Goal: Use online tool/utility: Utilize a website feature to perform a specific function

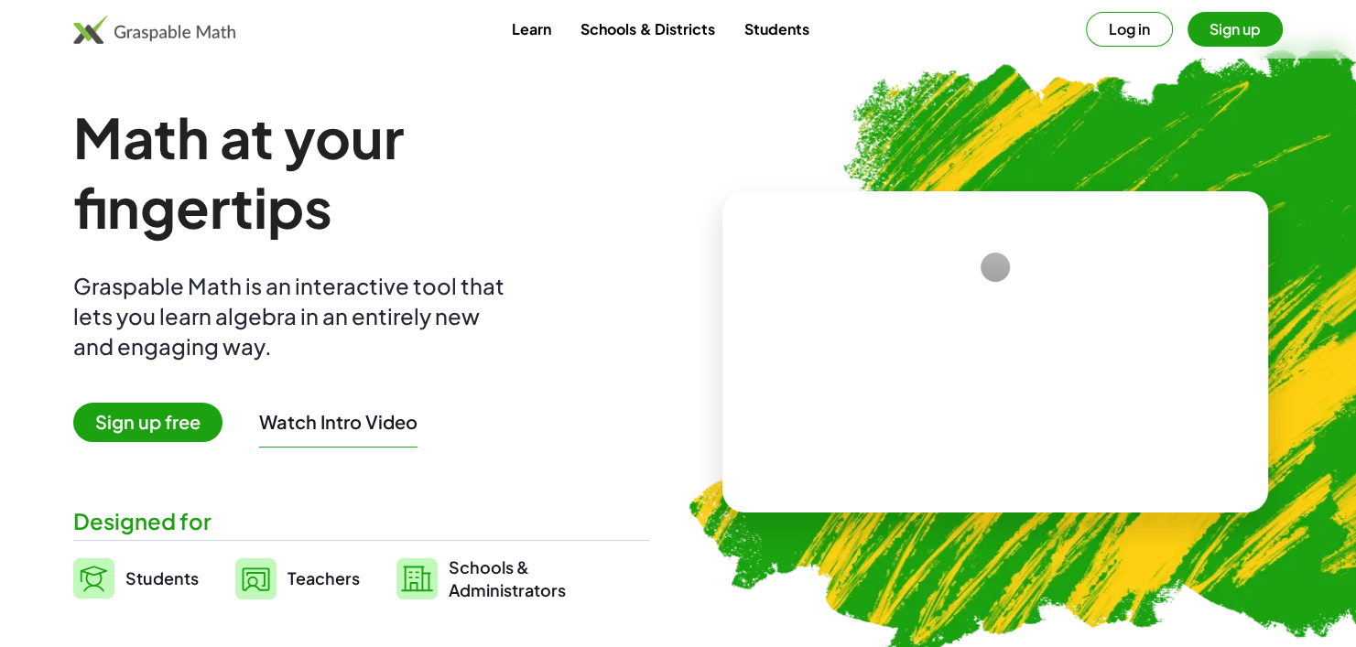
click at [764, 31] on link "Students" at bounding box center [776, 29] width 94 height 34
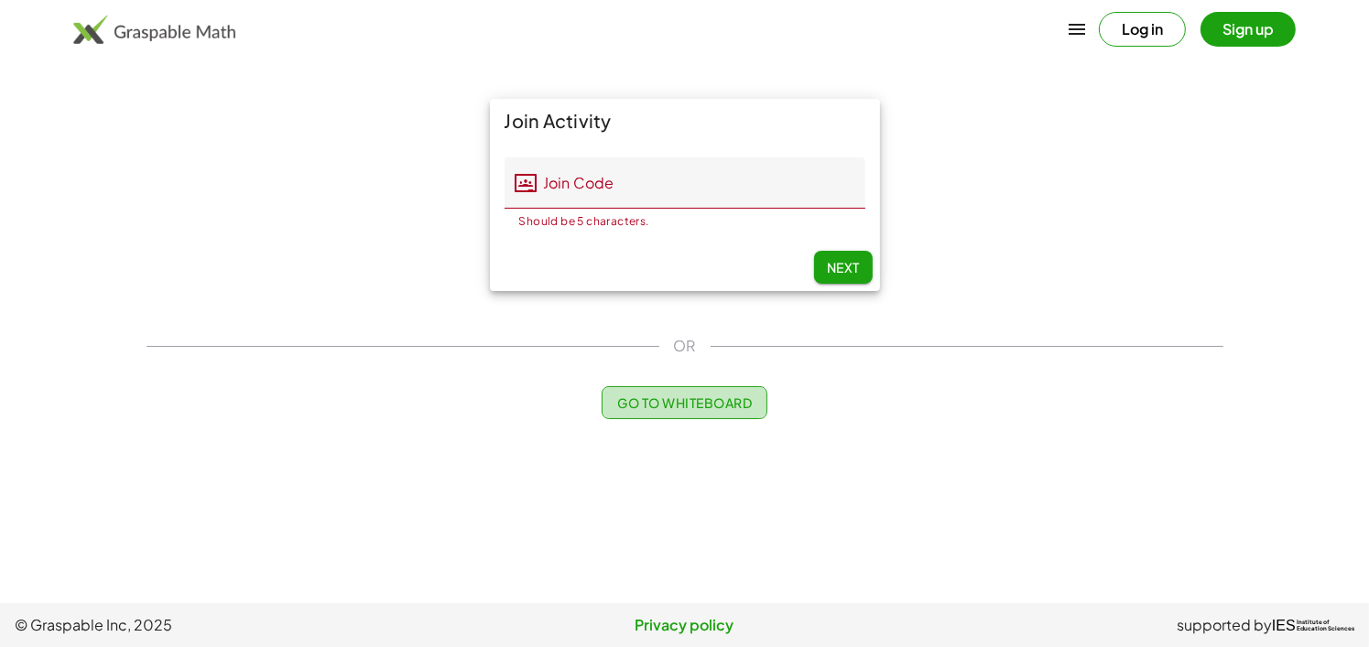
click at [651, 411] on button "Go to Whiteboard" at bounding box center [685, 402] width 166 height 33
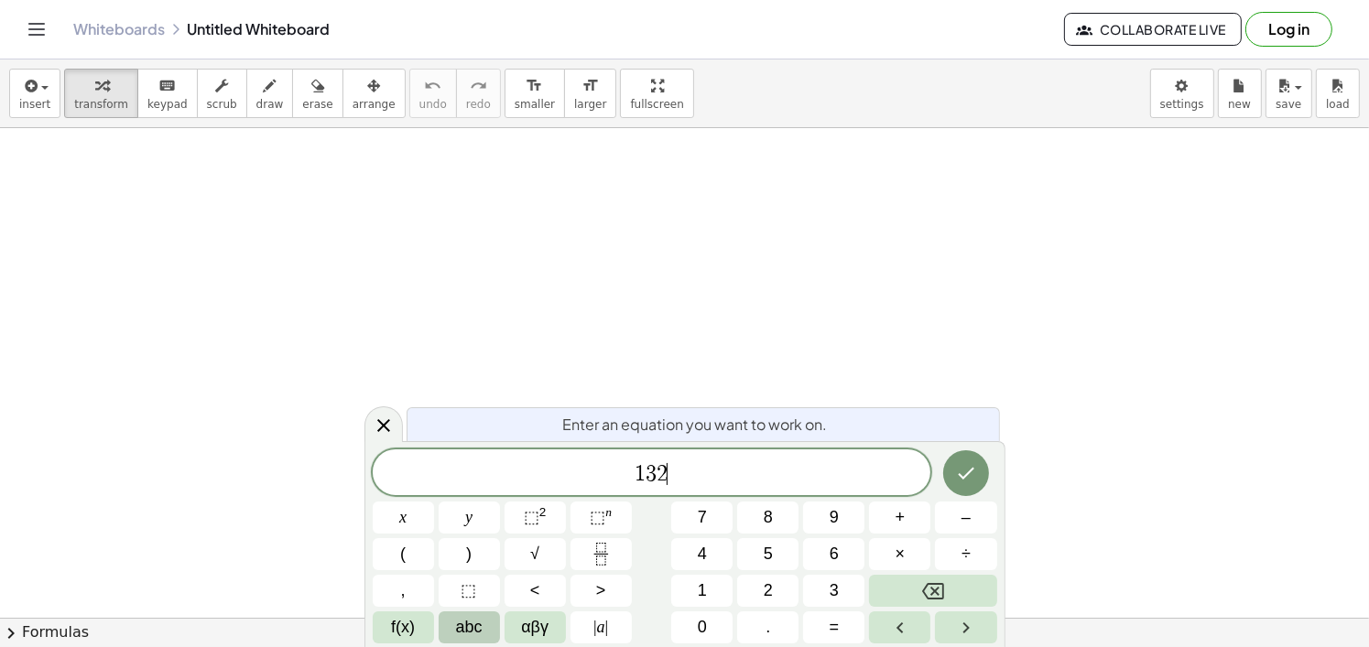
click at [453, 616] on button "abc" at bounding box center [469, 628] width 61 height 32
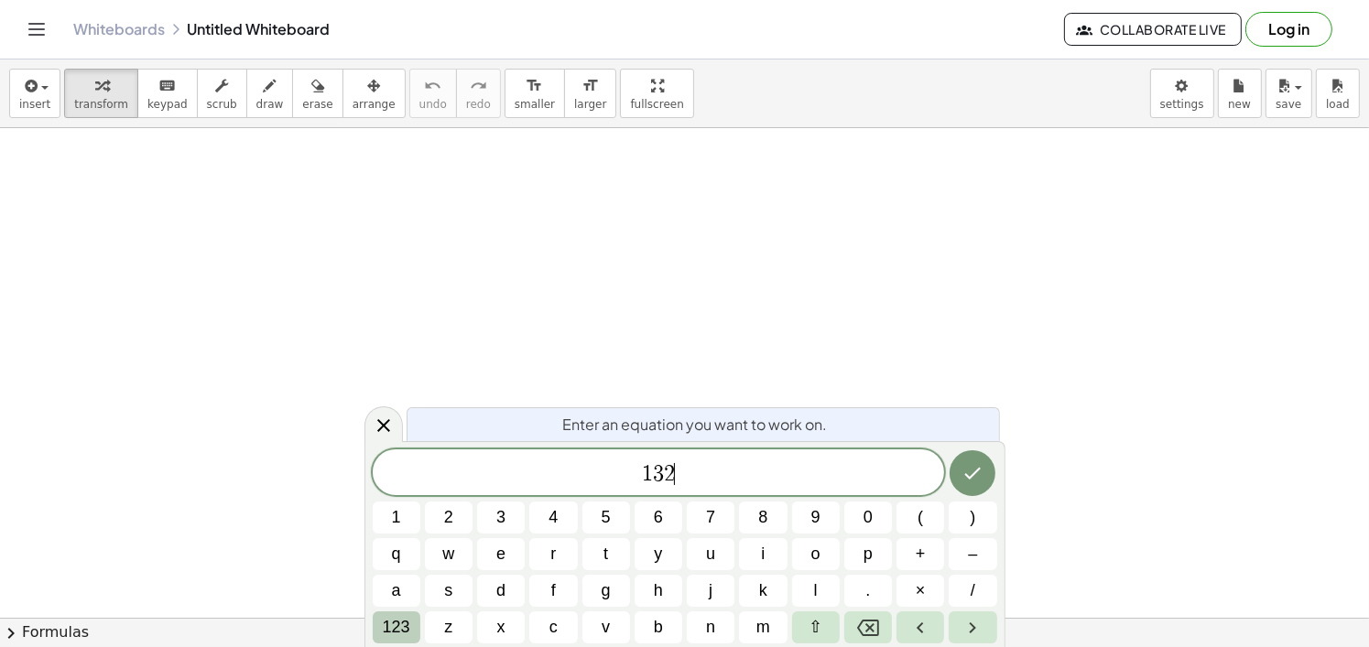
click at [402, 625] on span "123" at bounding box center [396, 627] width 27 height 25
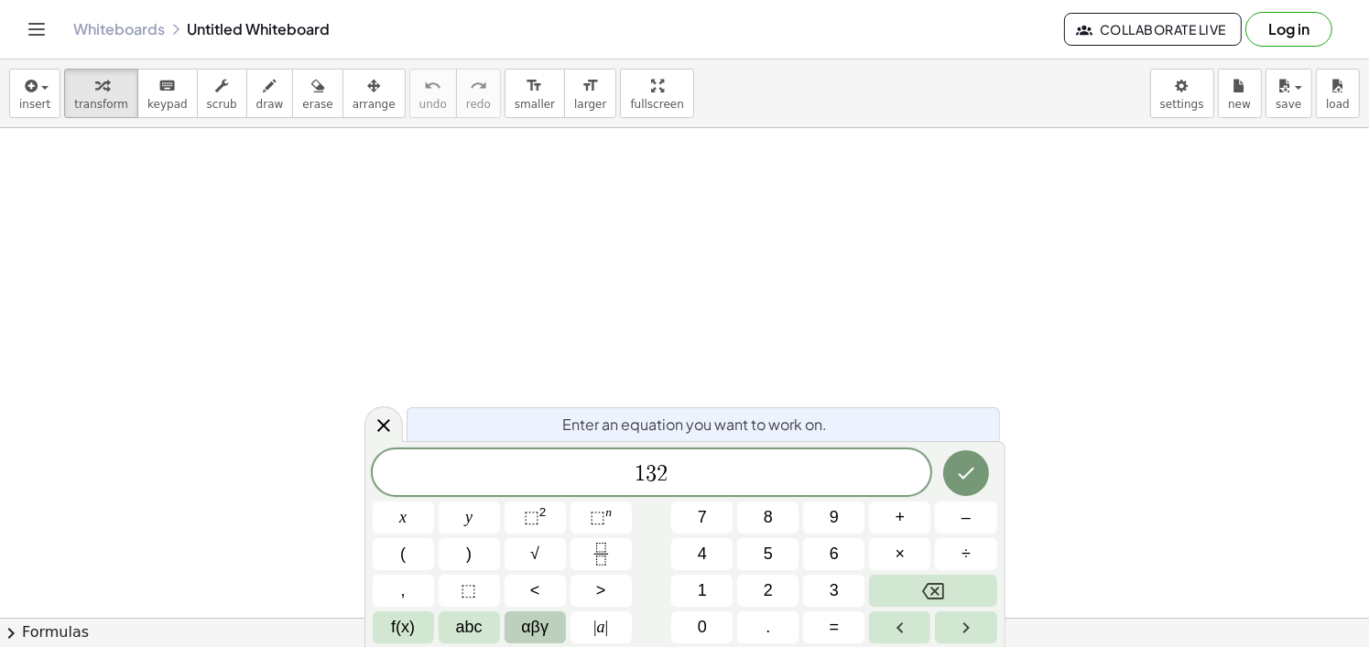
click at [524, 633] on span "αβγ" at bounding box center [534, 627] width 27 height 25
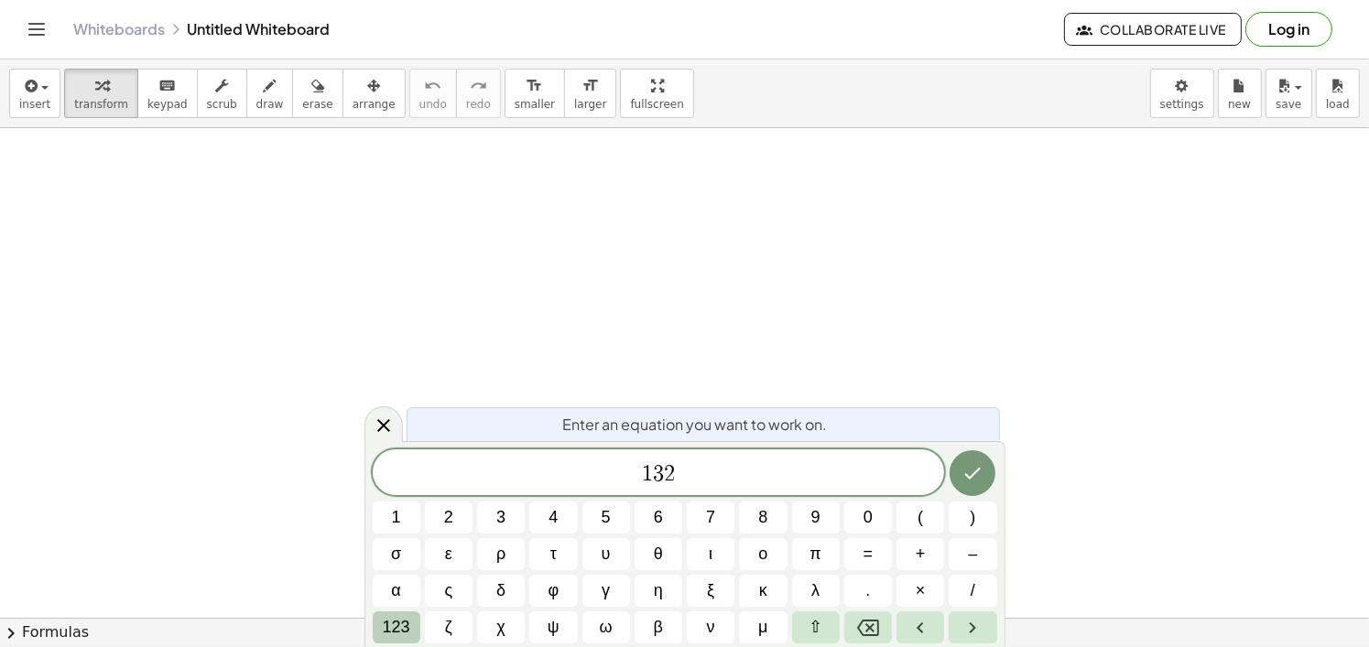
click at [410, 622] on button "123" at bounding box center [397, 628] width 48 height 32
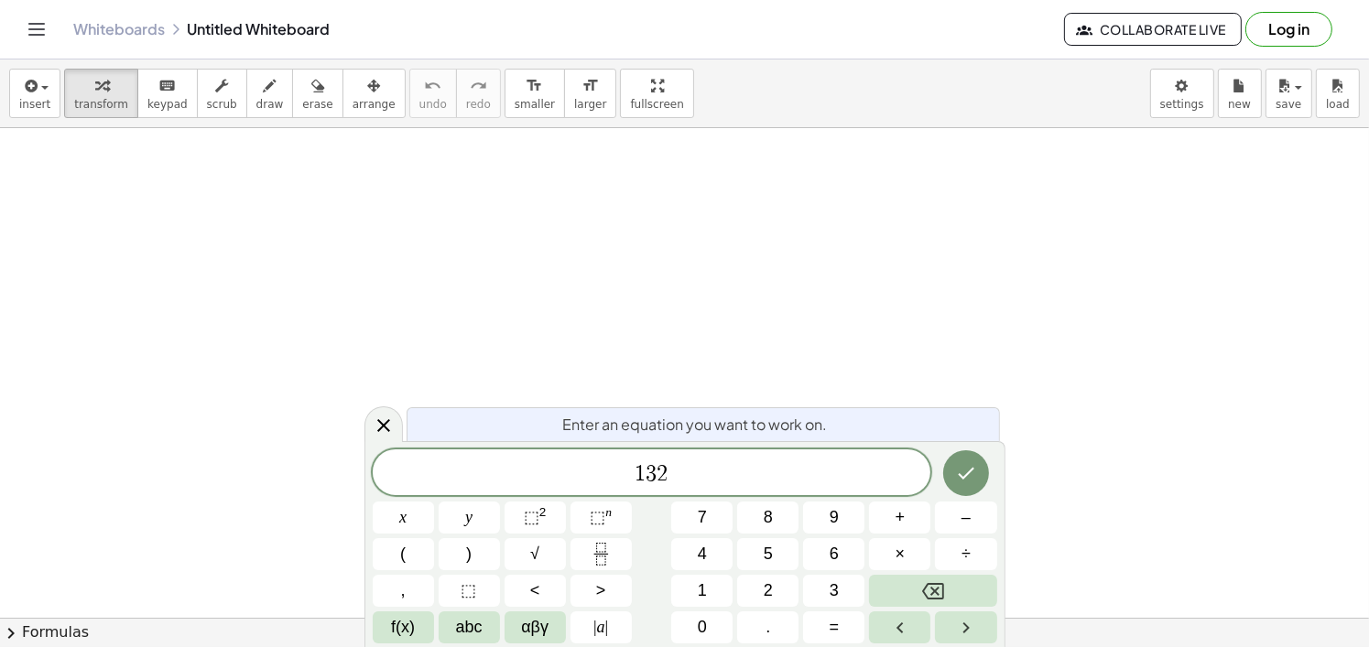
click at [410, 622] on span "f(x)" at bounding box center [403, 627] width 24 height 25
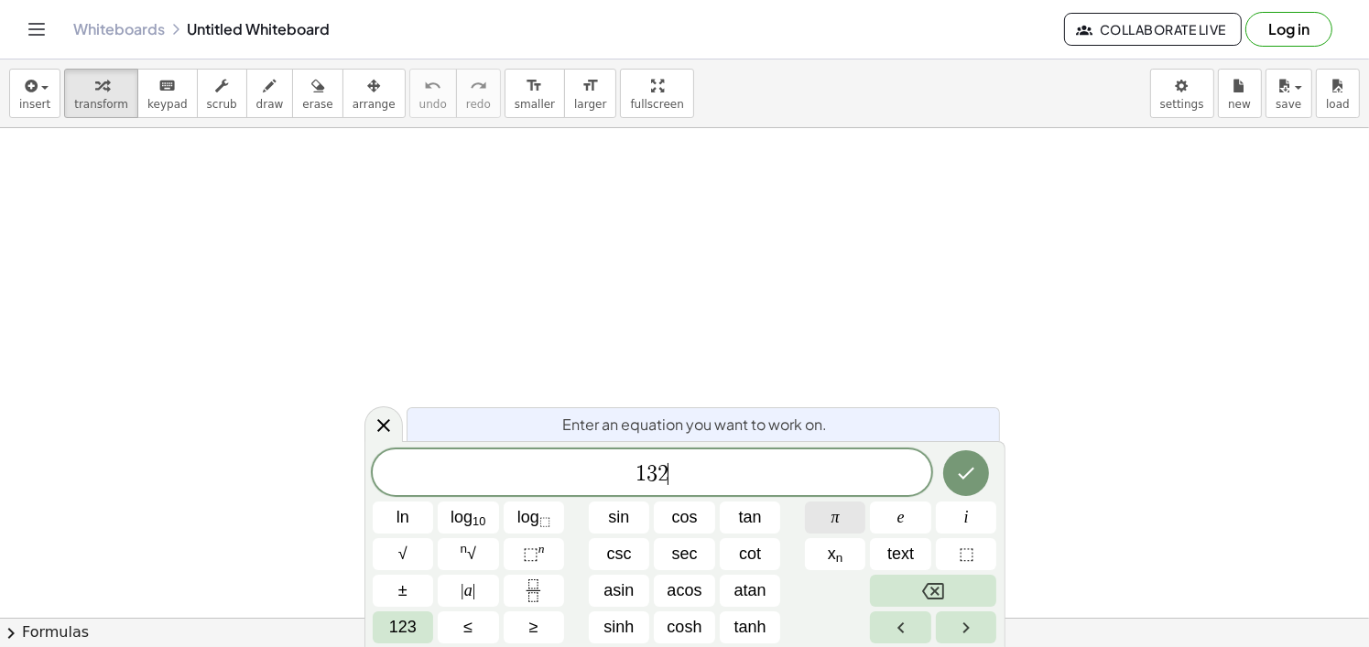
click at [816, 517] on button "π" at bounding box center [835, 518] width 61 height 32
drag, startPoint x: 728, startPoint y: 470, endPoint x: 431, endPoint y: 456, distance: 297.0
click at [431, 456] on div "****** 1 3 2 π" at bounding box center [652, 473] width 559 height 46
click at [563, 581] on button "Fraction" at bounding box center [534, 591] width 61 height 32
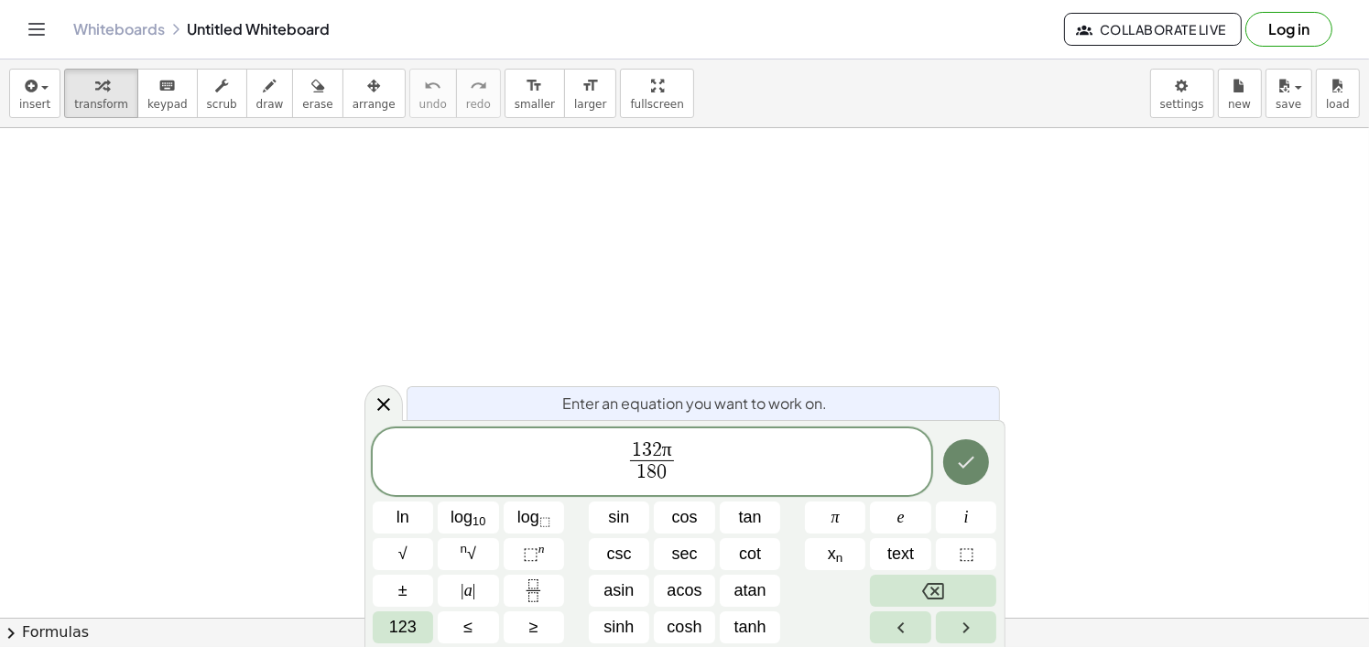
click at [968, 446] on button "Done" at bounding box center [966, 462] width 46 height 46
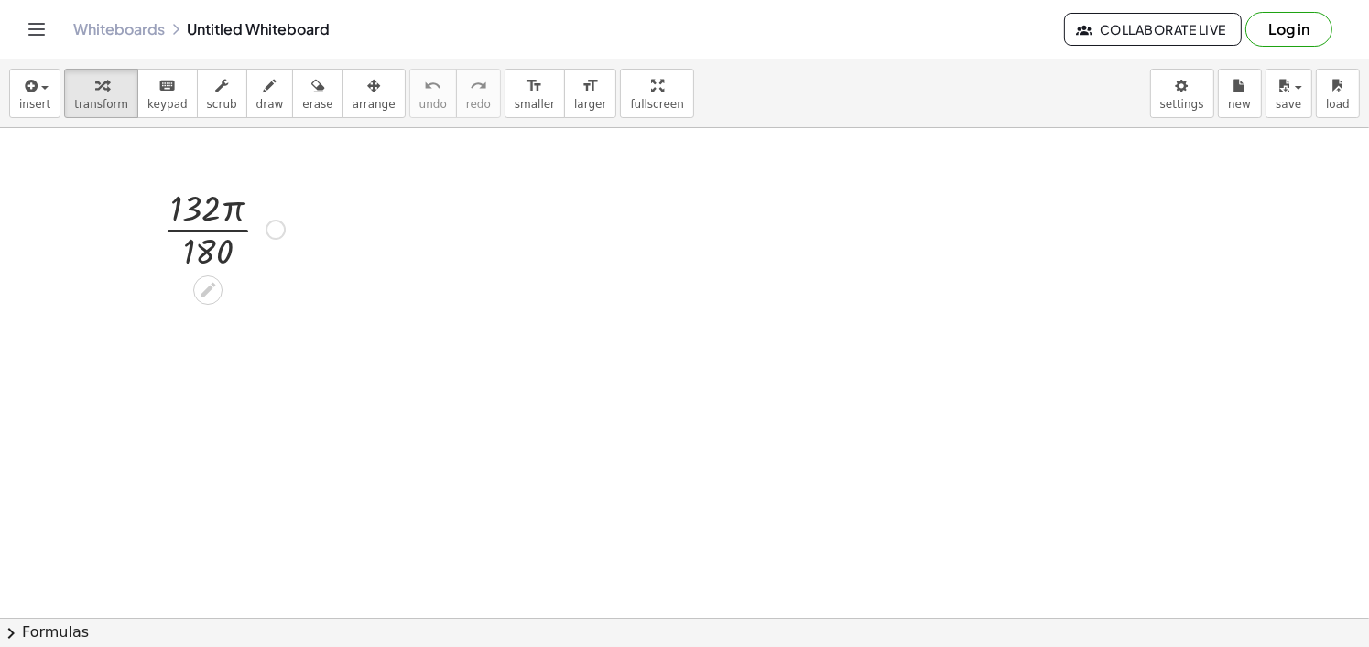
click at [222, 228] on div at bounding box center [224, 228] width 140 height 92
click at [228, 319] on div at bounding box center [224, 320] width 140 height 92
click at [293, 265] on div at bounding box center [224, 228] width 140 height 92
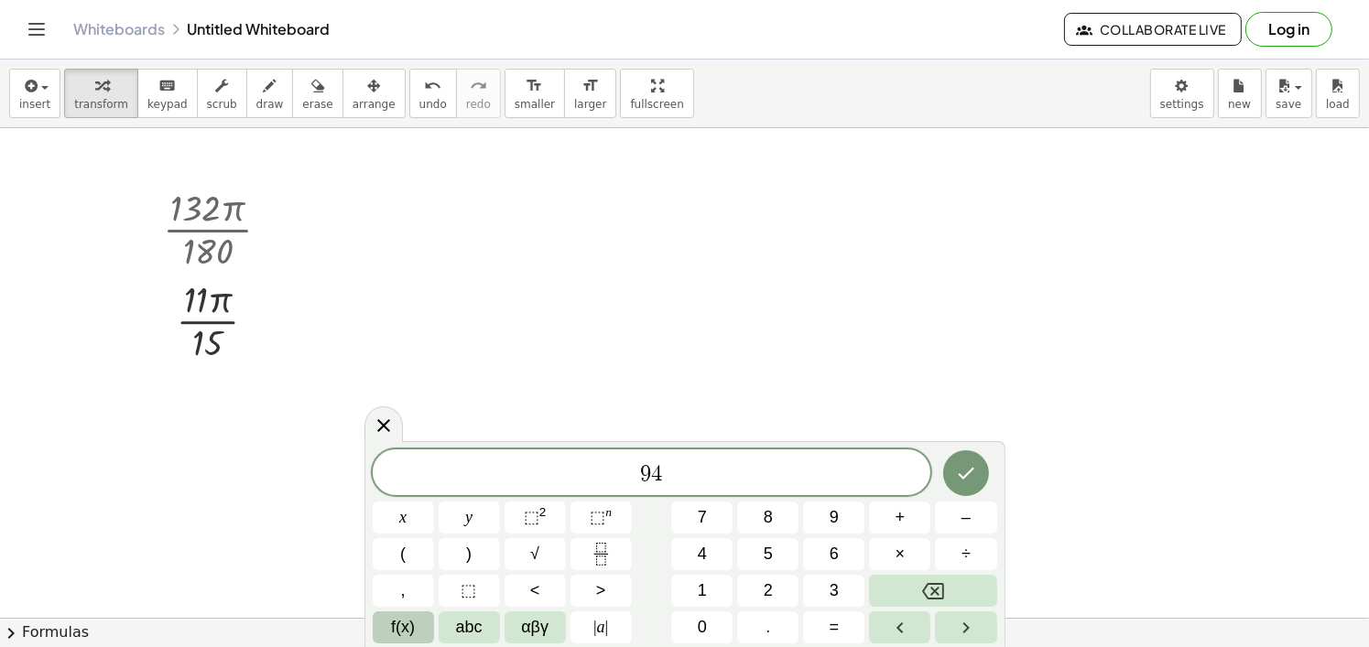
click at [396, 631] on span "f(x)" at bounding box center [403, 627] width 24 height 25
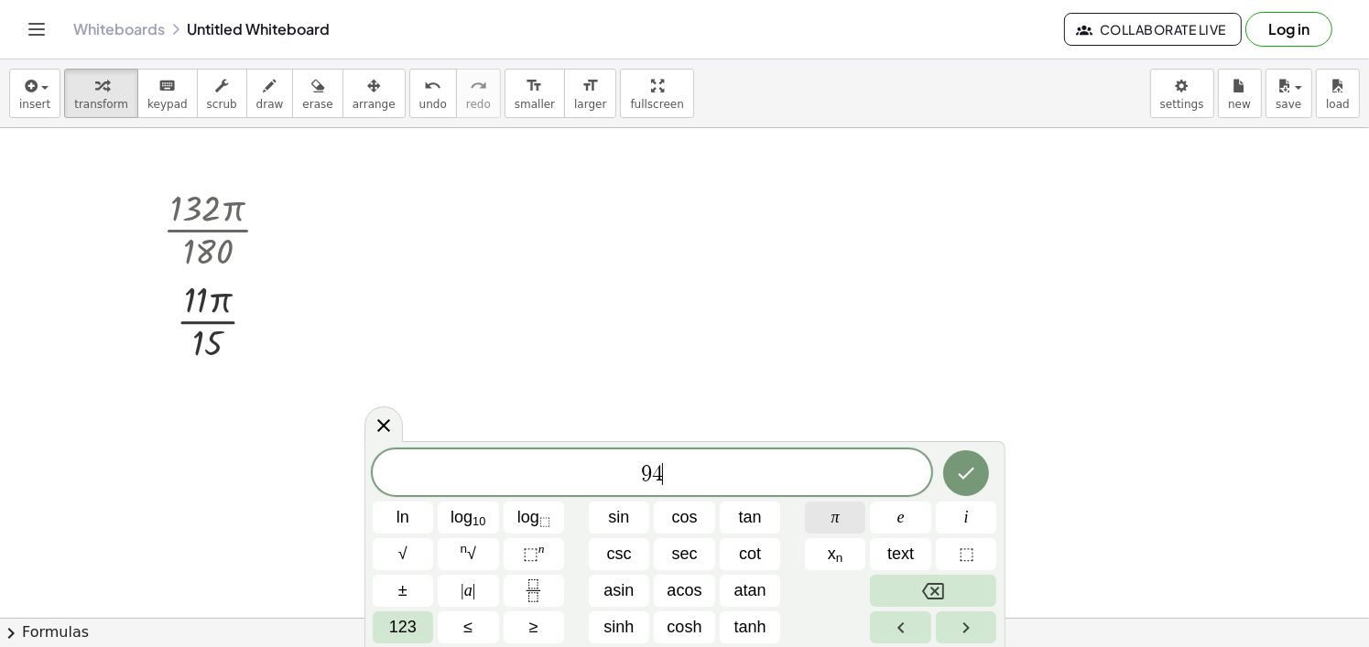
click at [827, 530] on button "π" at bounding box center [835, 518] width 61 height 32
click at [405, 624] on span "123" at bounding box center [402, 627] width 27 height 25
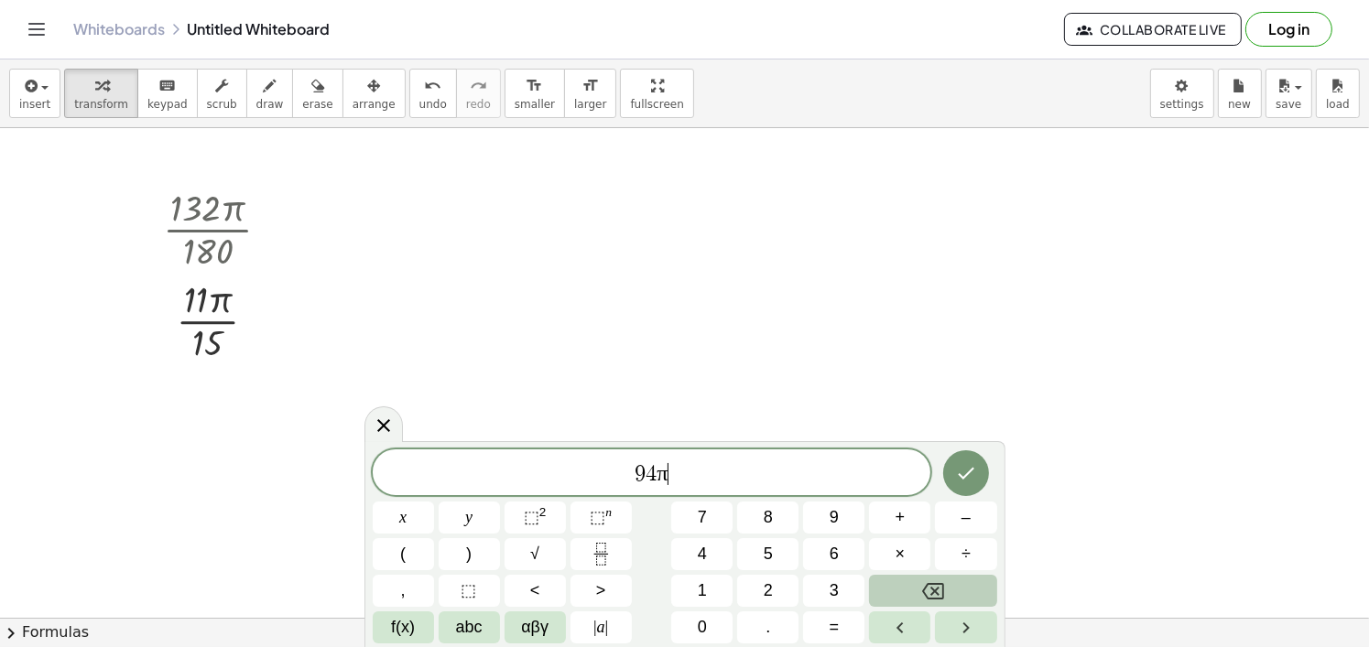
drag, startPoint x: 711, startPoint y: 480, endPoint x: 550, endPoint y: 472, distance: 160.4
click at [550, 472] on span "9 4 π ​" at bounding box center [652, 474] width 559 height 26
click at [604, 553] on icon "Fraction" at bounding box center [601, 554] width 23 height 23
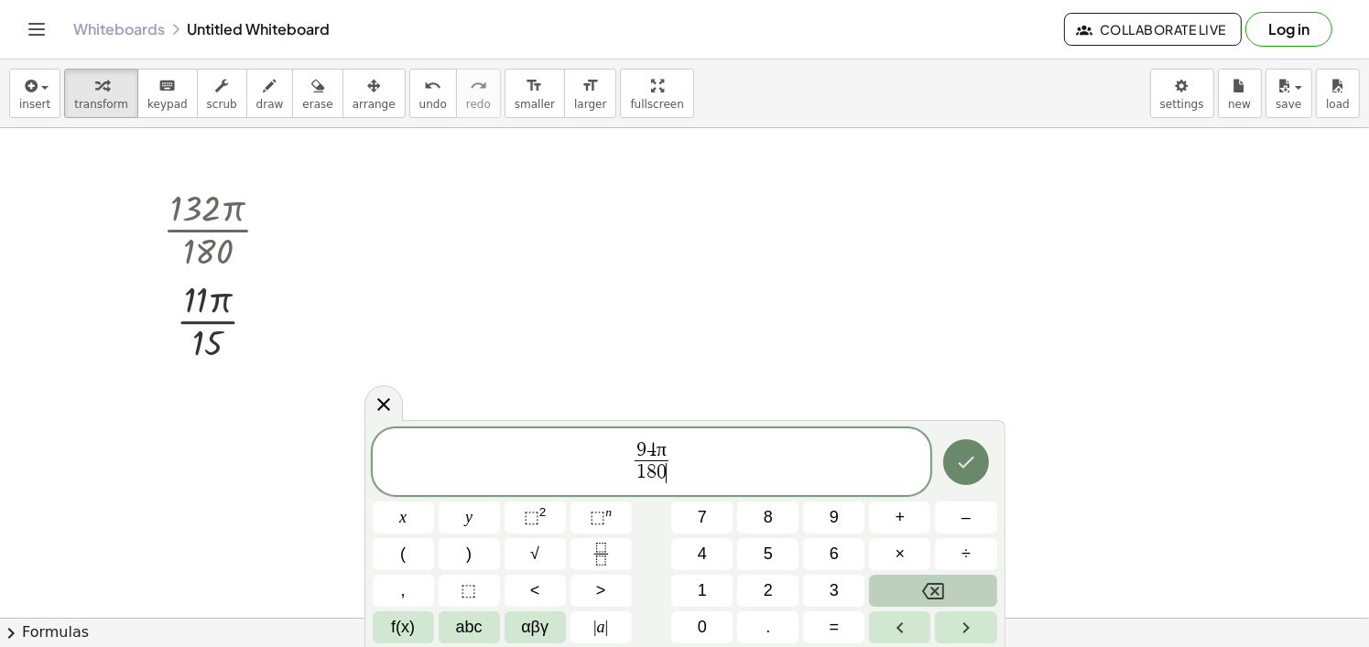
click at [977, 465] on button "Done" at bounding box center [966, 462] width 46 height 46
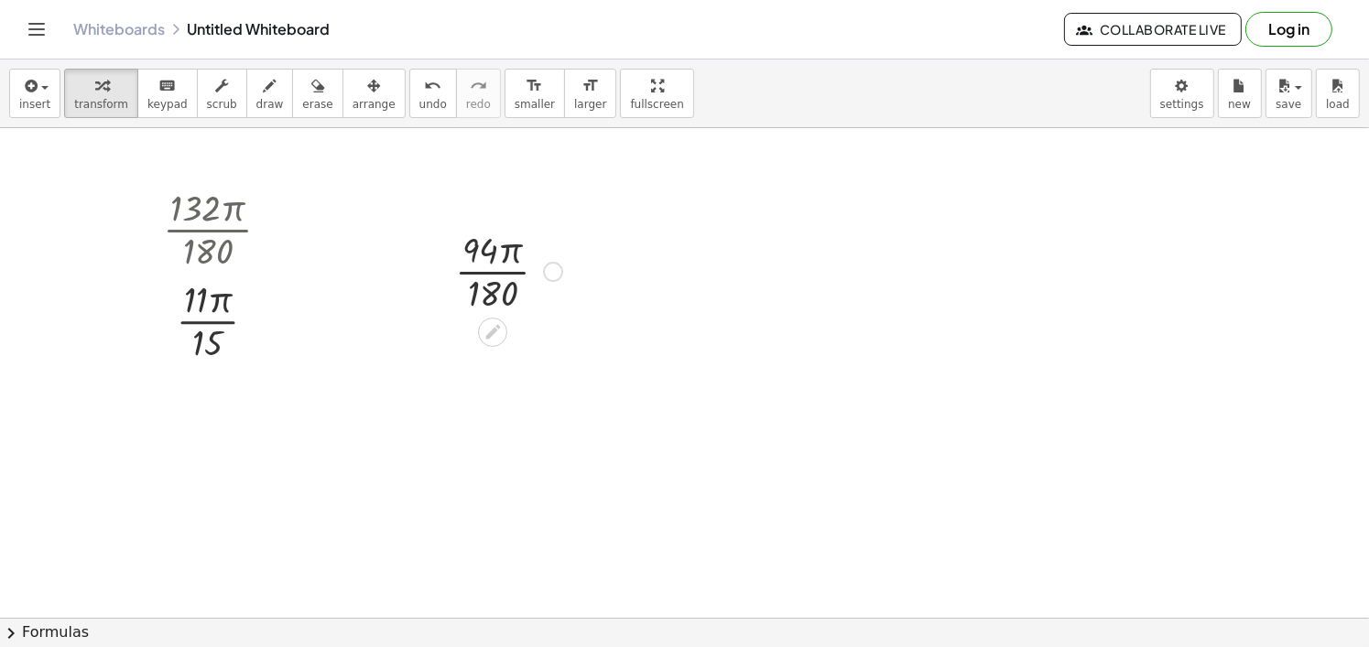
click at [479, 287] on div at bounding box center [508, 270] width 125 height 92
click at [515, 354] on div at bounding box center [508, 362] width 125 height 92
click at [504, 365] on div at bounding box center [508, 362] width 125 height 92
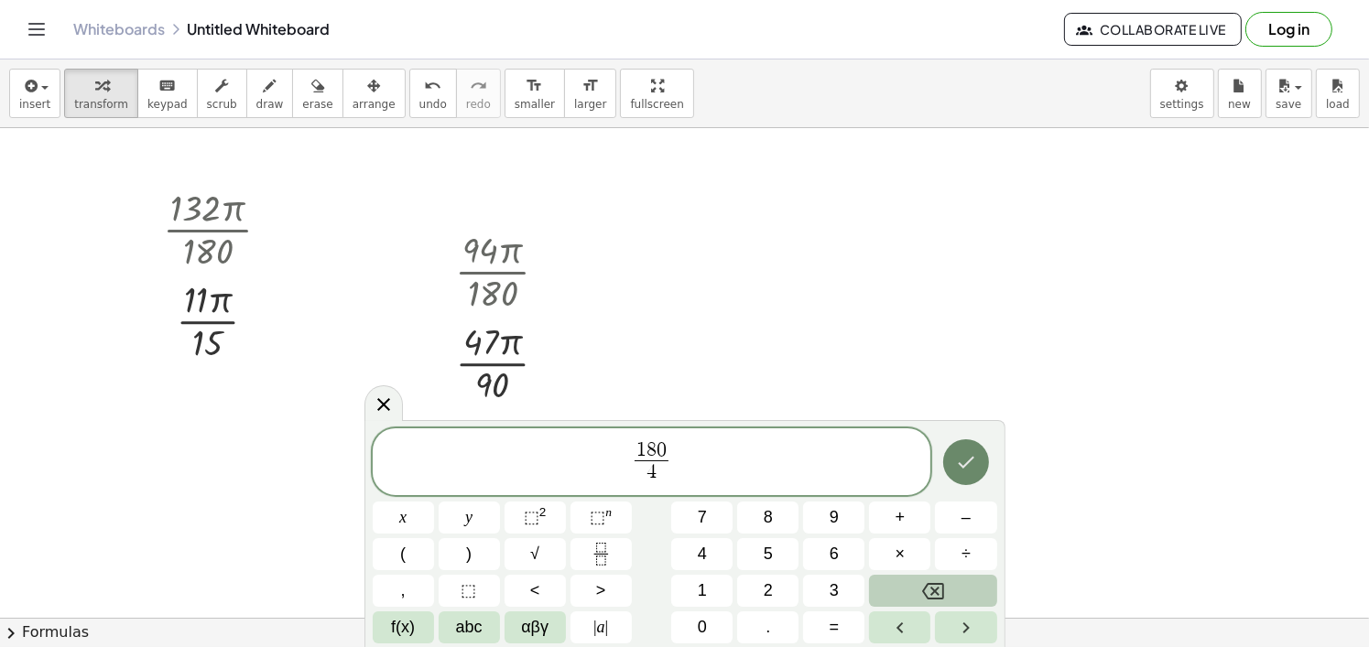
click at [975, 468] on icon "Done" at bounding box center [966, 462] width 22 height 22
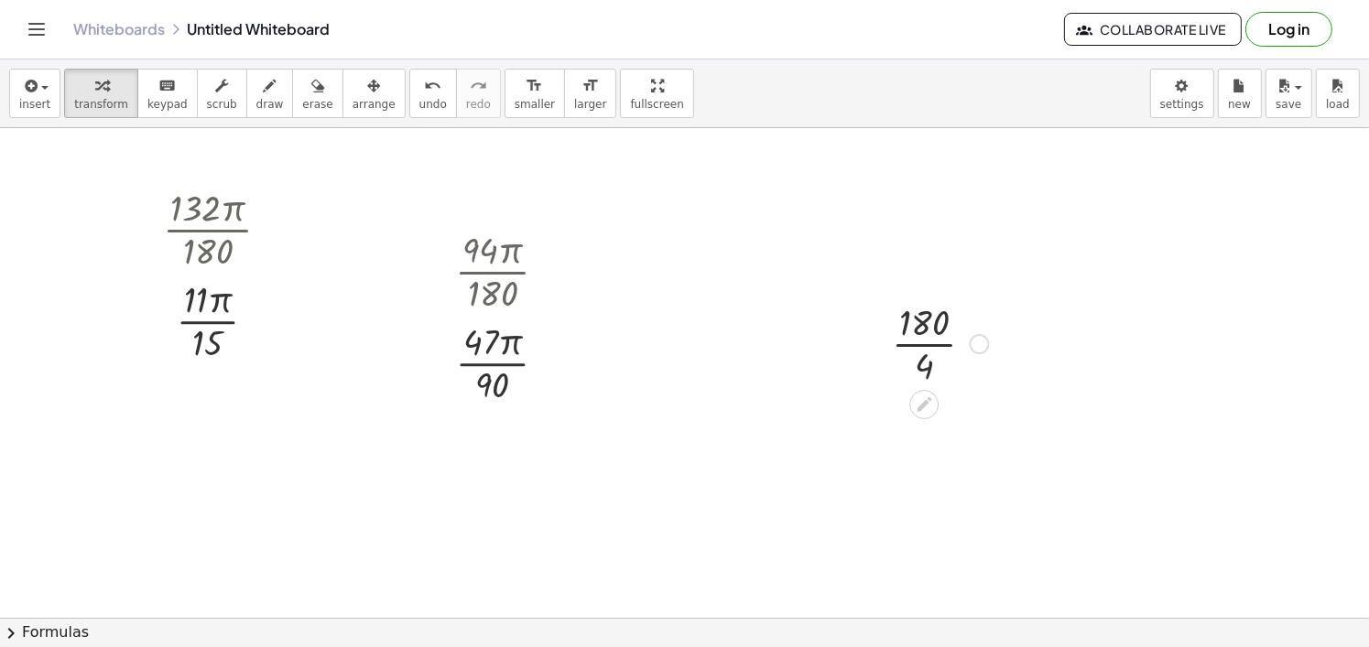
click at [948, 342] on div at bounding box center [940, 343] width 115 height 92
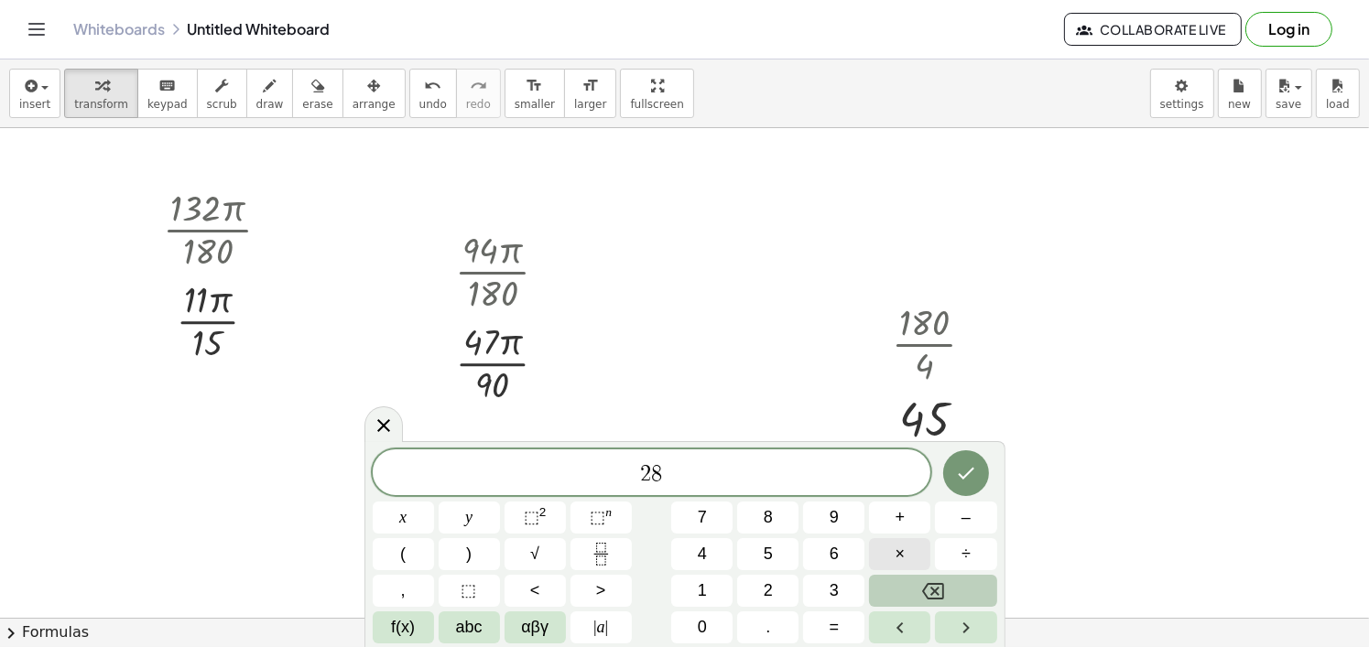
click at [914, 553] on button "×" at bounding box center [899, 554] width 61 height 32
click at [966, 472] on icon "Done" at bounding box center [966, 473] width 22 height 22
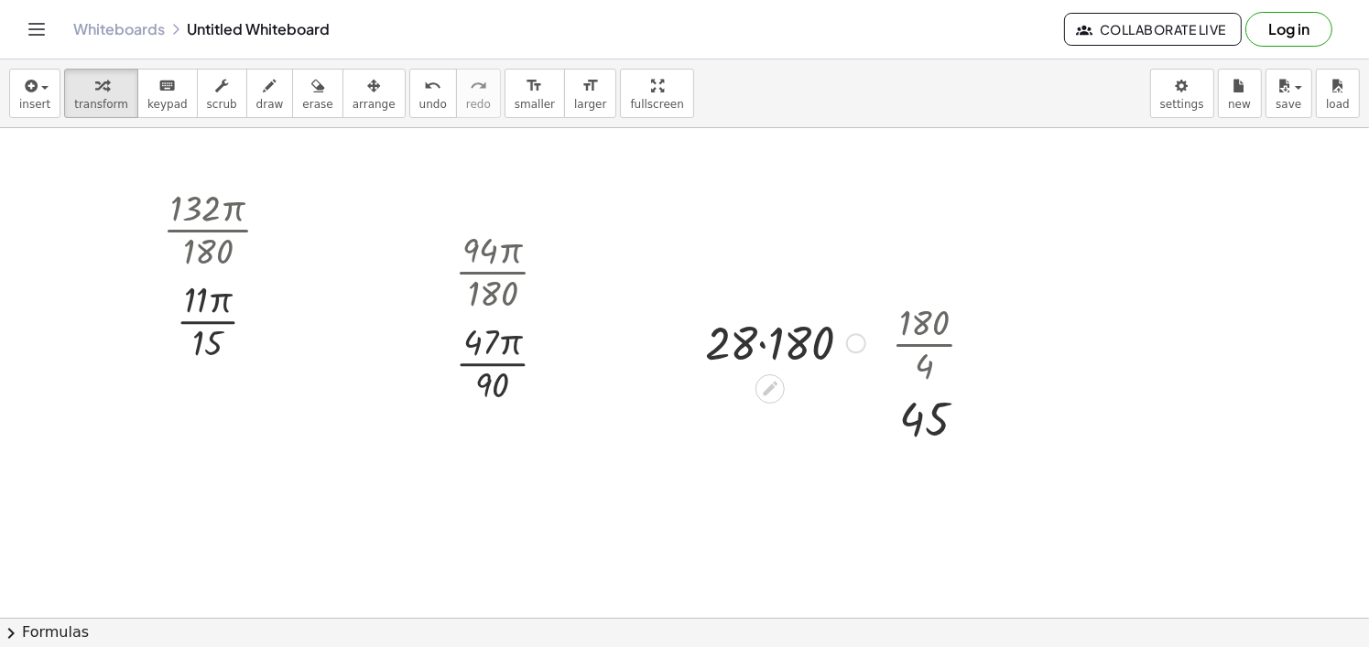
click at [791, 346] on div at bounding box center [786, 341] width 180 height 62
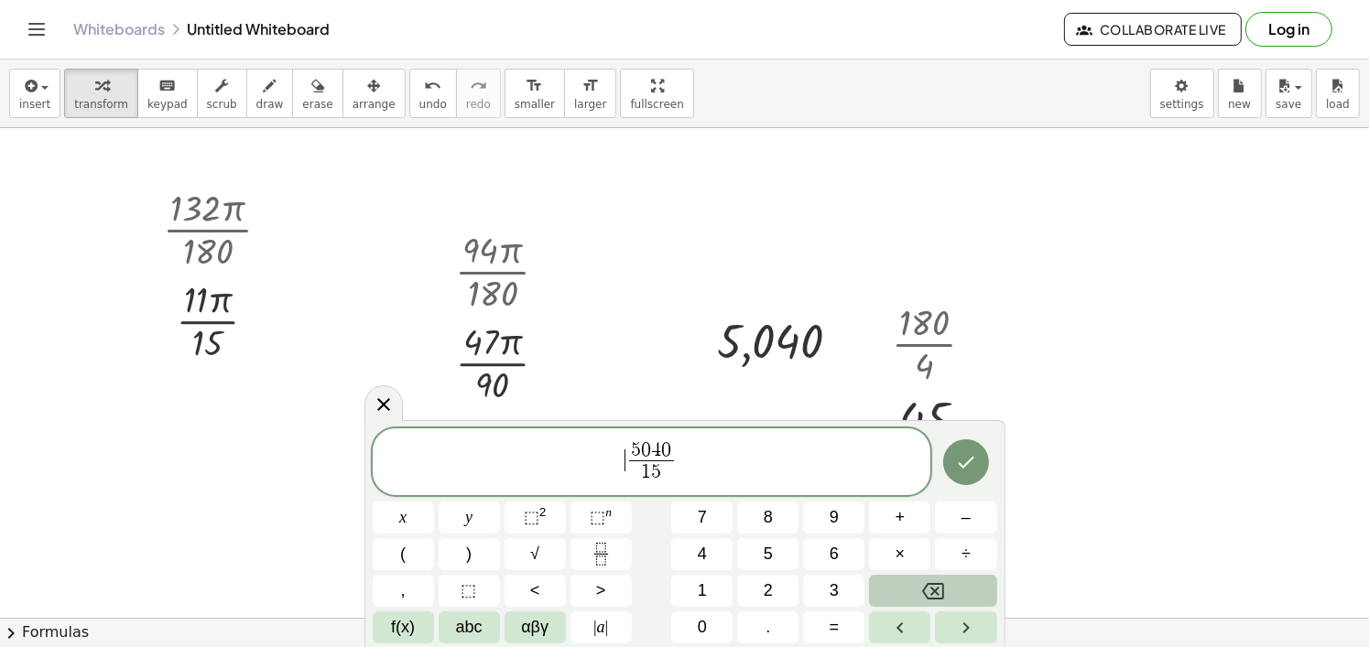
click at [618, 461] on span "​ 5 0 4 0 1 5 ​" at bounding box center [652, 463] width 559 height 49
click at [966, 463] on icon "Done" at bounding box center [966, 462] width 22 height 22
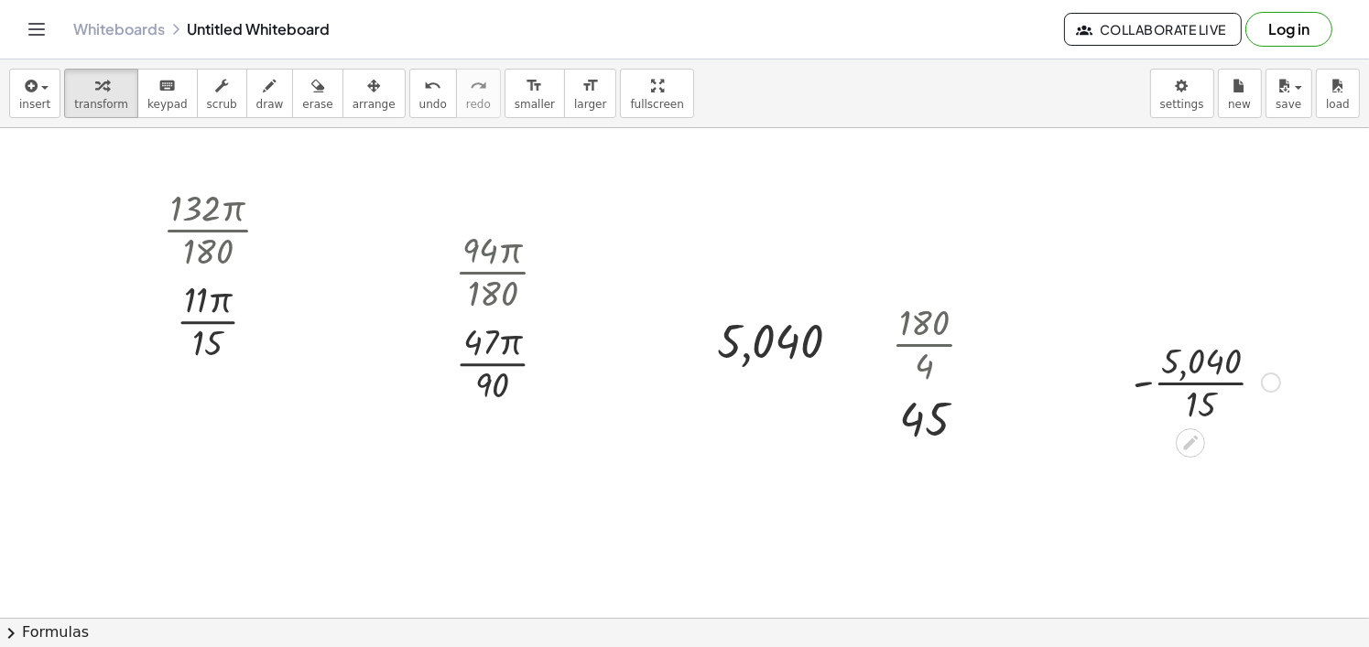
click at [1201, 387] on div at bounding box center [1206, 381] width 166 height 92
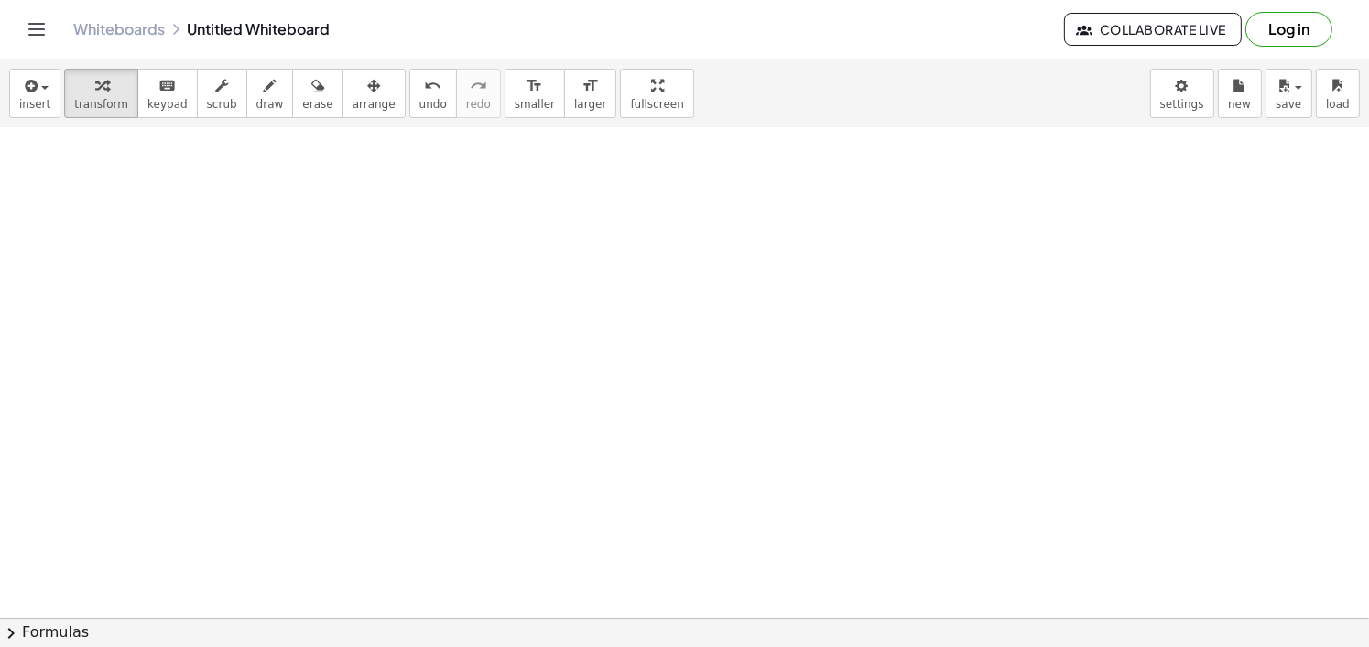
scroll to position [458, 0]
click at [203, 255] on div at bounding box center [684, 220] width 1369 height 1101
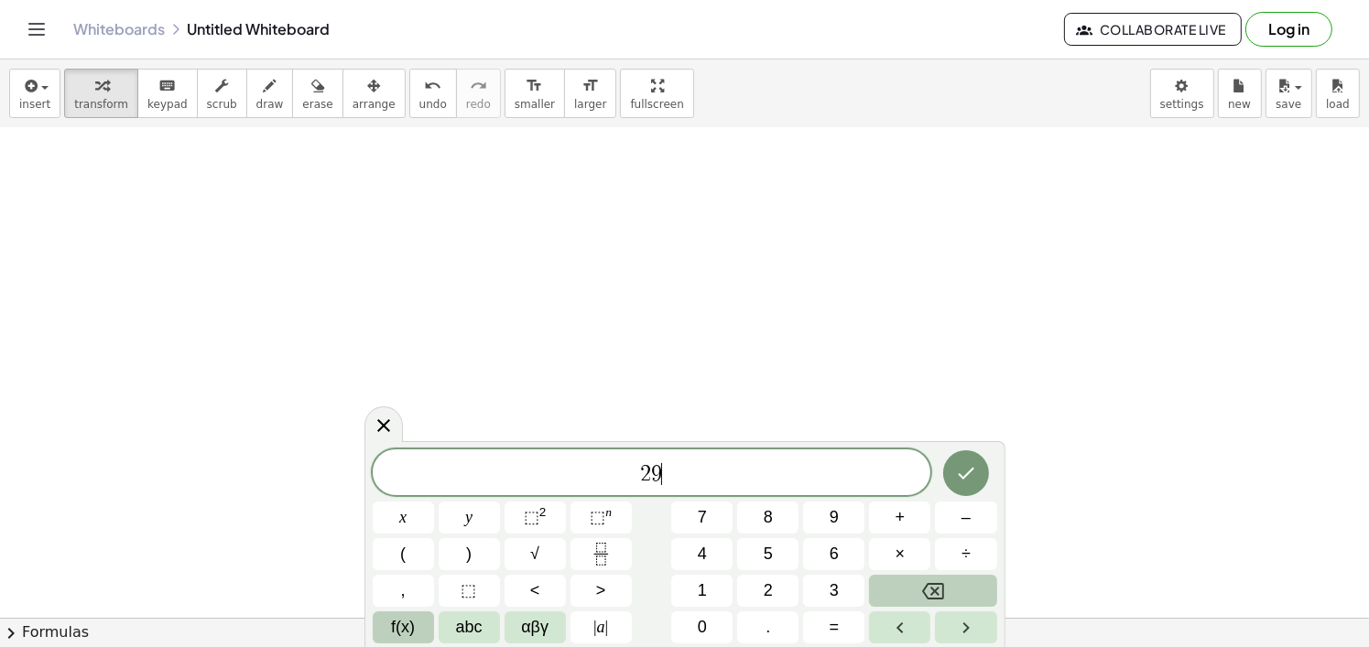
click at [400, 643] on button "f(x)" at bounding box center [403, 628] width 61 height 32
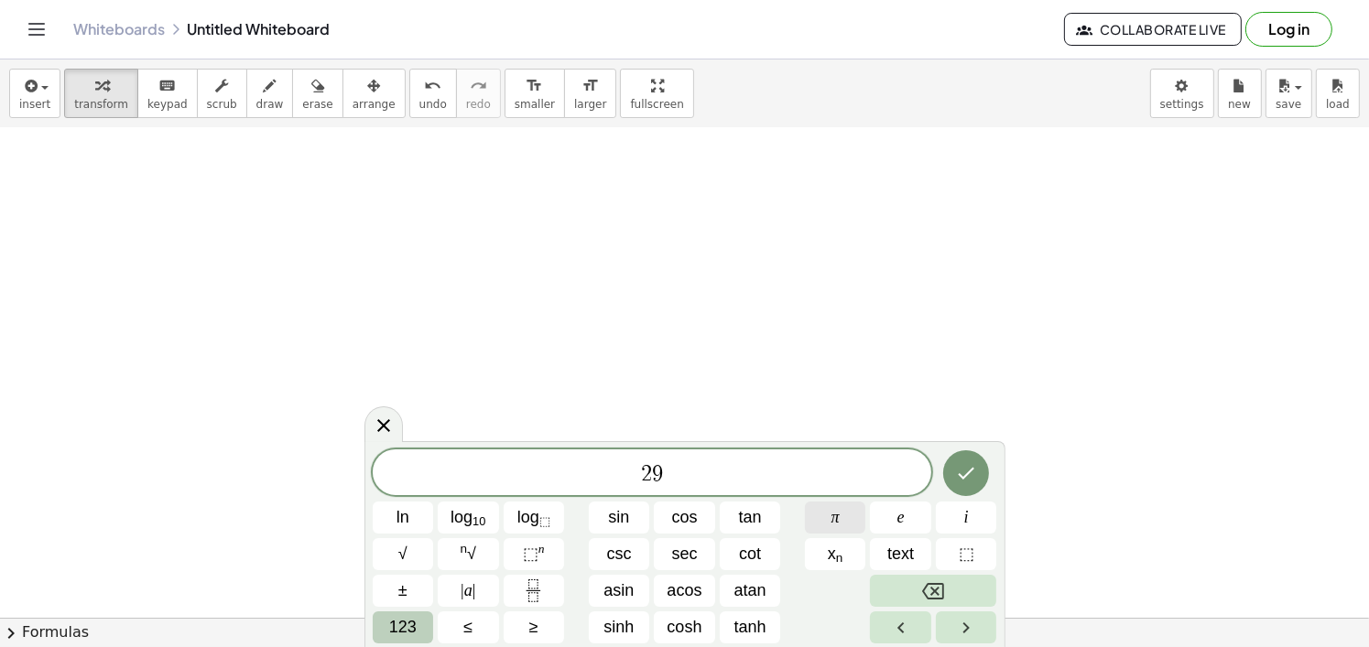
click at [846, 528] on button "π" at bounding box center [835, 518] width 61 height 32
click at [407, 641] on button "123" at bounding box center [403, 628] width 61 height 32
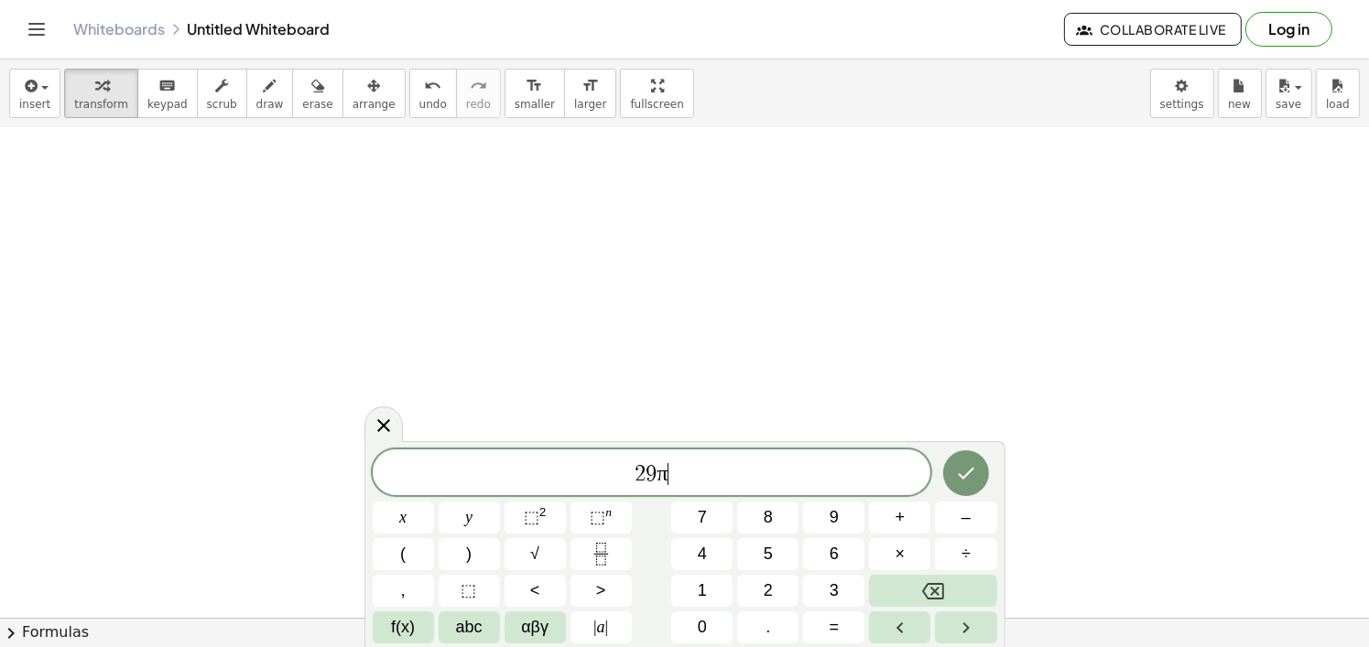
drag, startPoint x: 693, startPoint y: 483, endPoint x: 611, endPoint y: 491, distance: 82.7
click at [611, 491] on div "***** 2 9 π ​" at bounding box center [652, 473] width 559 height 46
click at [612, 548] on icon "Fraction" at bounding box center [601, 554] width 23 height 23
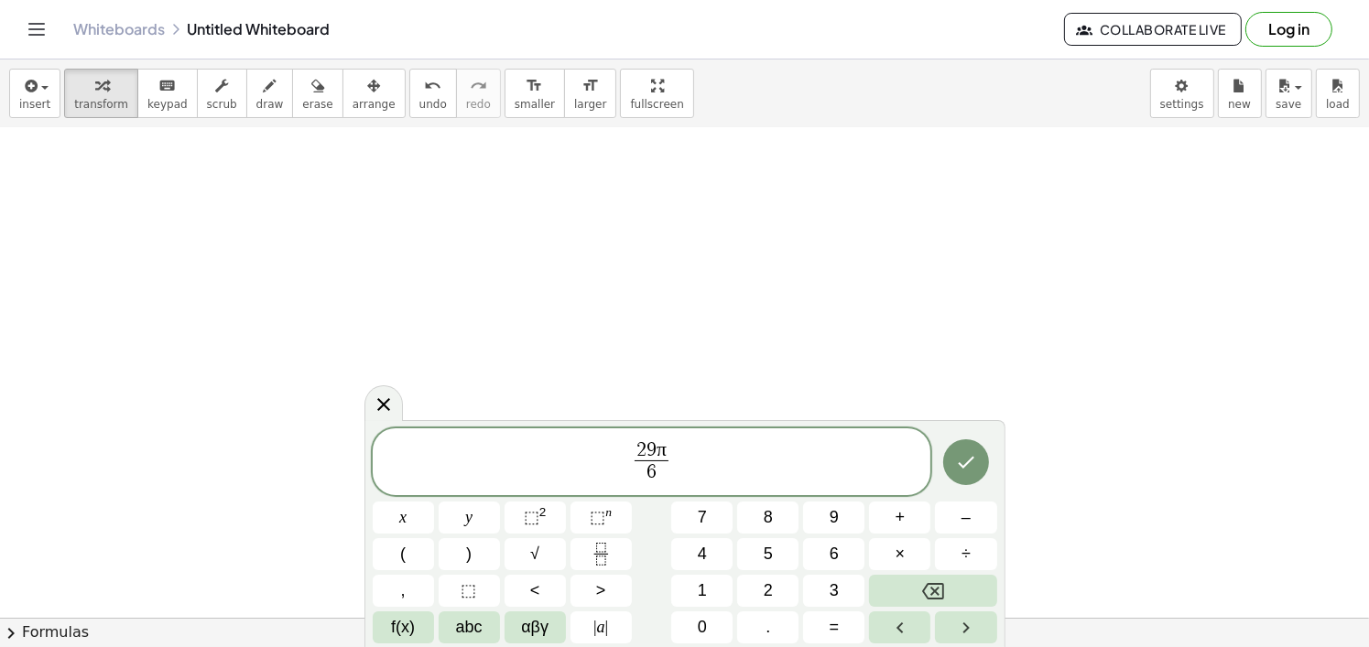
click at [721, 479] on span "2 9 π 6 ​ ​" at bounding box center [652, 463] width 559 height 49
click at [904, 528] on span "+" at bounding box center [900, 517] width 10 height 25
click at [772, 592] on span "2" at bounding box center [768, 591] width 9 height 25
click at [396, 633] on span "f(x)" at bounding box center [403, 627] width 24 height 25
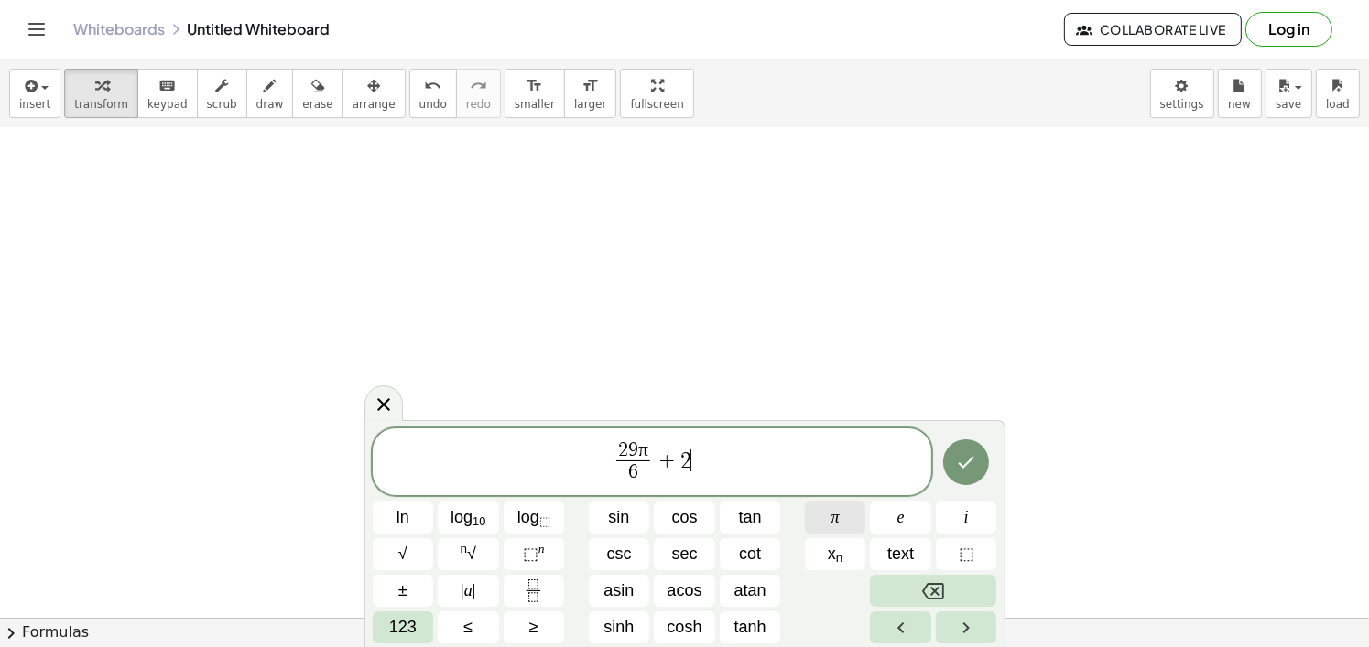
click at [847, 520] on button "π" at bounding box center [835, 518] width 61 height 32
click at [397, 638] on span "123" at bounding box center [402, 627] width 27 height 25
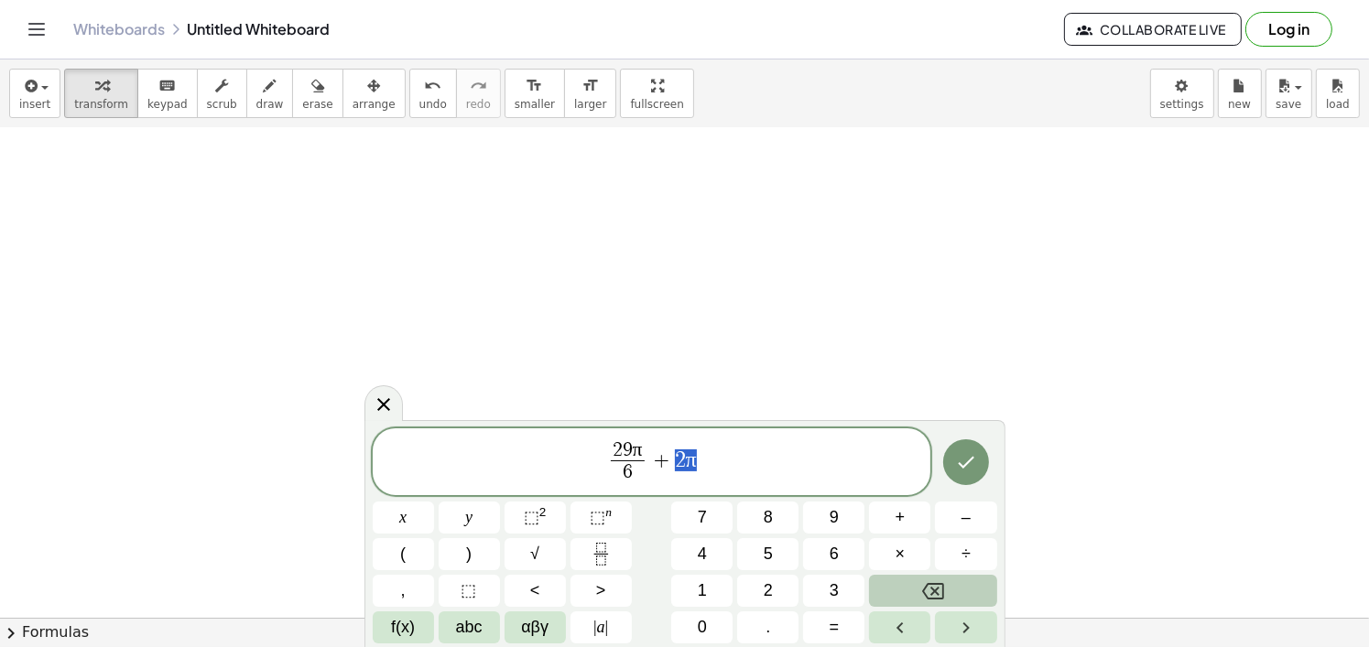
drag, startPoint x: 711, startPoint y: 457, endPoint x: 673, endPoint y: 452, distance: 37.8
click at [673, 452] on span "2 9 π 6 ​ + 2 π" at bounding box center [652, 463] width 559 height 49
click at [594, 557] on icon "Fraction" at bounding box center [601, 554] width 23 height 23
click at [967, 459] on icon "Done" at bounding box center [966, 462] width 22 height 22
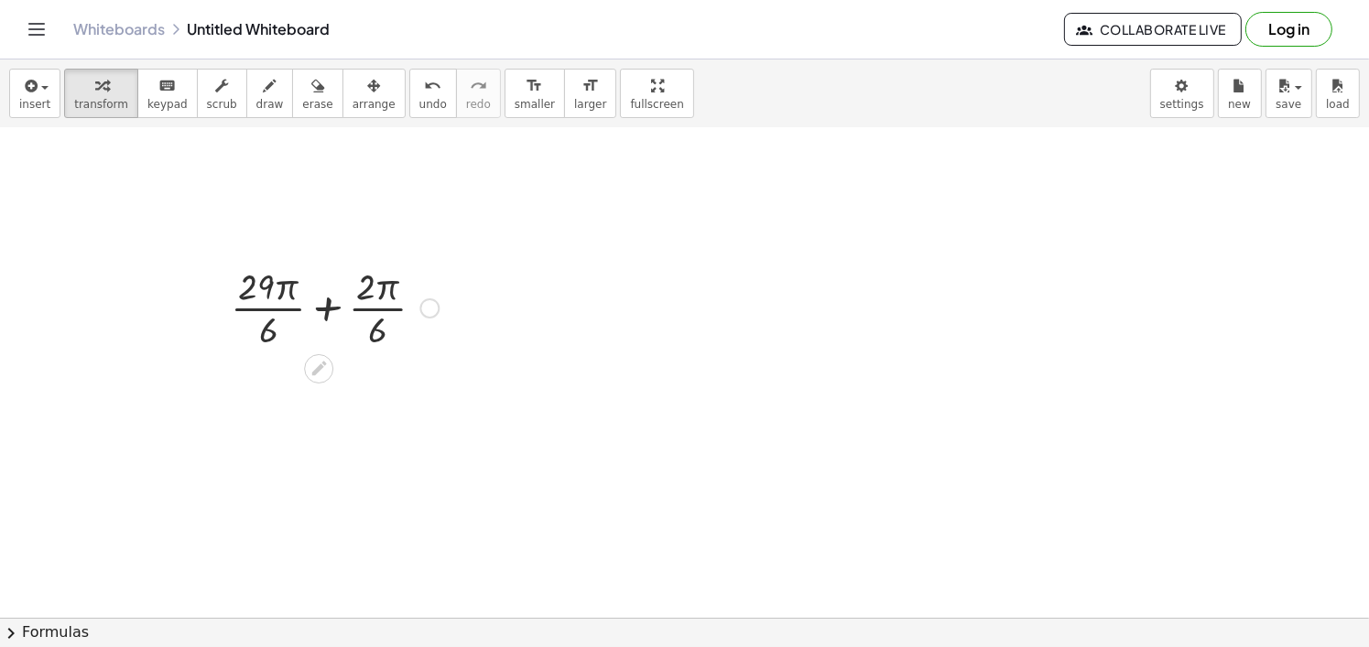
click at [334, 298] on div at bounding box center [335, 307] width 226 height 92
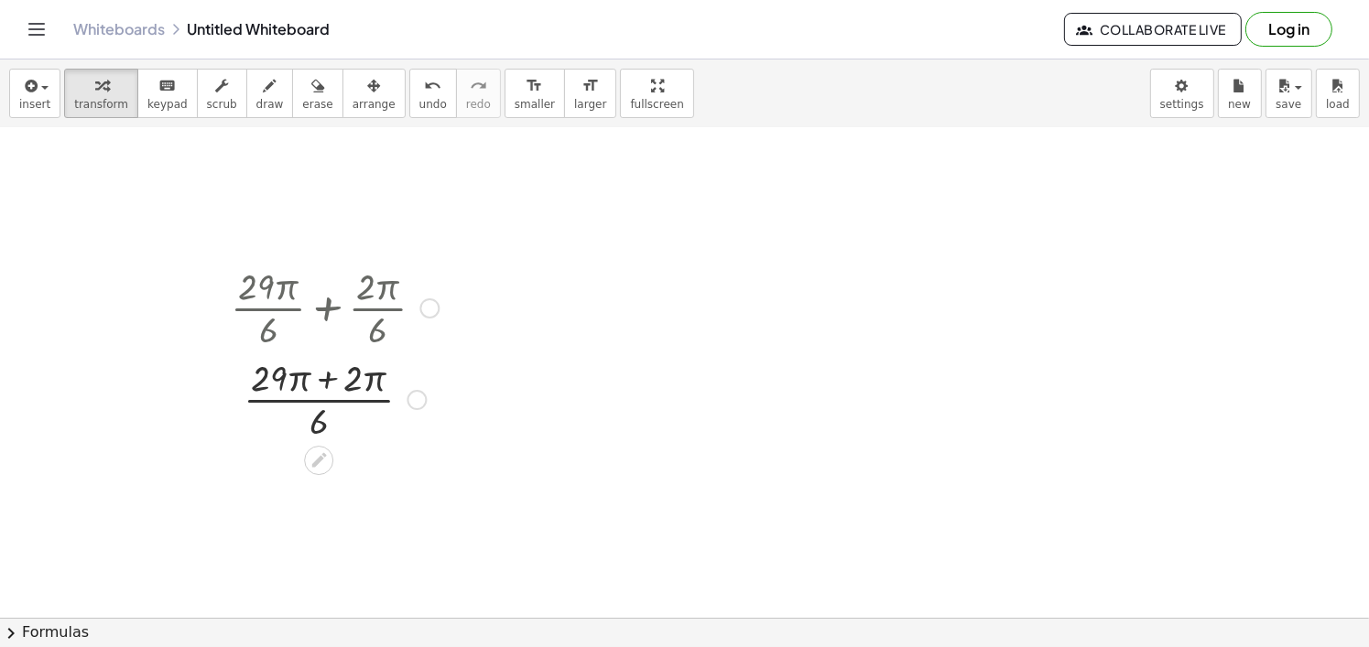
click at [331, 374] on div at bounding box center [335, 399] width 226 height 92
click at [440, 310] on div at bounding box center [335, 307] width 226 height 92
click at [428, 305] on div at bounding box center [429, 308] width 20 height 20
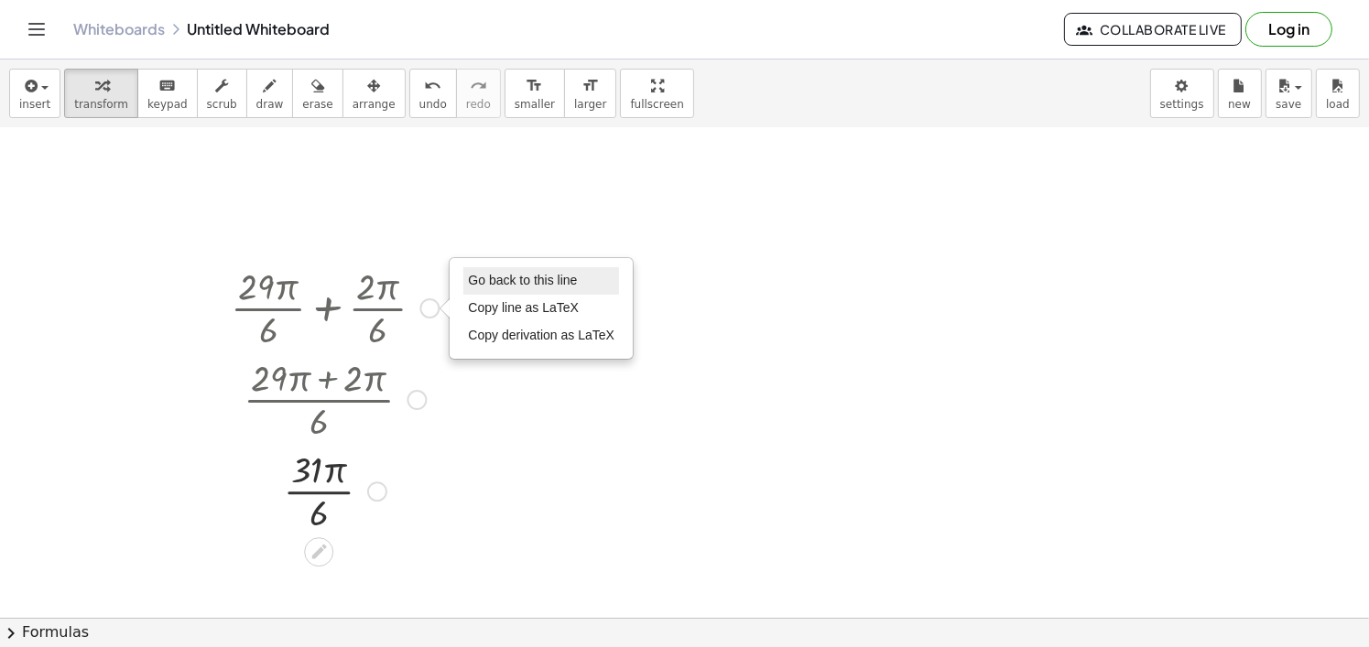
click at [490, 277] on span "Go back to this line" at bounding box center [522, 280] width 109 height 15
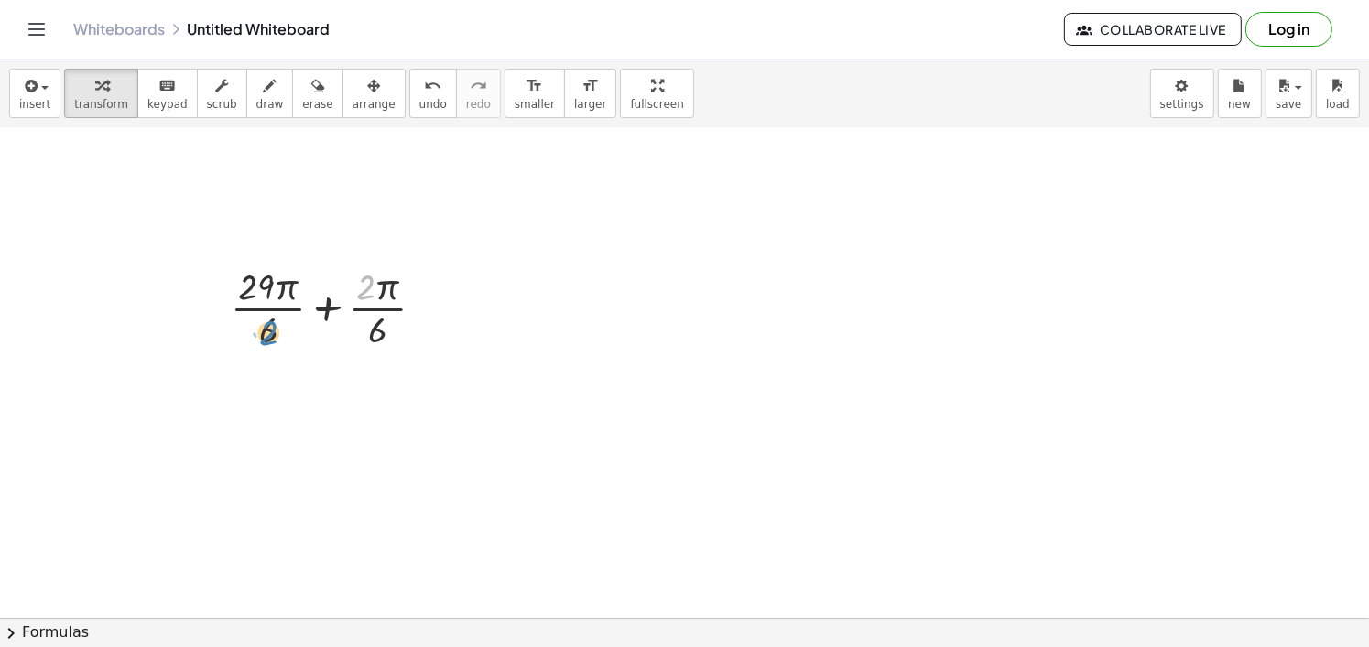
drag, startPoint x: 367, startPoint y: 287, endPoint x: 270, endPoint y: 333, distance: 107.3
click at [270, 333] on div at bounding box center [335, 307] width 226 height 92
drag, startPoint x: 265, startPoint y: 334, endPoint x: 363, endPoint y: 292, distance: 107.5
click at [363, 292] on div at bounding box center [335, 307] width 226 height 92
drag, startPoint x: 362, startPoint y: 310, endPoint x: 254, endPoint y: 314, distance: 108.1
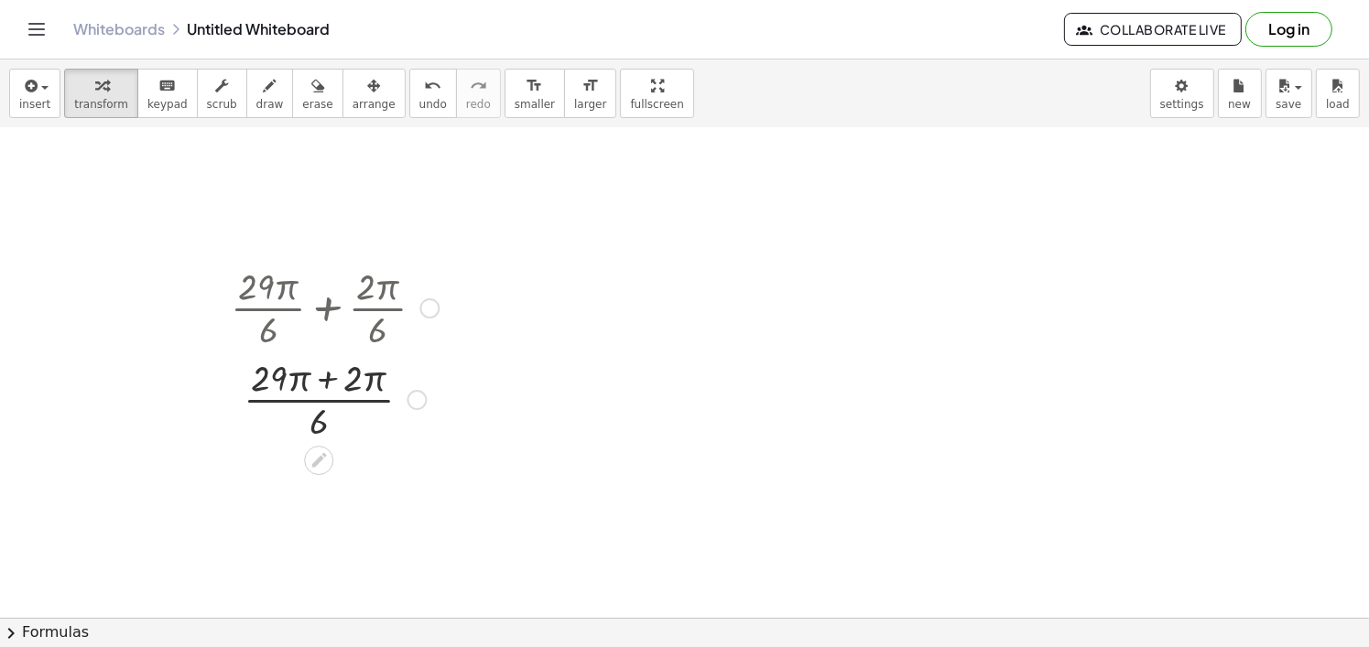
click at [354, 398] on div at bounding box center [335, 399] width 226 height 92
click at [429, 316] on div at bounding box center [429, 308] width 20 height 20
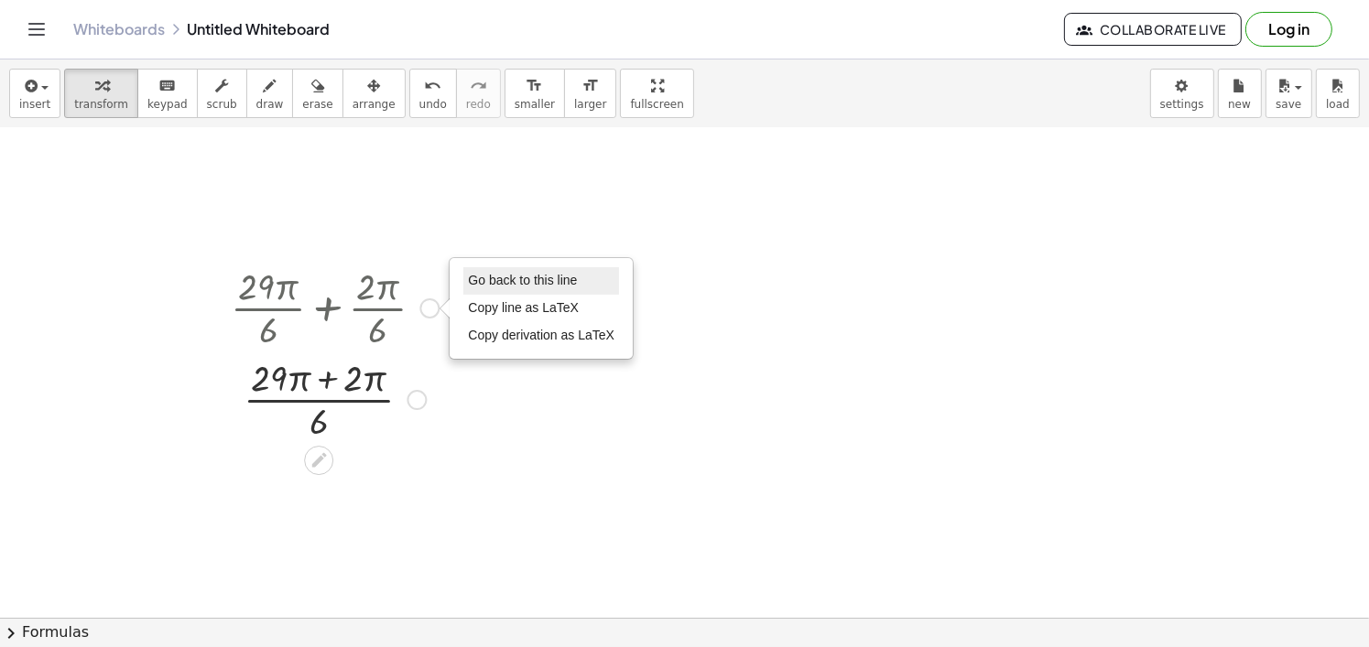
click at [475, 277] on span "Go back to this line" at bounding box center [522, 280] width 109 height 15
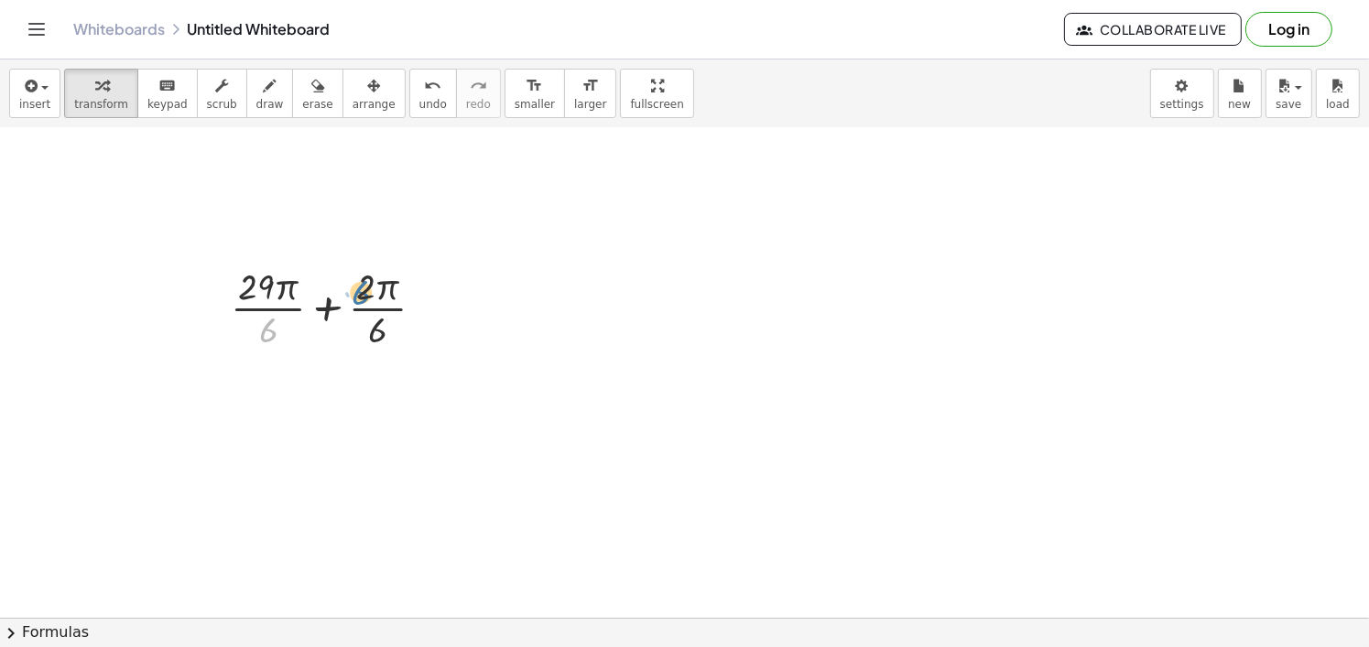
drag, startPoint x: 259, startPoint y: 330, endPoint x: 355, endPoint y: 292, distance: 103.2
click at [355, 292] on div at bounding box center [335, 307] width 226 height 92
click at [400, 342] on div at bounding box center [335, 307] width 226 height 92
click at [379, 321] on div at bounding box center [335, 307] width 208 height 92
click at [384, 310] on div at bounding box center [335, 307] width 226 height 92
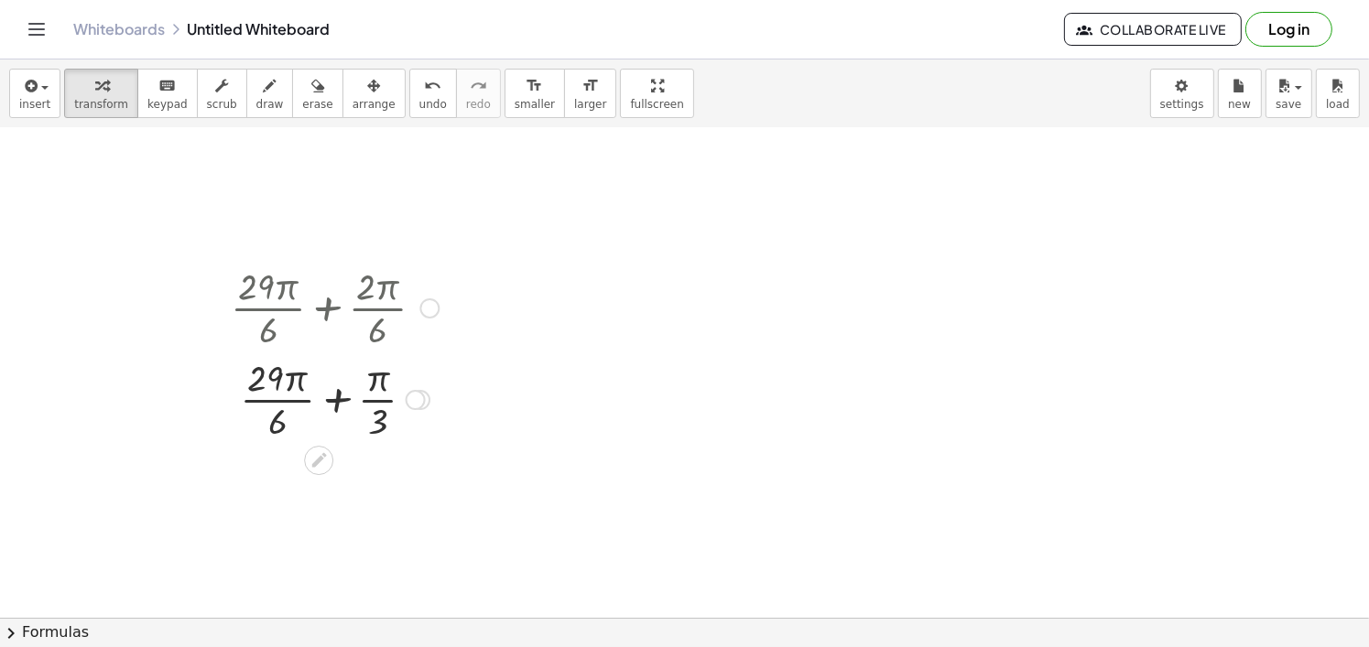
click at [376, 405] on div at bounding box center [335, 399] width 226 height 92
click at [380, 404] on div at bounding box center [335, 399] width 226 height 92
click at [662, 301] on div at bounding box center [684, 220] width 1369 height 1101
click at [614, 274] on div at bounding box center [684, 220] width 1369 height 1101
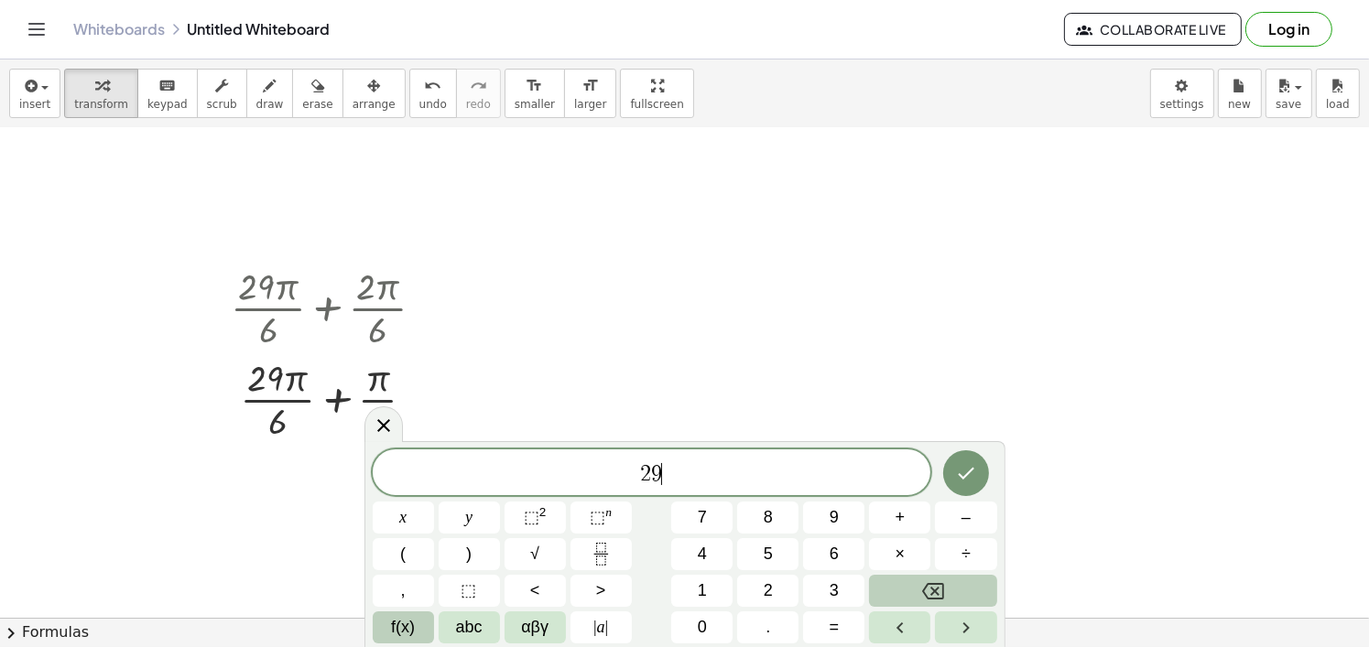
click at [410, 626] on span "f(x)" at bounding box center [403, 627] width 24 height 25
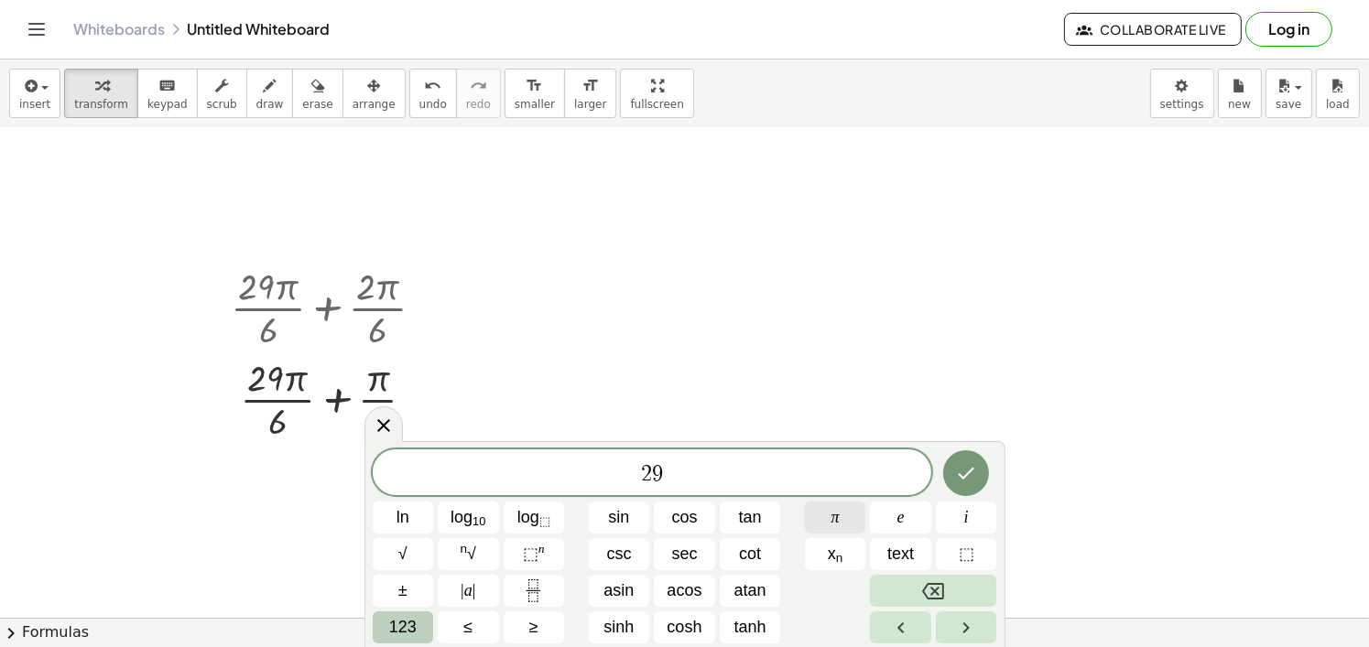
click at [810, 527] on button "π" at bounding box center [835, 518] width 61 height 32
drag, startPoint x: 709, startPoint y: 475, endPoint x: 618, endPoint y: 471, distance: 90.8
click at [618, 471] on span "2 9 π ​" at bounding box center [652, 474] width 559 height 26
click at [405, 633] on span "123" at bounding box center [402, 627] width 27 height 25
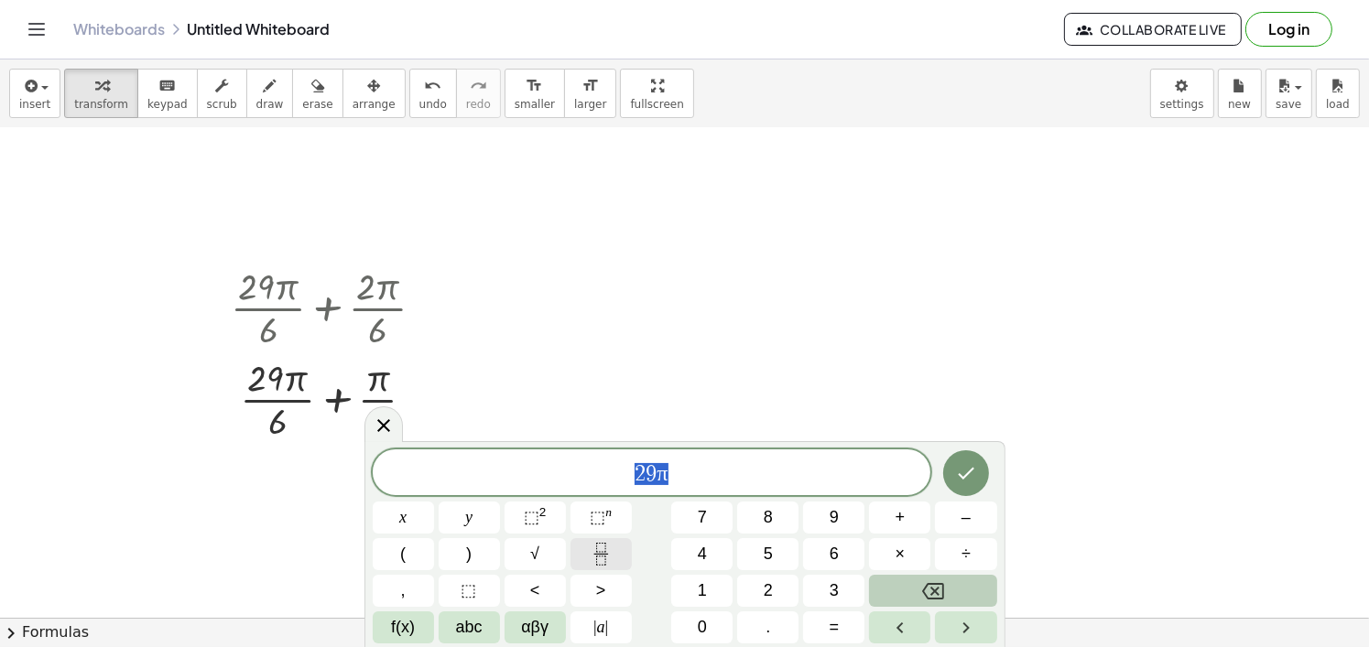
click at [592, 550] on icon "Fraction" at bounding box center [601, 554] width 23 height 23
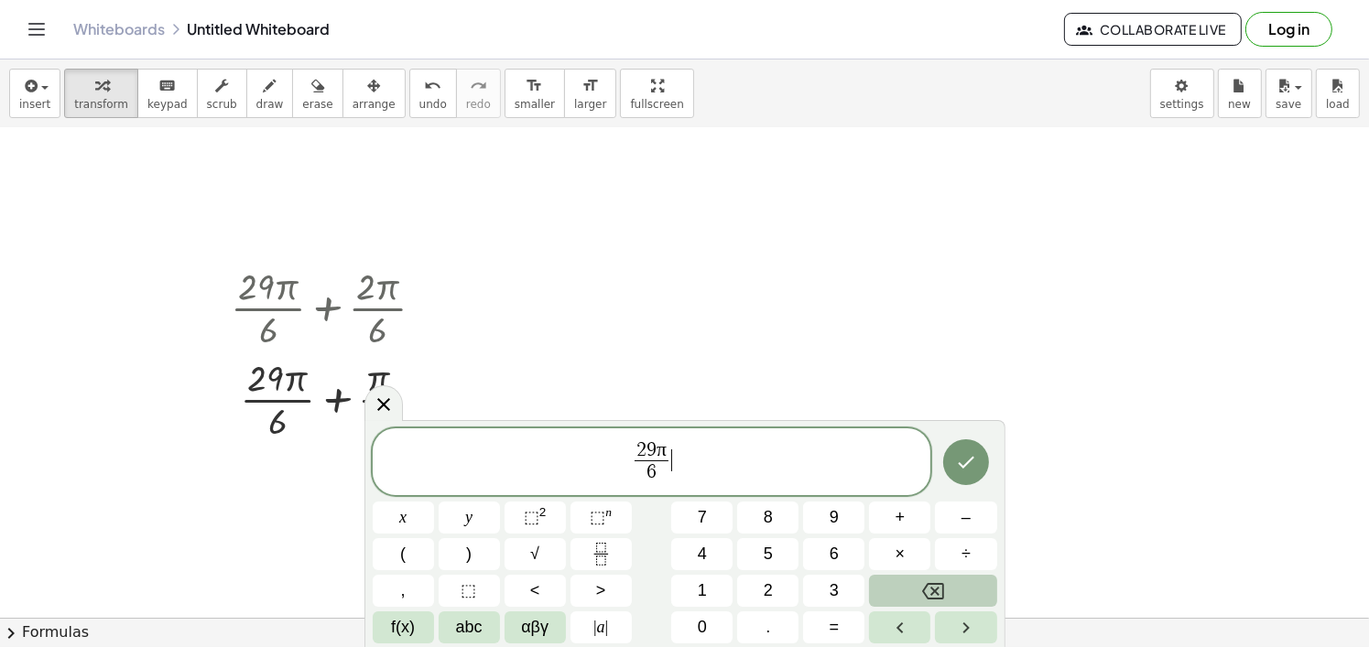
click at [712, 448] on span "2 9 π 6 ​ ​" at bounding box center [652, 463] width 559 height 49
click at [399, 621] on span "f(x)" at bounding box center [403, 627] width 24 height 25
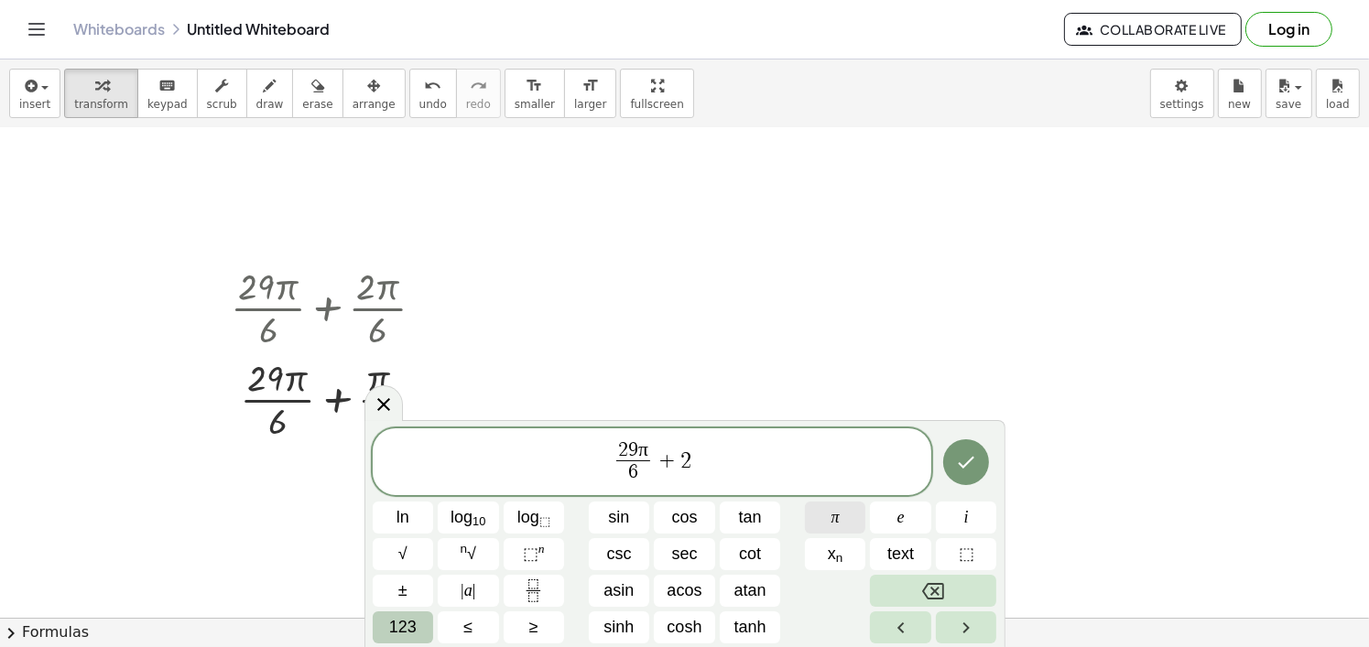
click at [846, 522] on button "π" at bounding box center [835, 518] width 61 height 32
click at [975, 462] on icon "Done" at bounding box center [966, 462] width 22 height 22
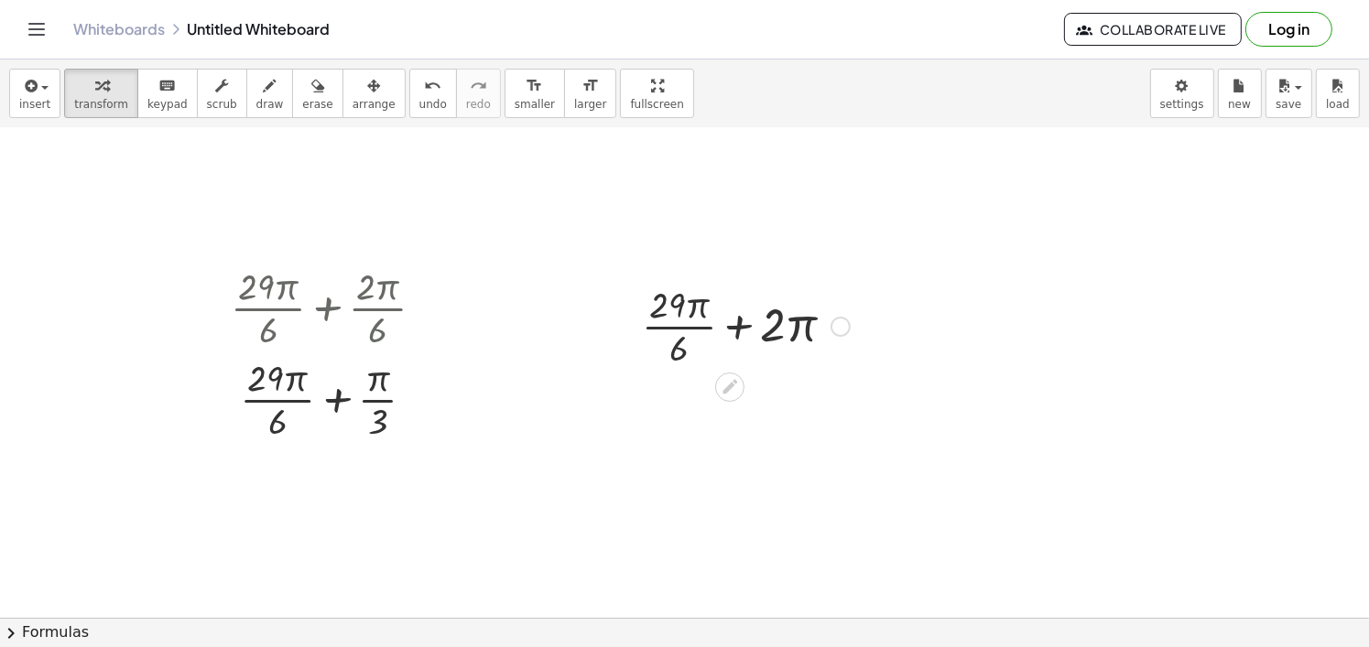
click at [737, 331] on div at bounding box center [746, 325] width 226 height 92
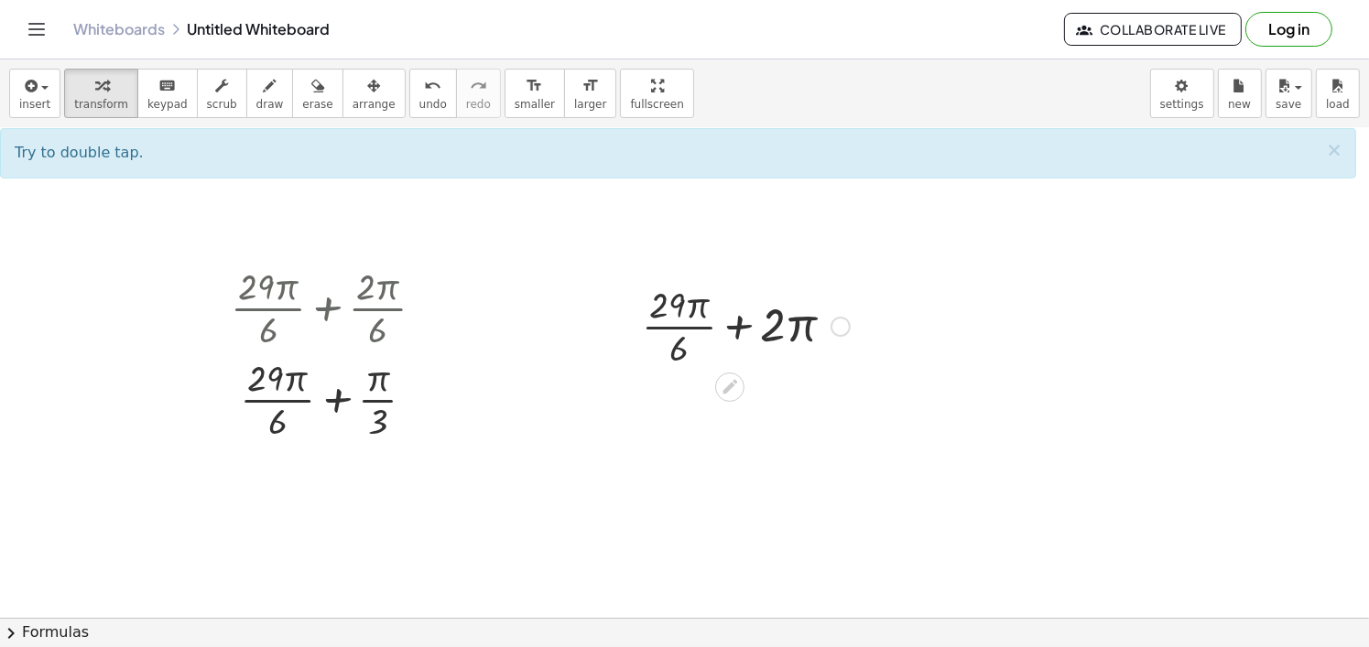
click at [737, 331] on div at bounding box center [746, 325] width 226 height 92
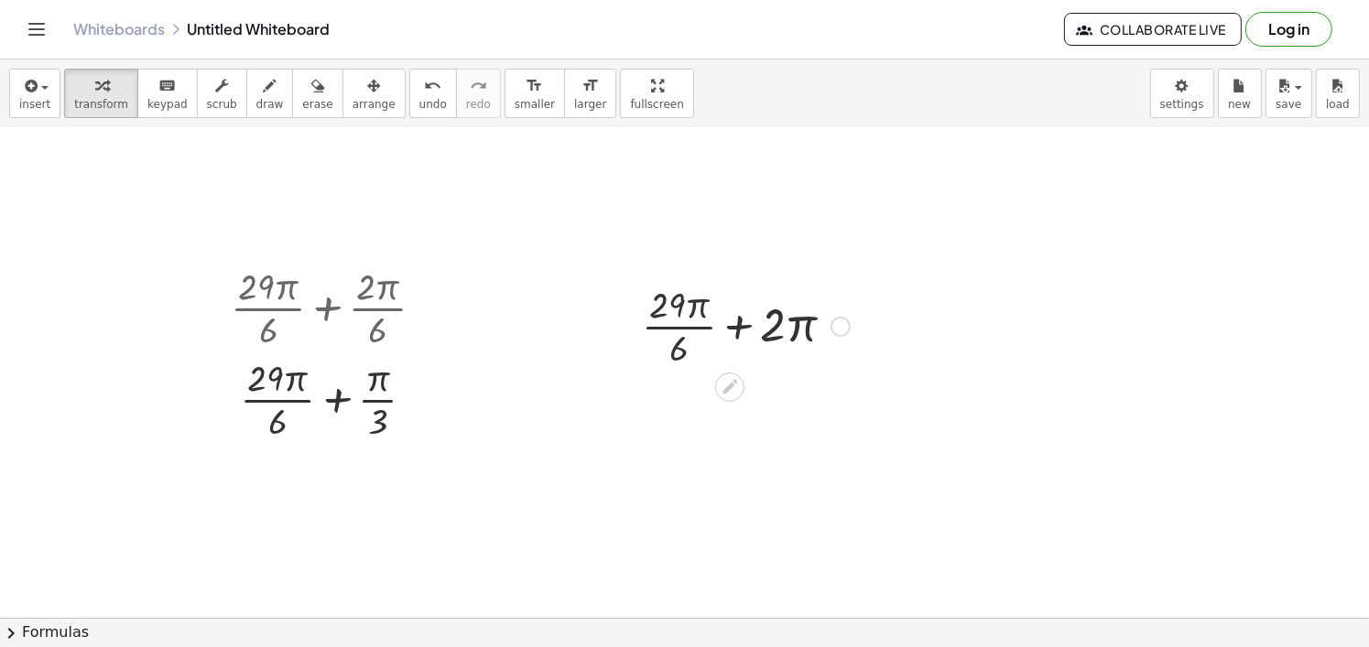
click at [737, 331] on div at bounding box center [746, 325] width 226 height 92
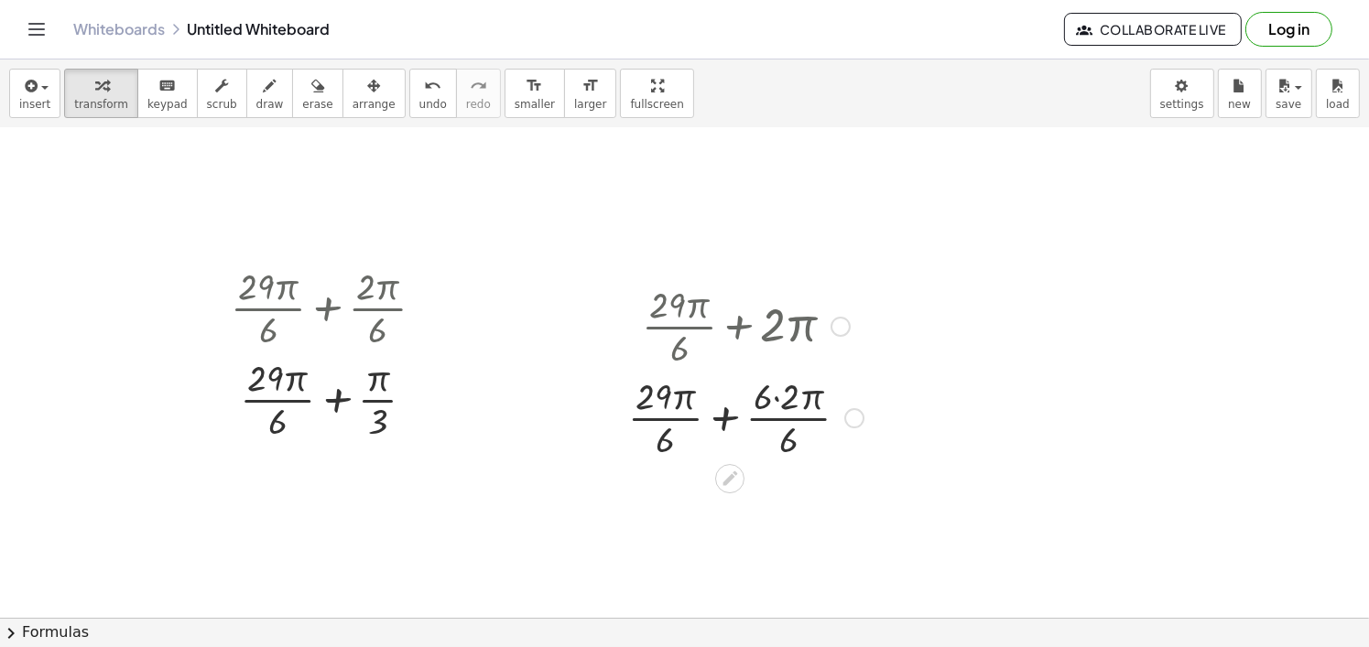
click at [772, 396] on div at bounding box center [746, 417] width 254 height 92
click at [777, 398] on div at bounding box center [746, 417] width 254 height 92
click at [735, 413] on div at bounding box center [745, 417] width 238 height 92
click at [721, 497] on div at bounding box center [746, 508] width 254 height 92
click at [732, 507] on div at bounding box center [746, 508] width 254 height 92
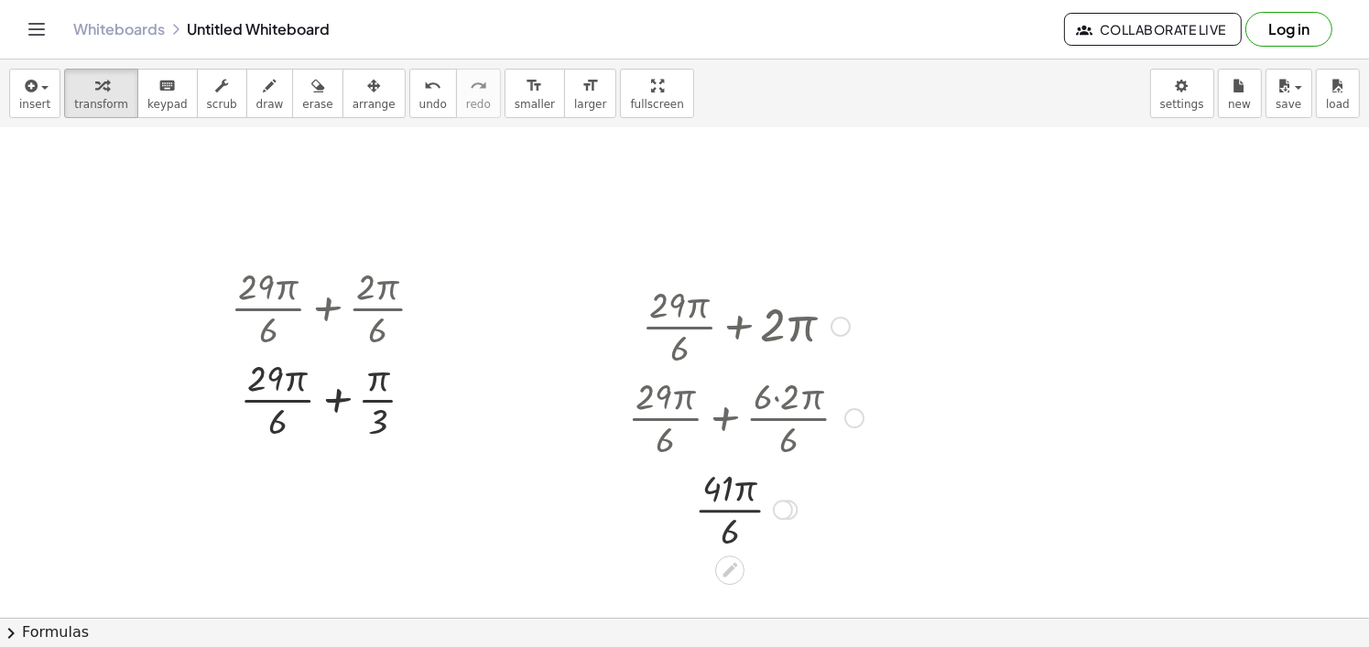
click at [733, 508] on div at bounding box center [746, 508] width 254 height 92
click at [734, 508] on div at bounding box center [746, 508] width 254 height 92
drag, startPoint x: 733, startPoint y: 529, endPoint x: 724, endPoint y: 509, distance: 22.1
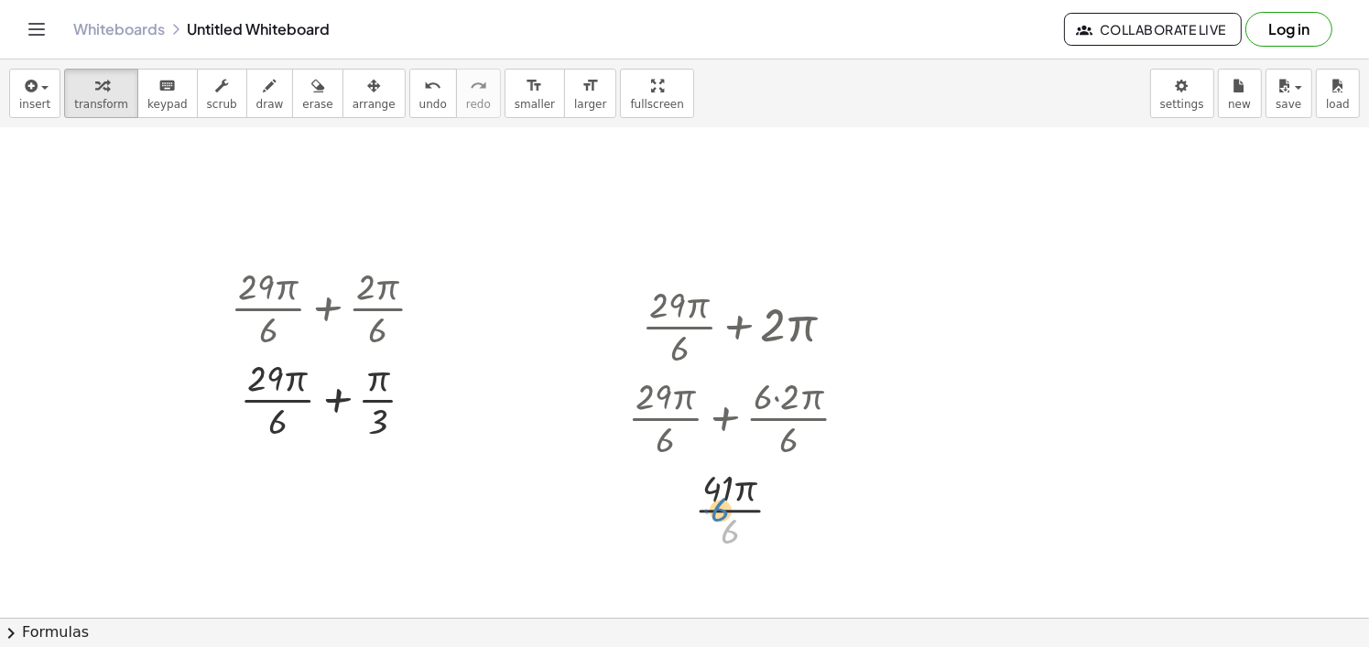
click at [724, 509] on div at bounding box center [746, 508] width 254 height 92
click at [1090, 347] on div at bounding box center [684, 220] width 1369 height 1101
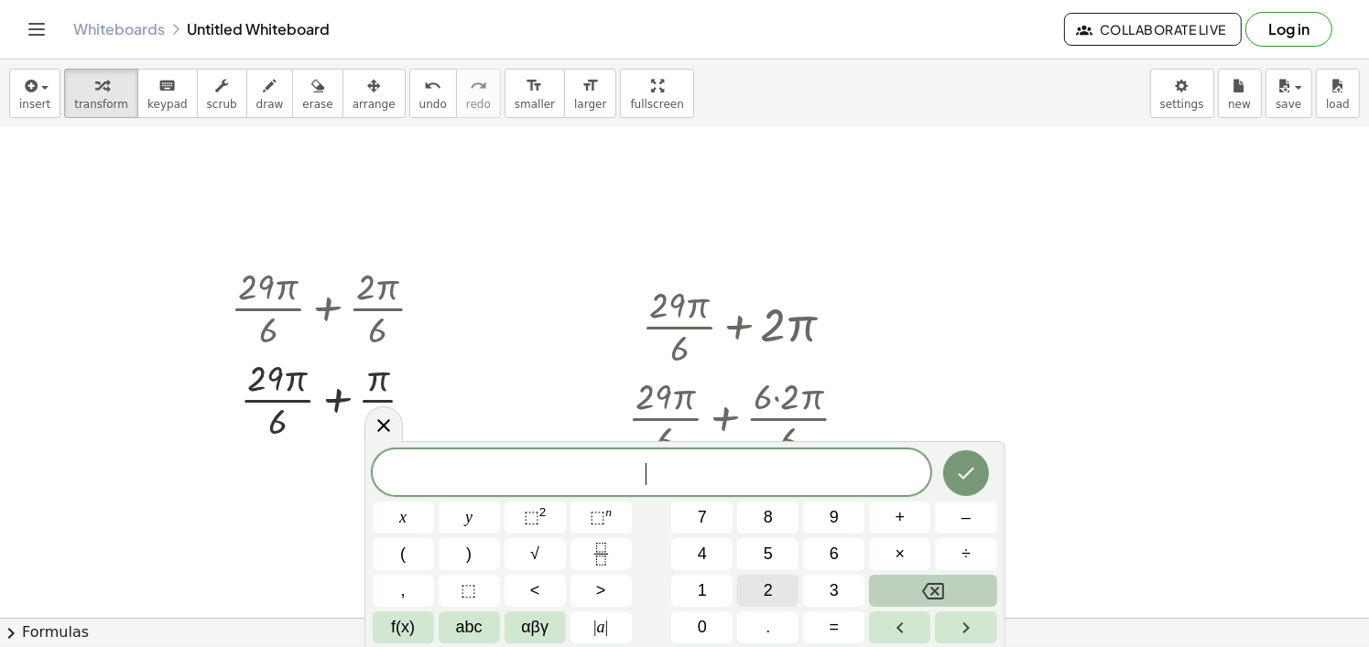
click at [755, 582] on button "2" at bounding box center [767, 591] width 61 height 32
click at [813, 512] on button "9" at bounding box center [833, 518] width 61 height 32
click at [386, 618] on button "f(x)" at bounding box center [403, 628] width 61 height 32
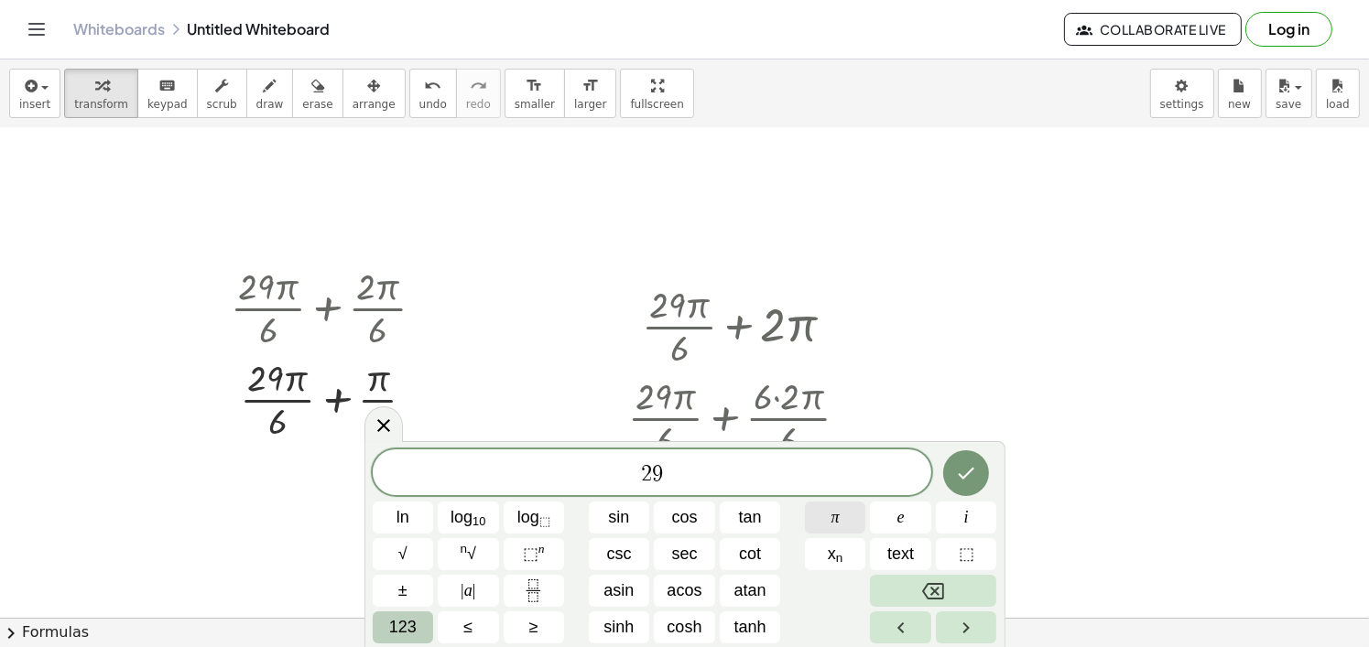
click at [853, 506] on button "π" at bounding box center [835, 518] width 61 height 32
click at [428, 623] on button "123" at bounding box center [403, 628] width 61 height 32
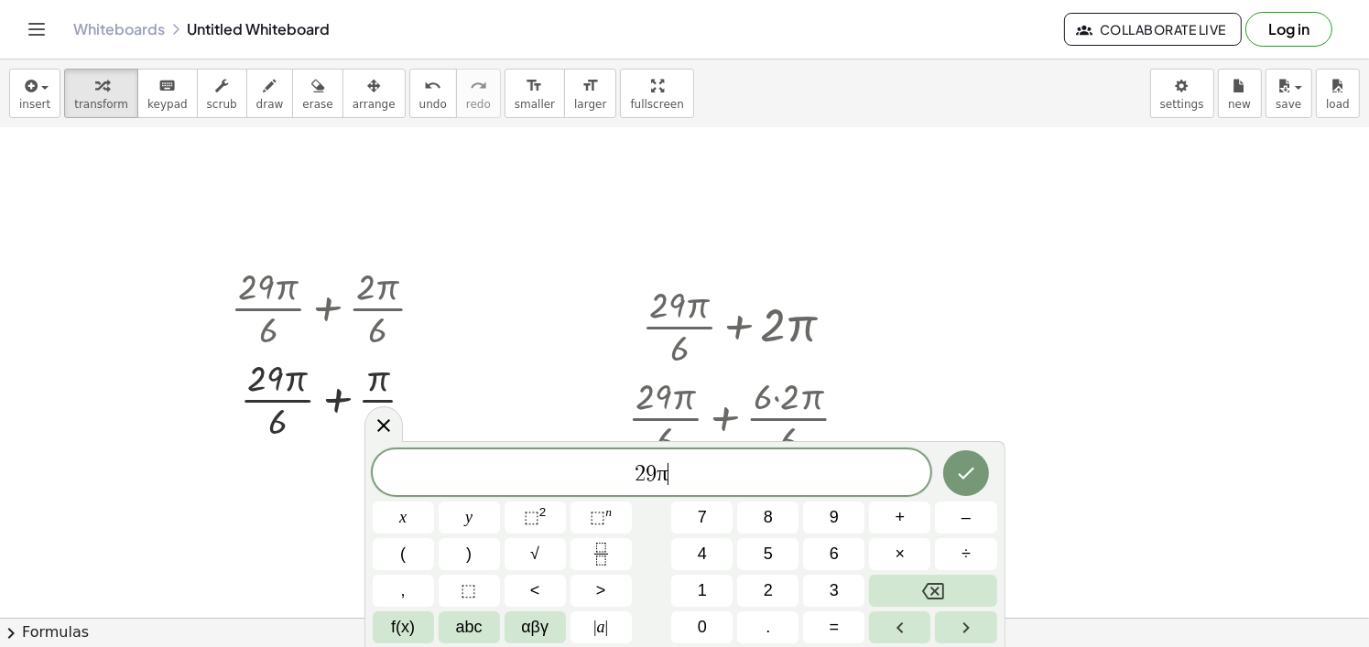
drag, startPoint x: 716, startPoint y: 479, endPoint x: 427, endPoint y: 426, distance: 294.2
click at [418, 431] on body "Graspable Math Activities Get Started Activity Bank Assigned Work Classes White…" at bounding box center [684, 323] width 1369 height 647
click at [594, 553] on icon "Fraction" at bounding box center [601, 554] width 23 height 23
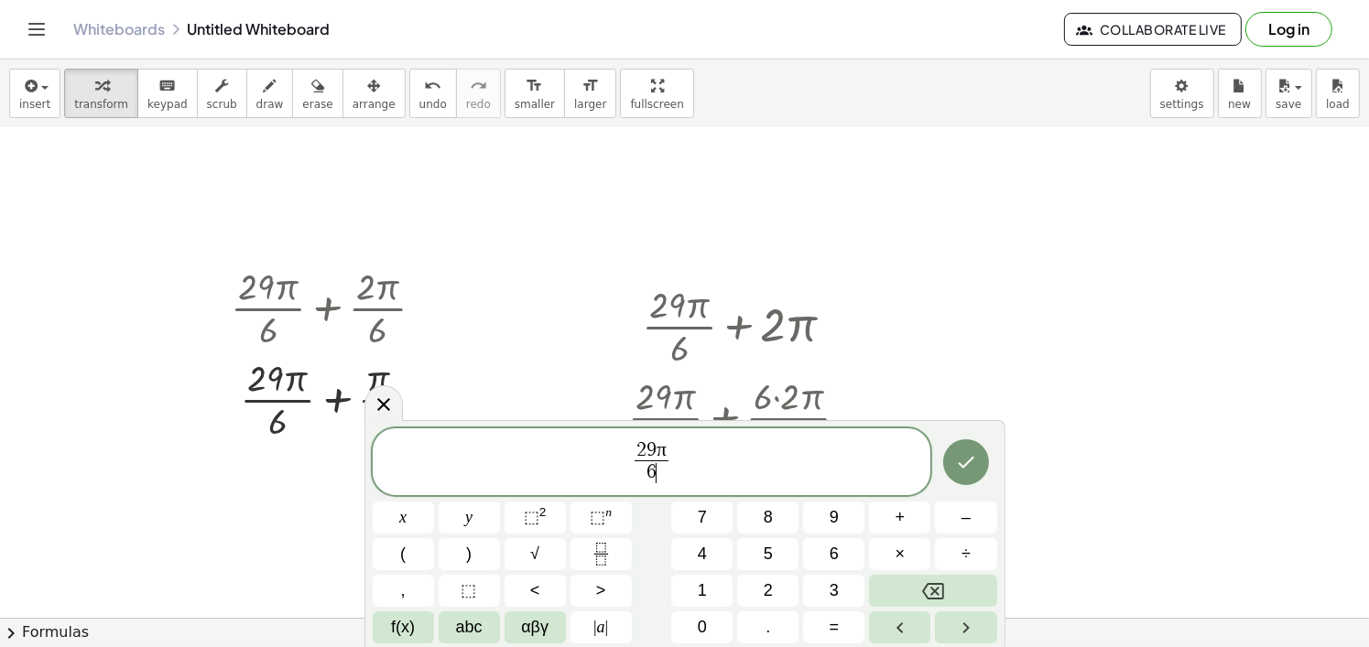
click at [751, 449] on span "2 9 π 6 ​ ​" at bounding box center [652, 463] width 559 height 49
click at [912, 526] on button "+" at bounding box center [899, 518] width 61 height 32
click at [904, 541] on button "×" at bounding box center [899, 554] width 61 height 32
click at [404, 629] on span "f(x)" at bounding box center [403, 627] width 24 height 25
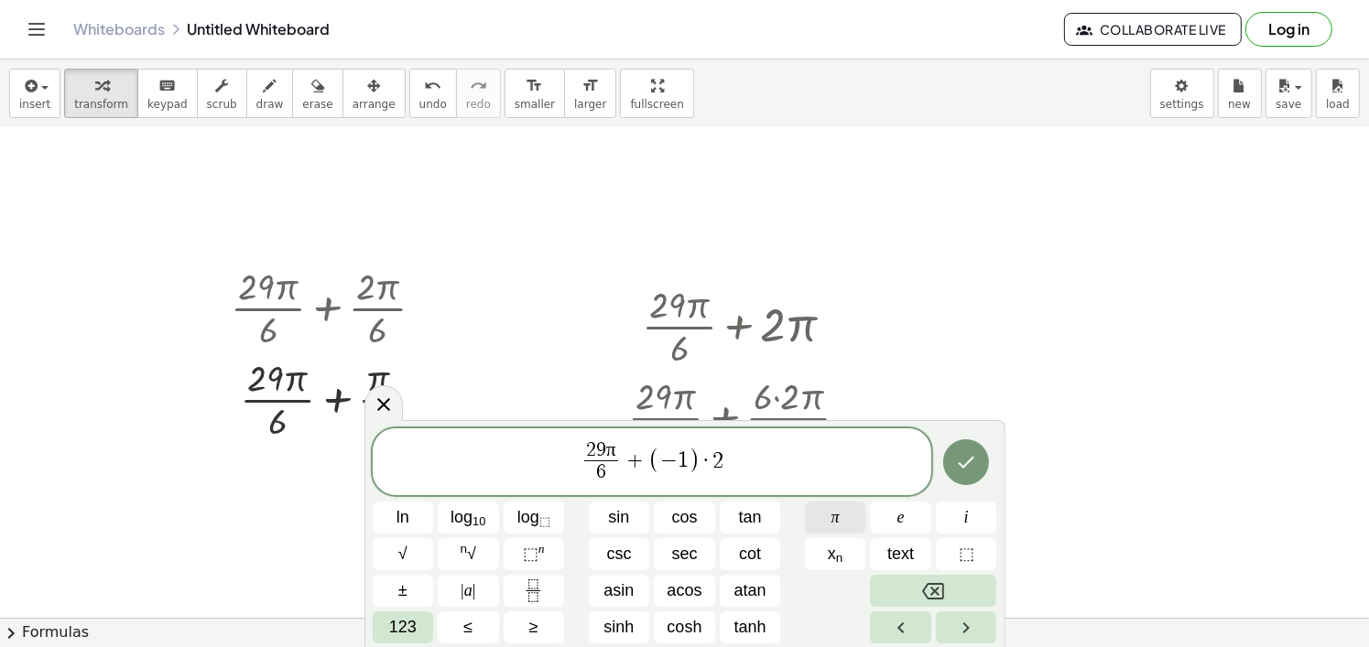
click at [827, 510] on button "π" at bounding box center [835, 518] width 61 height 32
click at [939, 469] on div at bounding box center [966, 463] width 61 height 70
click at [955, 468] on icon "Done" at bounding box center [966, 462] width 22 height 22
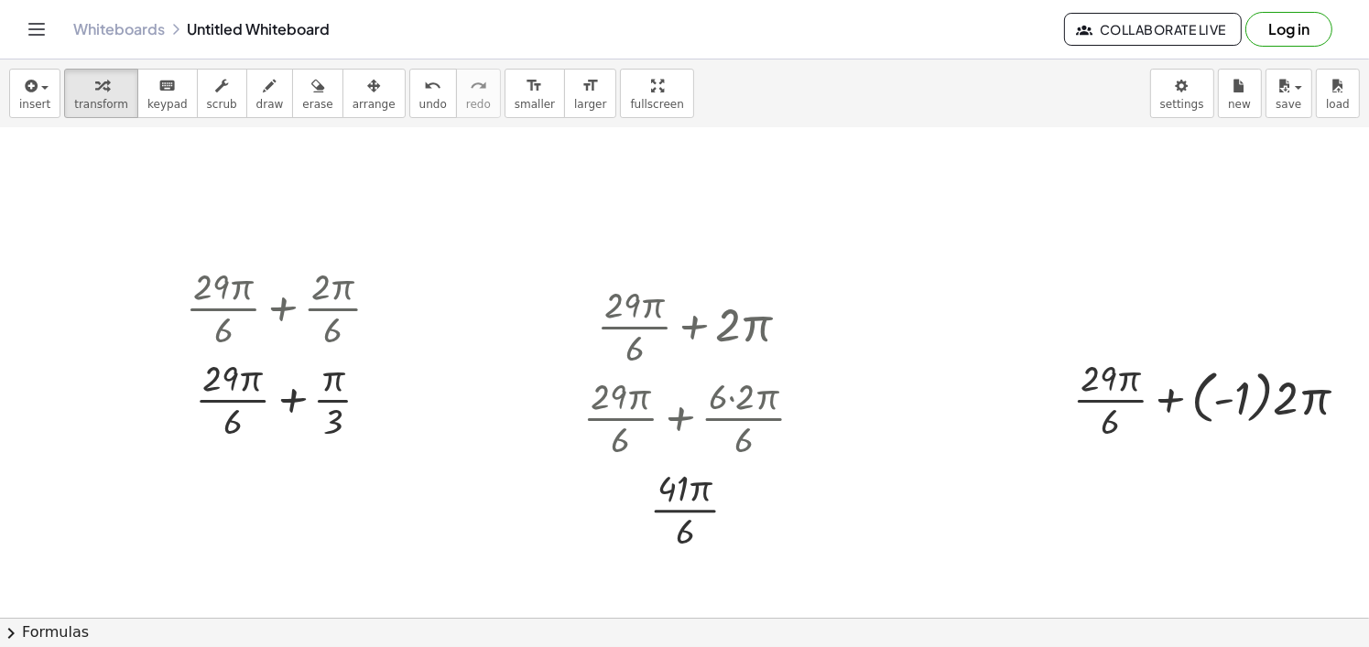
scroll to position [458, 70]
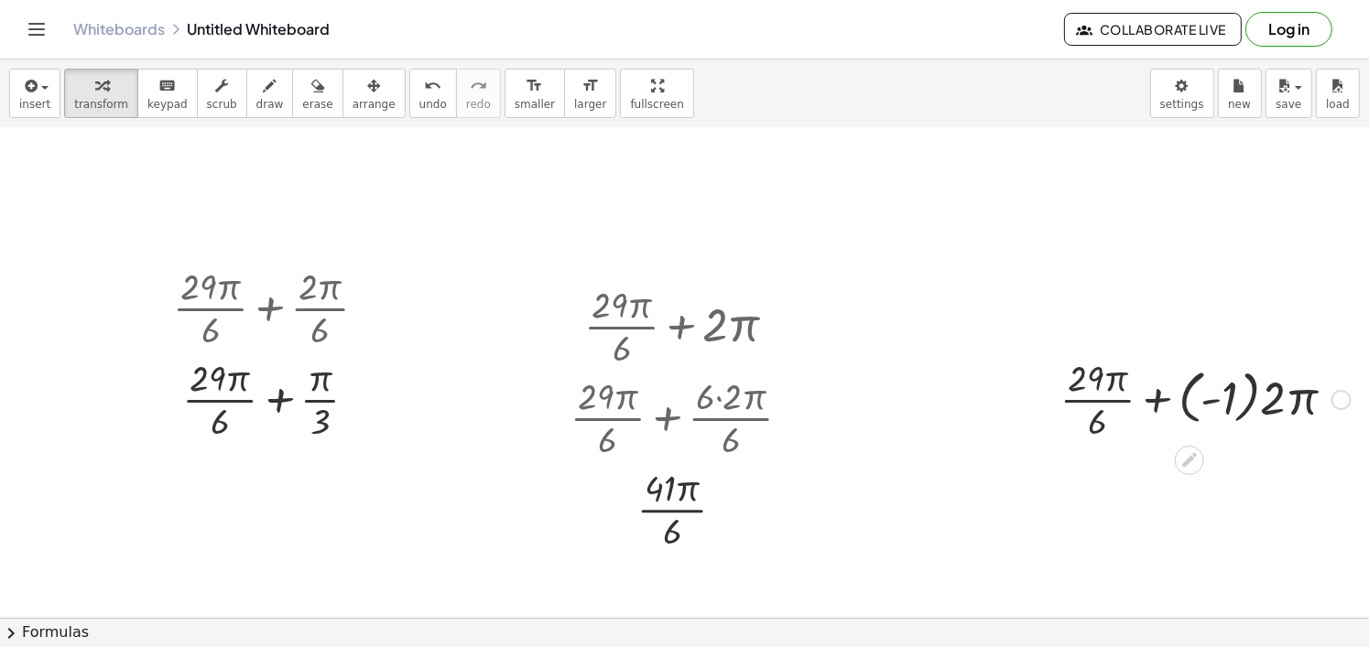
click at [1241, 402] on div at bounding box center [1205, 399] width 309 height 92
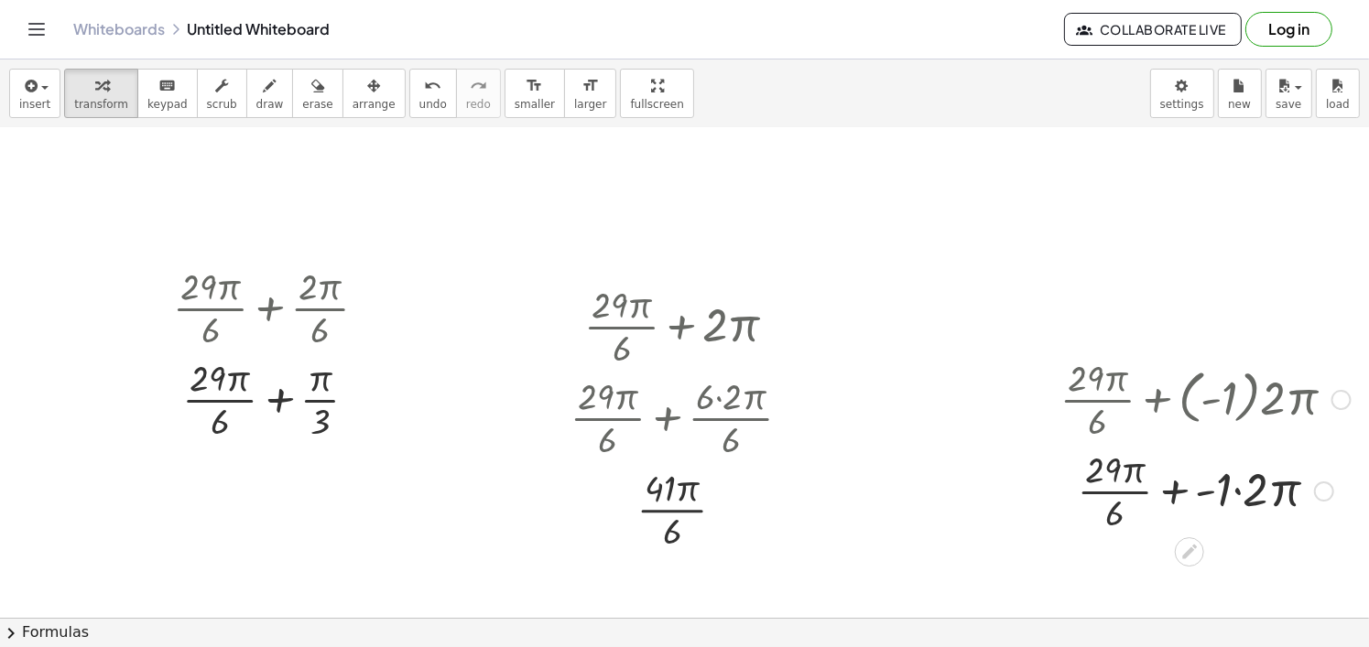
click at [1222, 496] on div at bounding box center [1205, 490] width 309 height 92
click at [1178, 498] on div at bounding box center [1205, 490] width 309 height 92
click at [1176, 494] on div at bounding box center [1205, 490] width 309 height 92
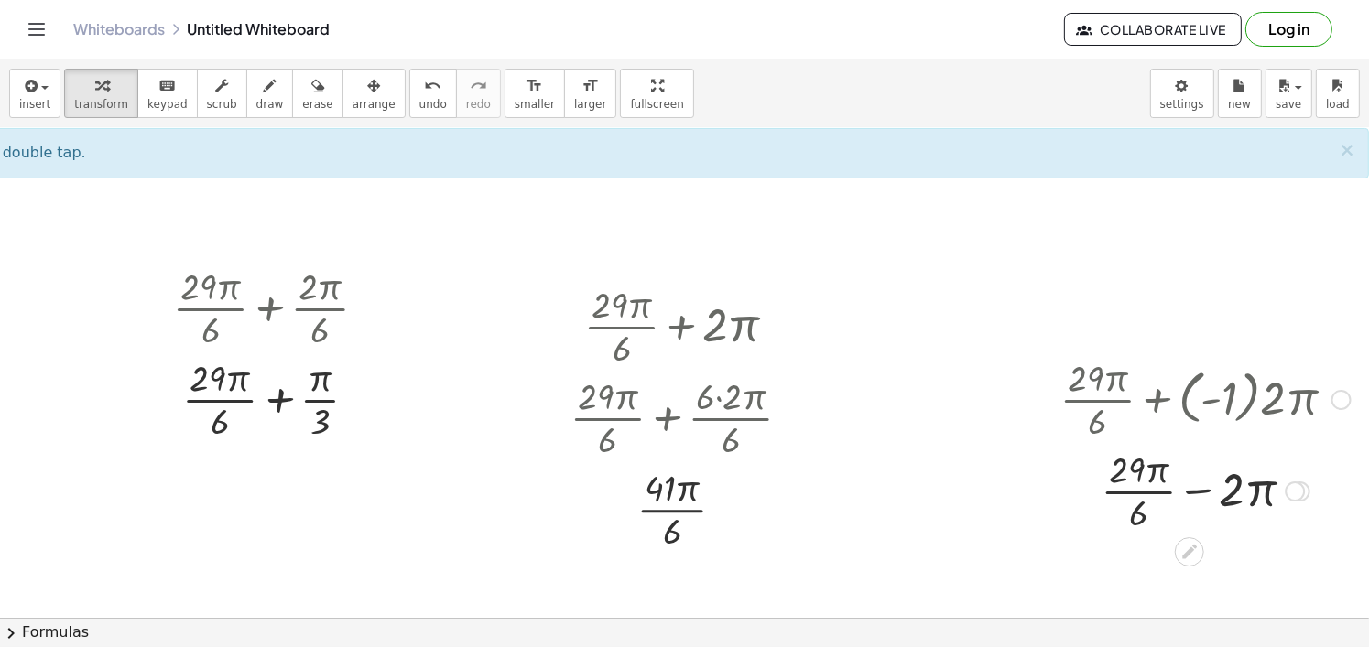
click at [1177, 492] on div at bounding box center [1205, 490] width 309 height 92
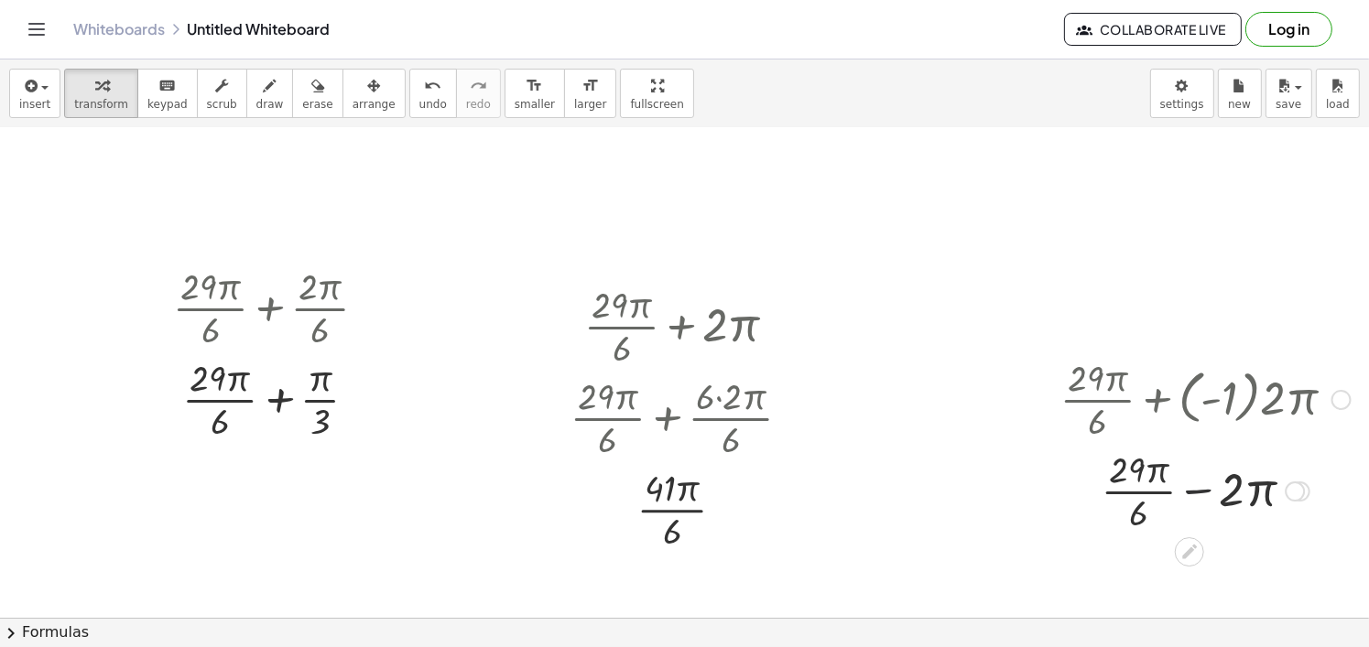
click at [1177, 492] on div at bounding box center [1205, 490] width 309 height 92
click at [1226, 468] on div at bounding box center [1205, 490] width 309 height 92
click at [1219, 490] on div at bounding box center [1205, 490] width 309 height 92
click at [1199, 489] on div at bounding box center [1205, 490] width 309 height 92
click at [1198, 489] on div at bounding box center [1205, 490] width 309 height 92
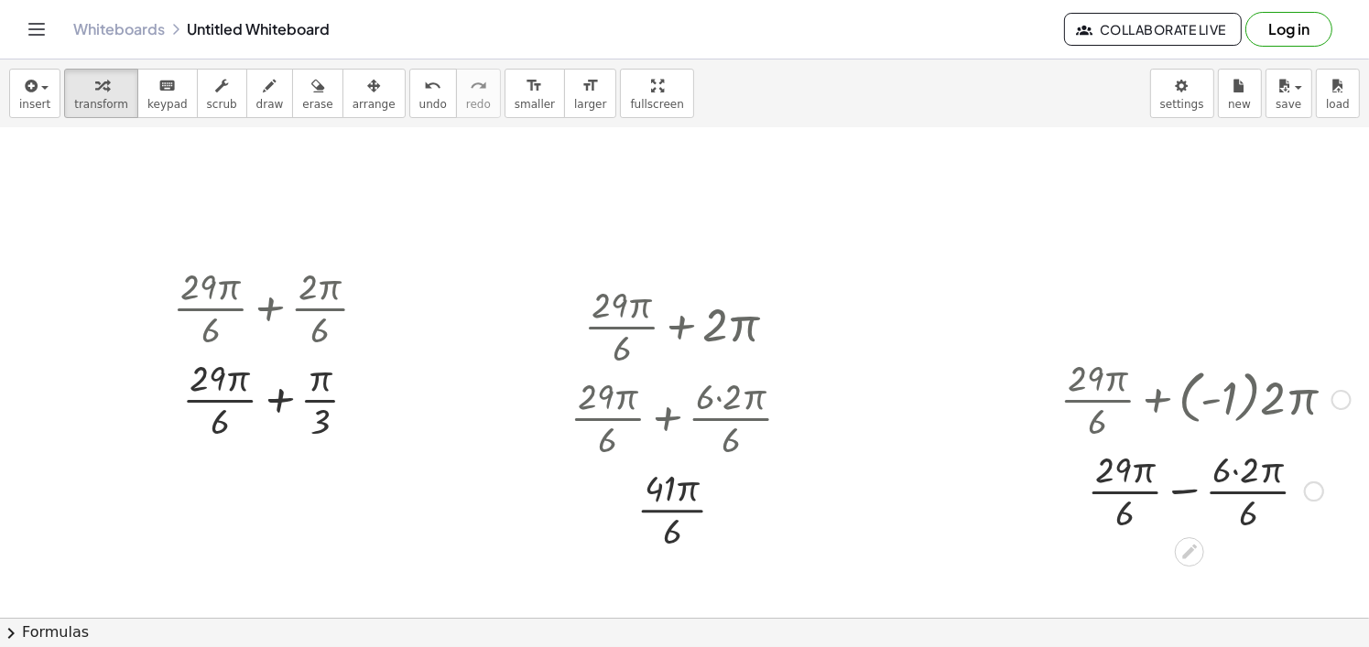
click at [1219, 475] on div at bounding box center [1205, 490] width 309 height 92
click at [1220, 472] on div at bounding box center [1205, 490] width 309 height 92
click at [1191, 490] on div at bounding box center [1205, 490] width 309 height 92
click at [1183, 475] on div at bounding box center [1205, 490] width 309 height 92
click at [1177, 494] on div at bounding box center [1205, 490] width 309 height 92
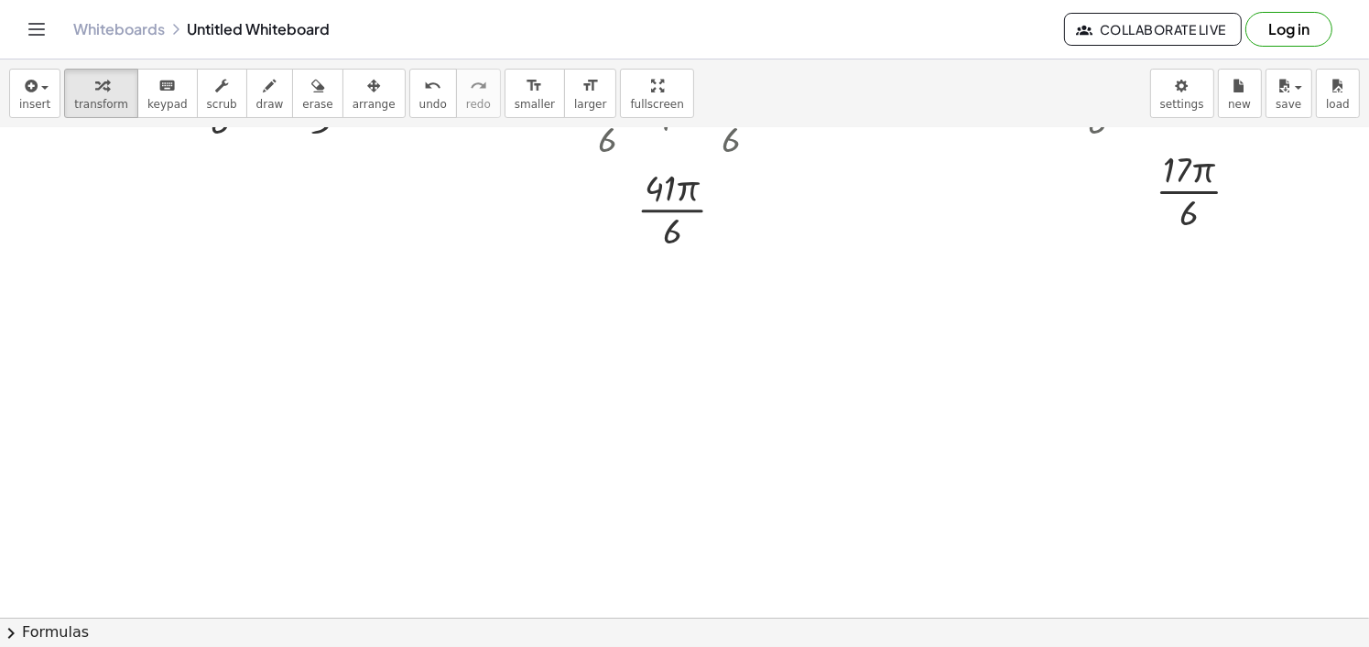
scroll to position [994, 70]
click at [230, 325] on div at bounding box center [655, 115] width 1427 height 1963
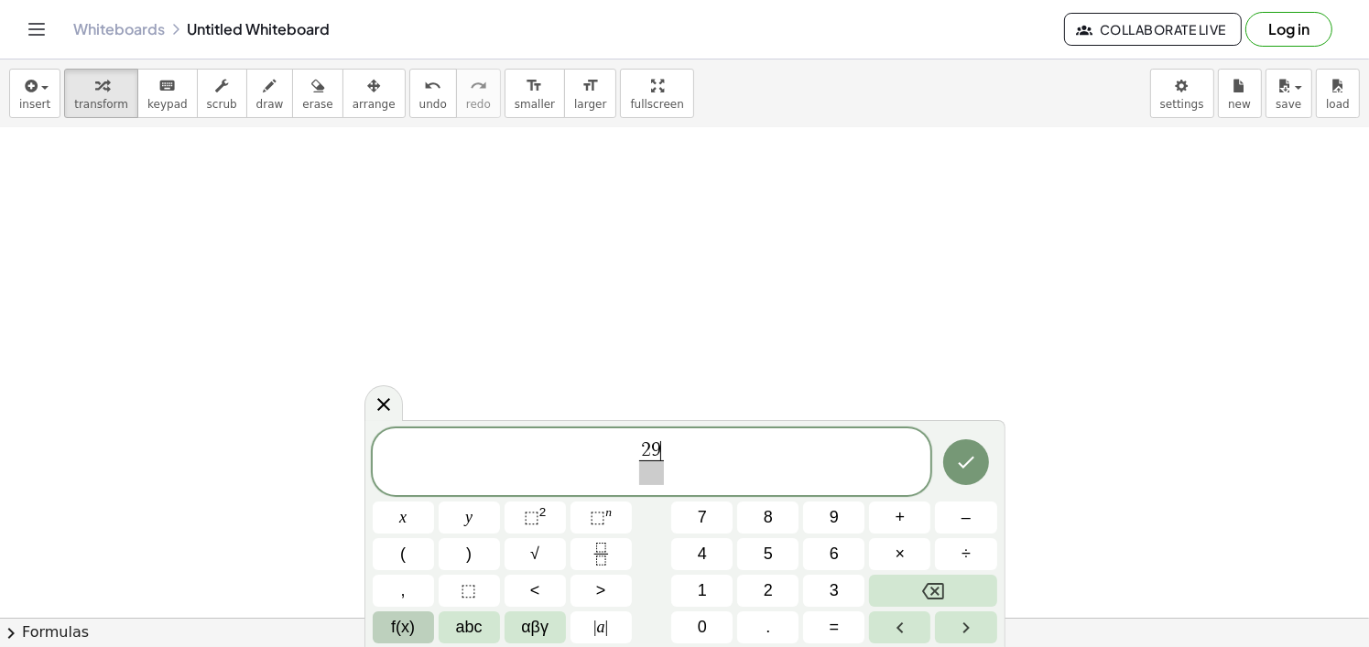
click at [391, 632] on span "f(x)" at bounding box center [403, 627] width 24 height 25
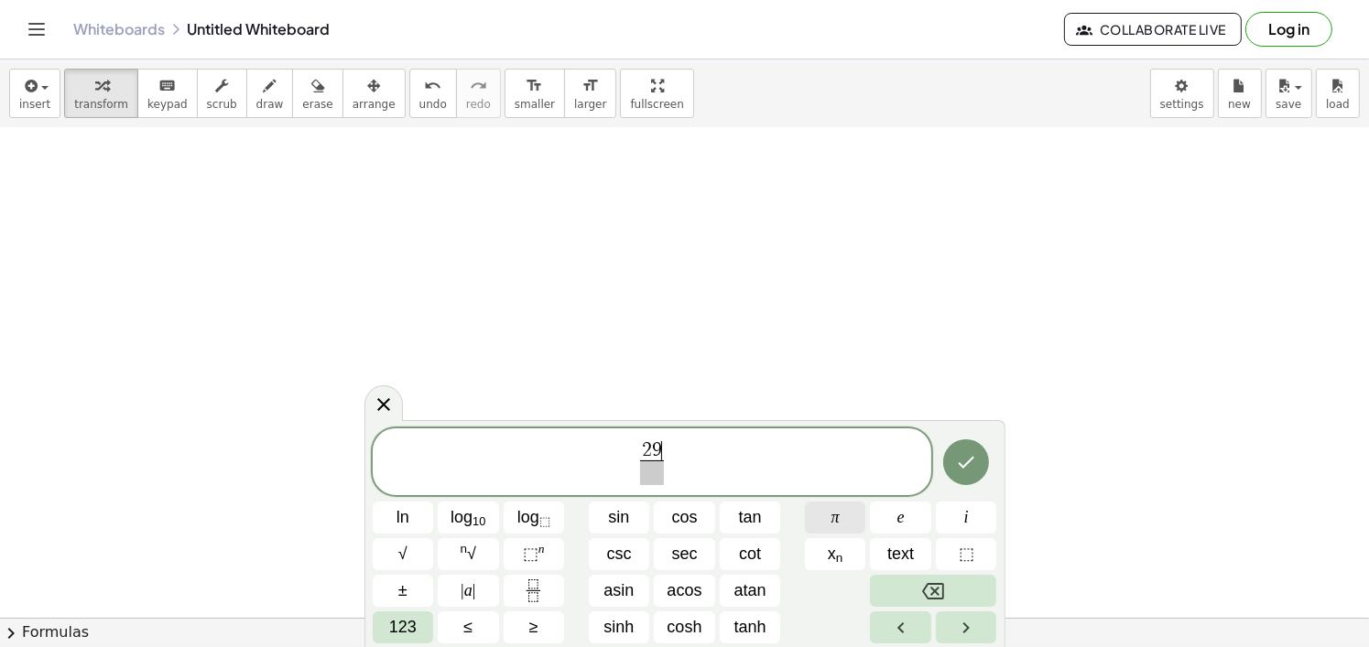
click at [819, 520] on button "π" at bounding box center [835, 518] width 61 height 32
click at [658, 485] on span "2 9 π ​ ​" at bounding box center [652, 463] width 559 height 49
click at [658, 485] on span "2 9 ​ π ​" at bounding box center [652, 463] width 559 height 49
click at [655, 472] on span at bounding box center [652, 473] width 34 height 25
click at [736, 463] on span "2 9 π 6 ​ ​" at bounding box center [652, 463] width 559 height 49
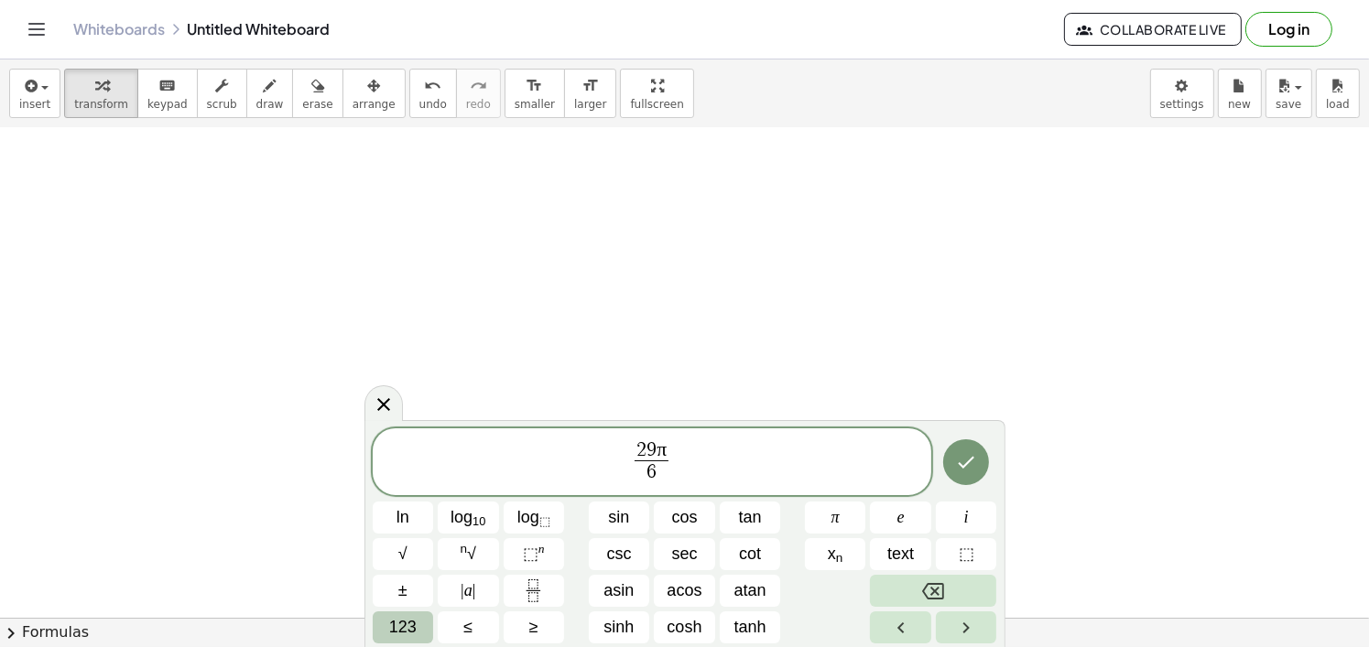
click at [405, 641] on button "123" at bounding box center [403, 628] width 61 height 32
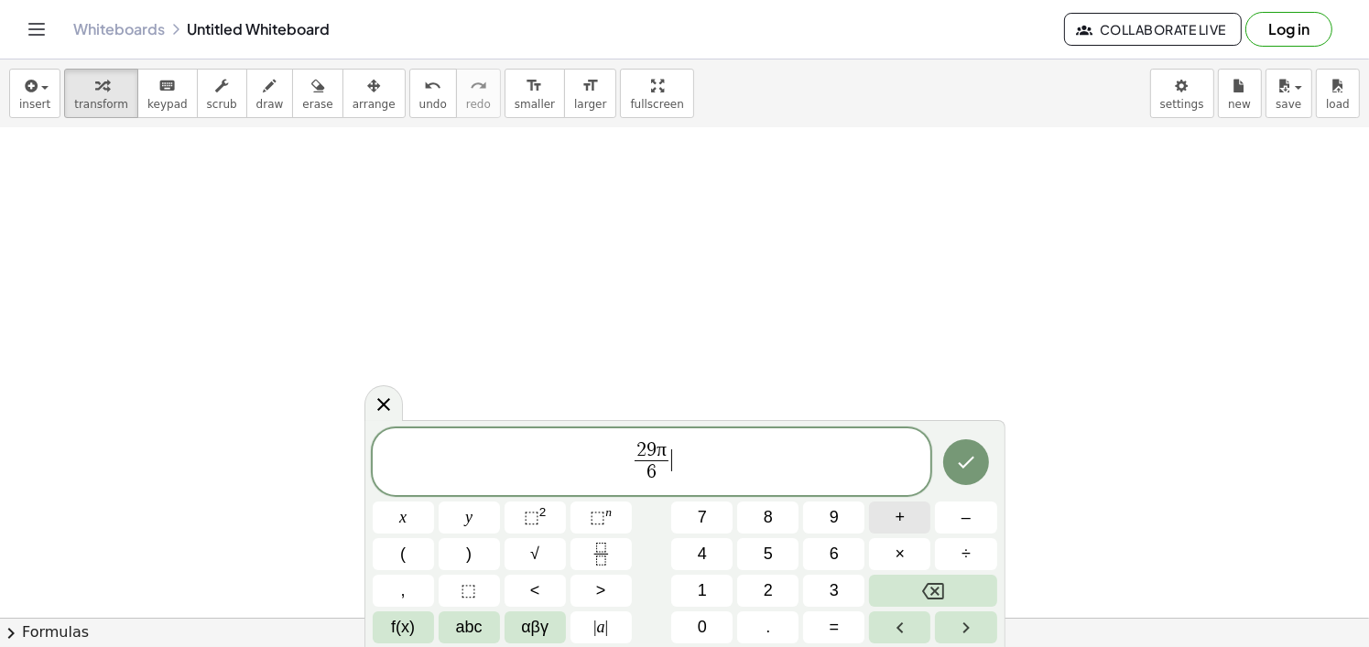
click at [906, 518] on button "+" at bounding box center [899, 518] width 61 height 32
click at [384, 552] on button "(" at bounding box center [403, 554] width 61 height 32
click at [950, 515] on button "–" at bounding box center [965, 518] width 61 height 32
click at [755, 580] on button "2" at bounding box center [767, 591] width 61 height 32
click at [450, 564] on button ")" at bounding box center [469, 554] width 61 height 32
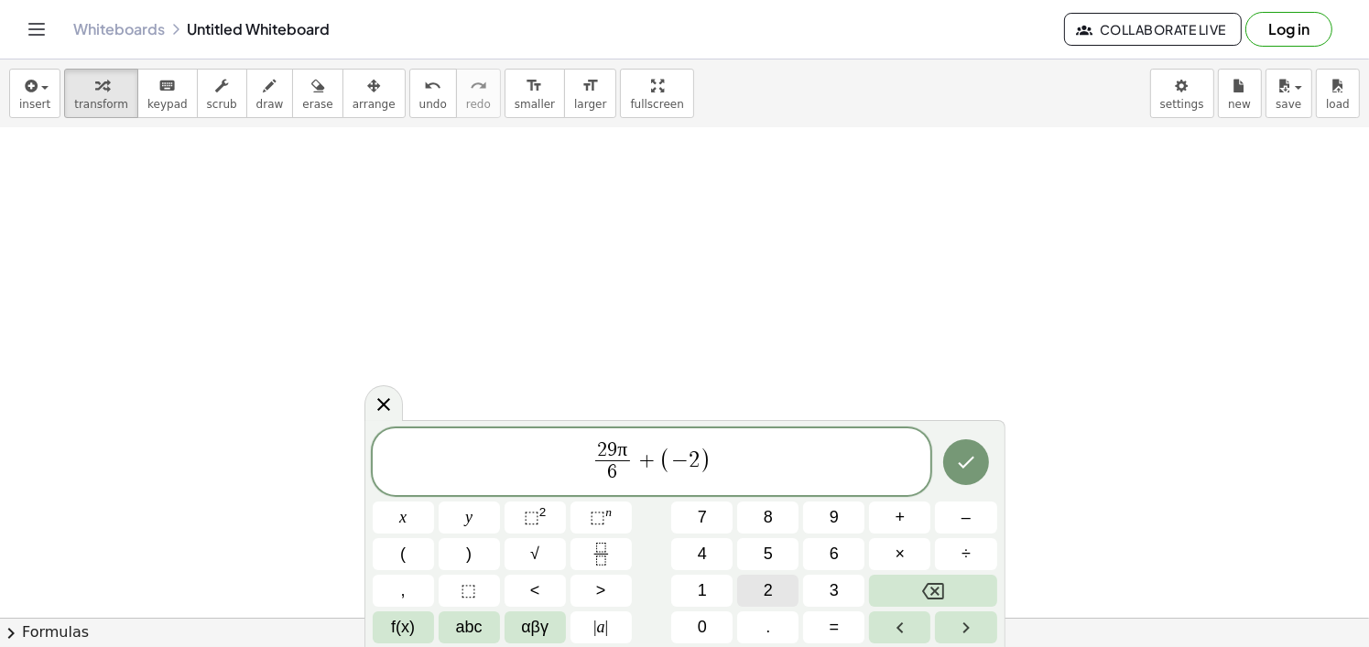
click at [764, 592] on span "2" at bounding box center [768, 591] width 9 height 25
click at [395, 630] on span "f(x)" at bounding box center [403, 627] width 24 height 25
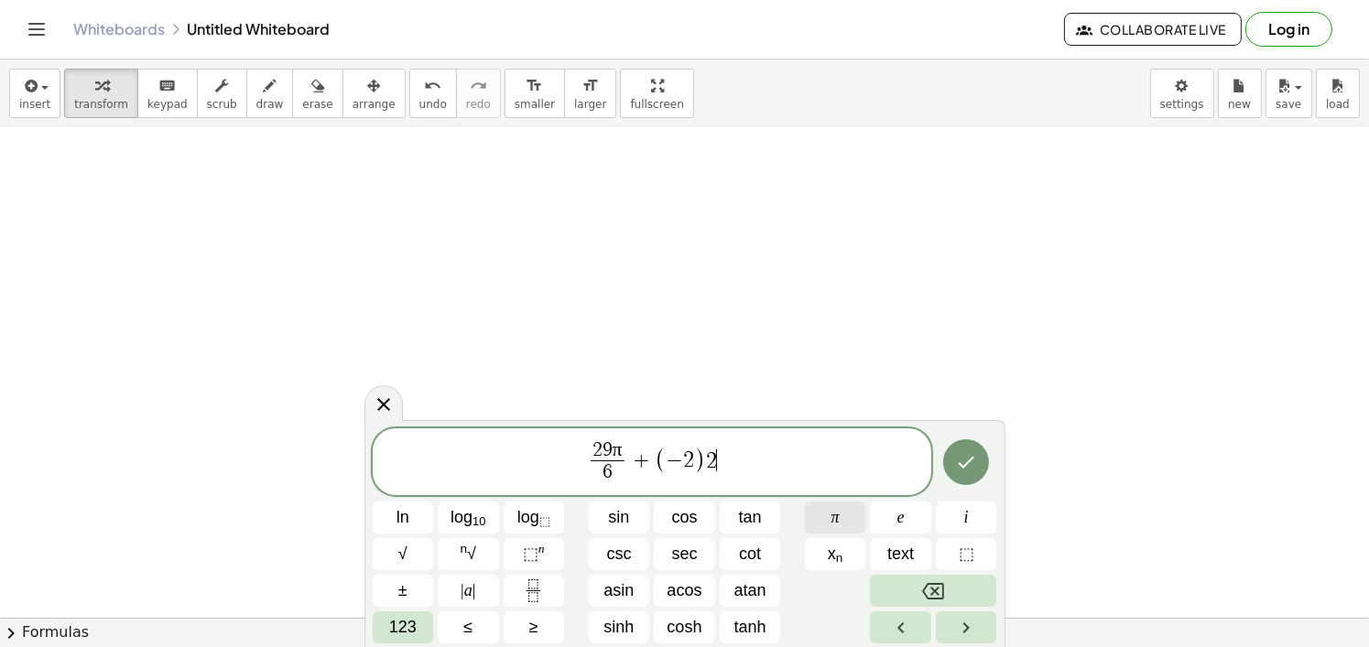
click at [844, 530] on button "π" at bounding box center [835, 518] width 61 height 32
click at [944, 476] on div at bounding box center [966, 463] width 61 height 70
click at [962, 483] on button "Done" at bounding box center [966, 462] width 46 height 46
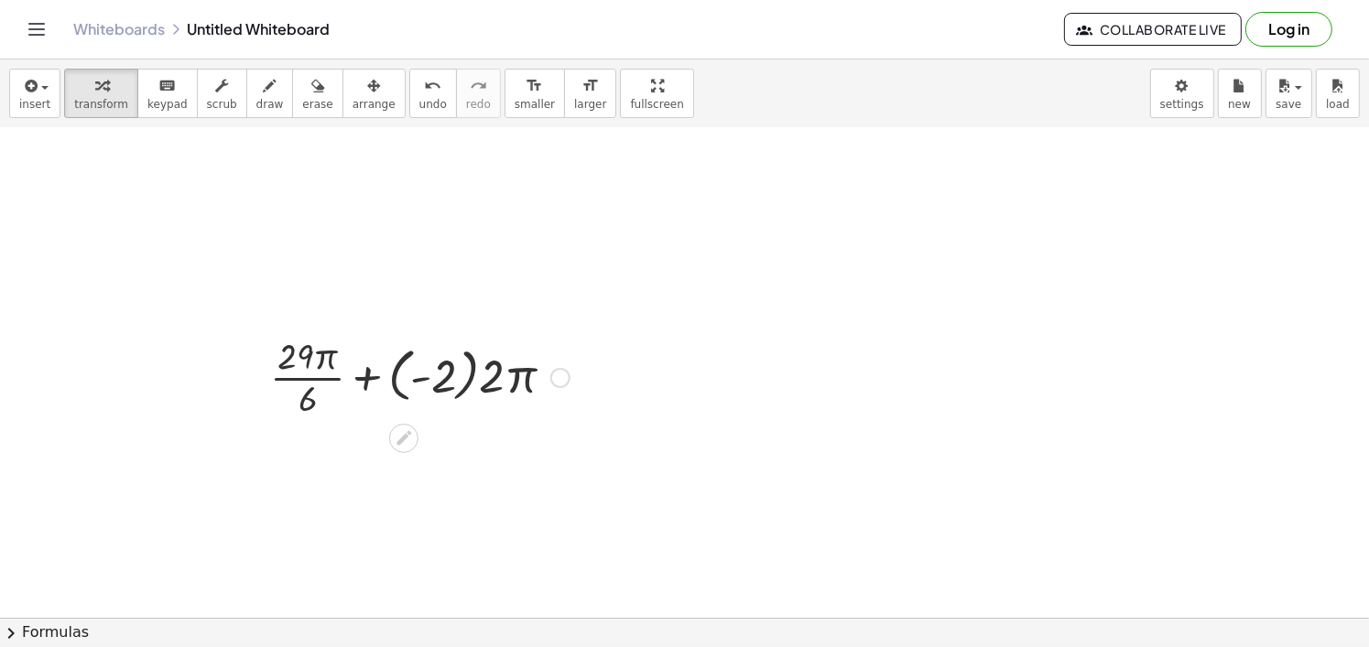
click at [450, 383] on div at bounding box center [420, 377] width 318 height 92
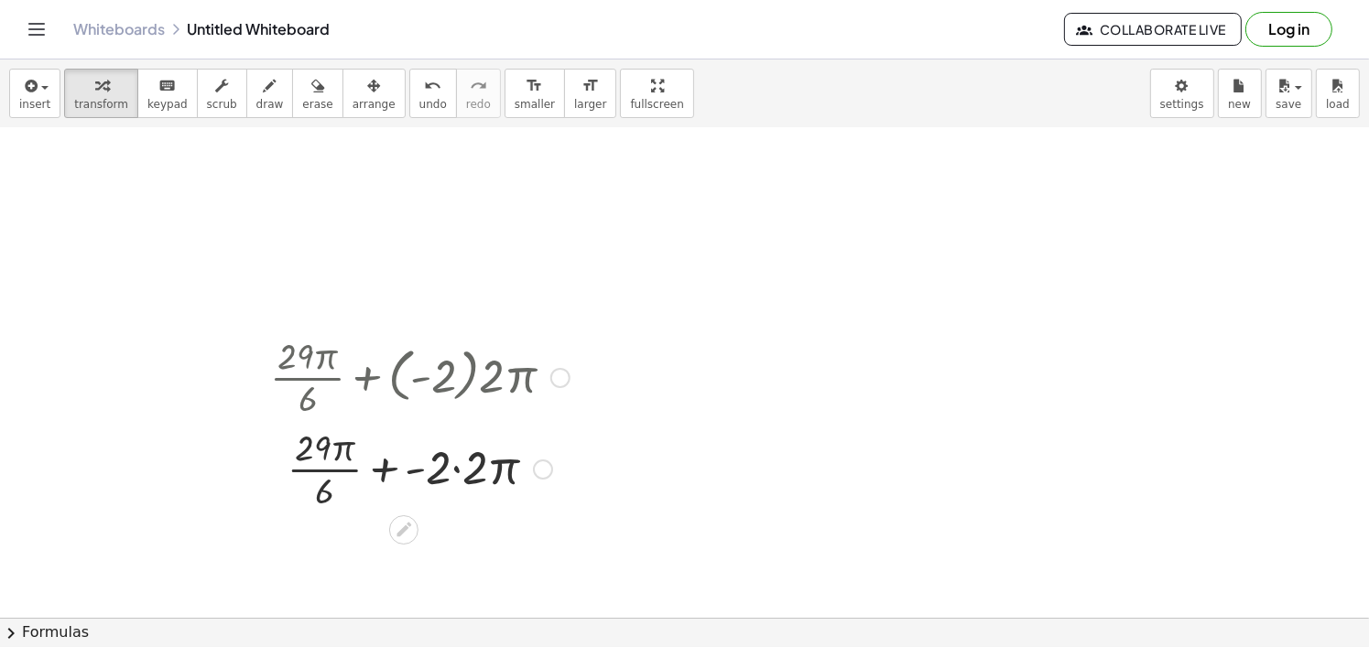
click at [442, 469] on div at bounding box center [420, 468] width 318 height 92
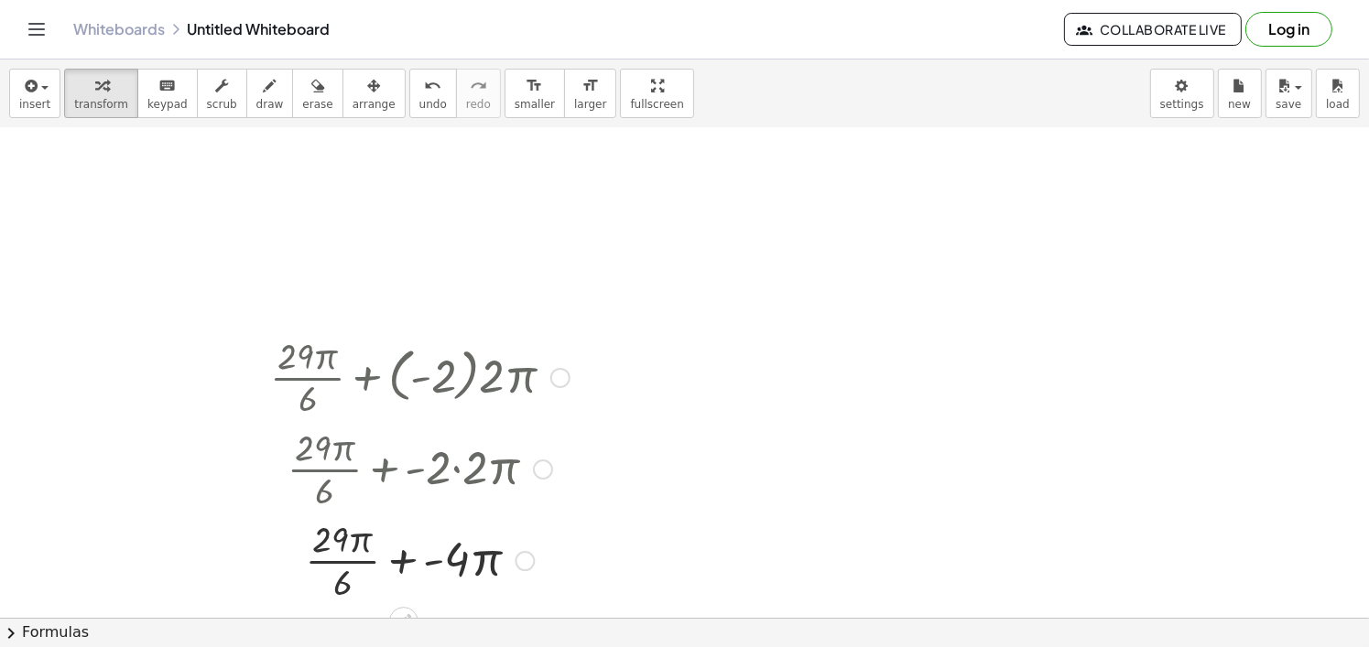
click at [385, 571] on div at bounding box center [420, 560] width 318 height 92
click at [435, 539] on div at bounding box center [420, 560] width 318 height 92
click at [391, 553] on div at bounding box center [420, 560] width 318 height 92
click at [387, 532] on div at bounding box center [420, 560] width 318 height 92
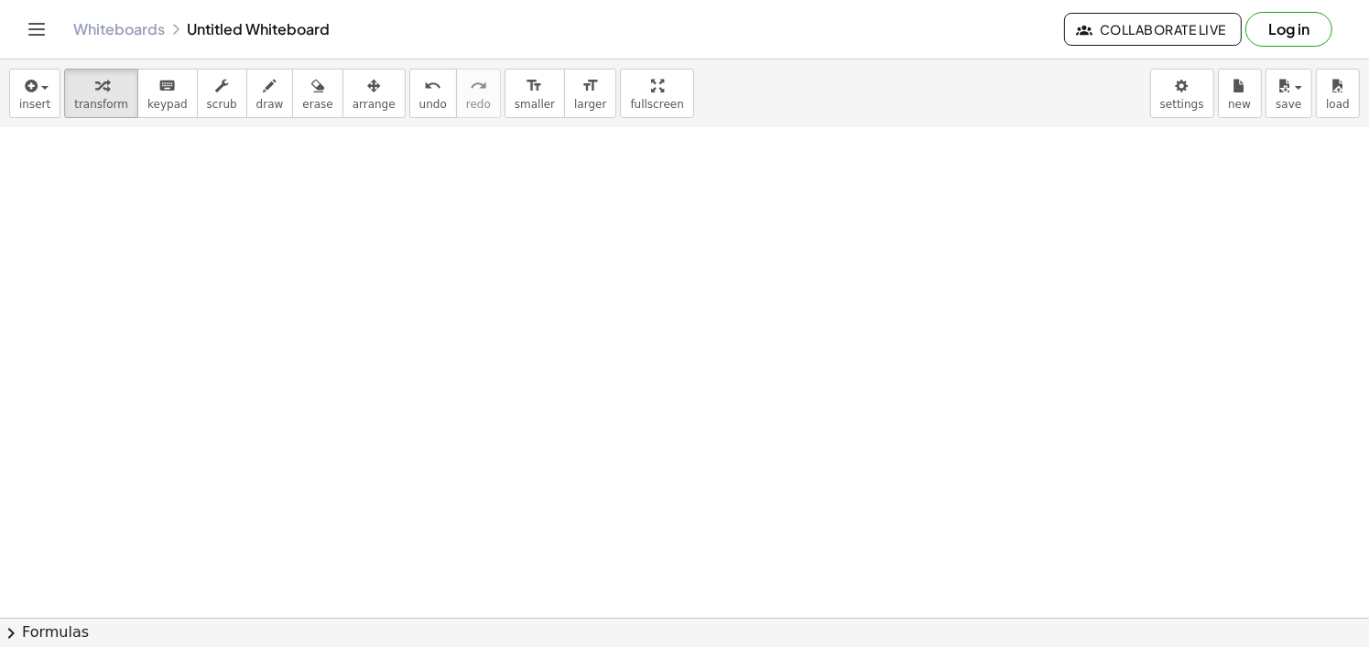
scroll to position [1485, 70]
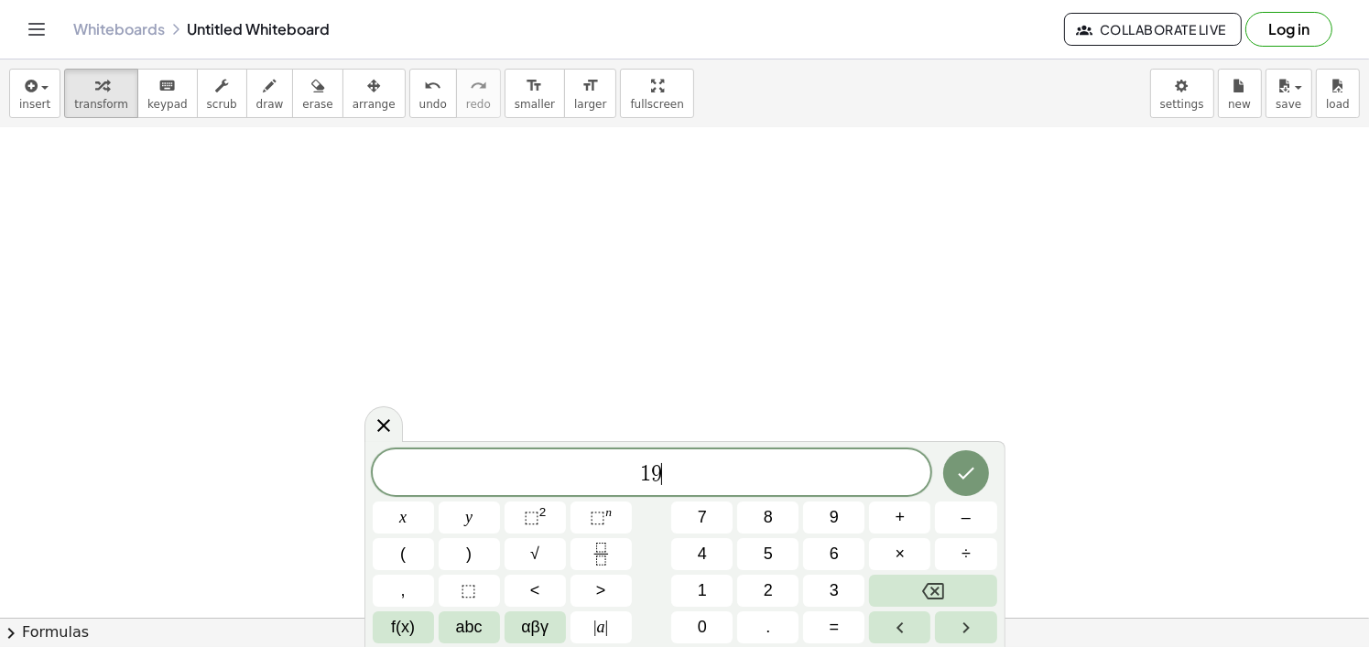
click at [364, 640] on div "1 9 ​ x y ⬚ 2 ⬚ n 7 8 9 + – ( ) √ 4 5 6 × ÷ , ⬚ < > 1 2 3 f(x) abc αβγ | a | 0 …" at bounding box center [684, 544] width 641 height 206
click at [369, 640] on div "1 9 x y ⬚ 2 ⬚ n 7 8 9 + – ( ) √ 4 5 6 × ÷ , ⬚ < > 1 2 3 f(x) abc αβγ | a | 0 . =" at bounding box center [684, 544] width 641 height 206
click at [387, 636] on button "f(x)" at bounding box center [403, 628] width 61 height 32
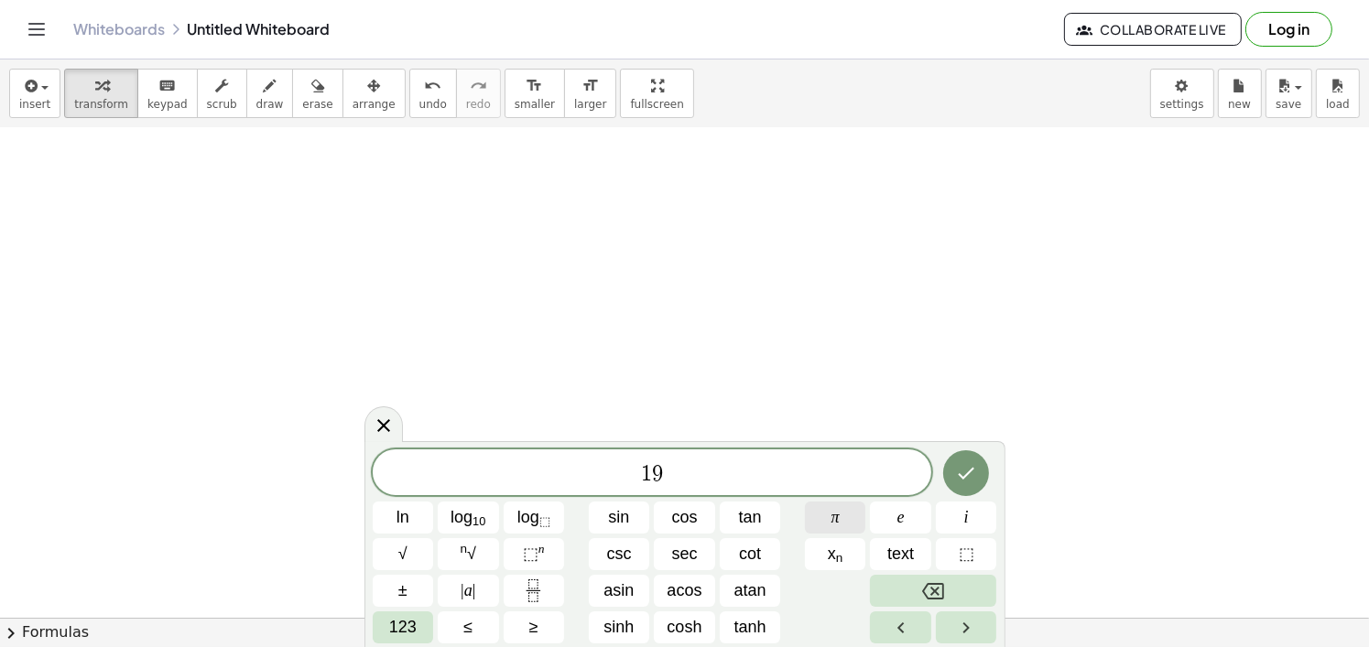
click at [820, 526] on button "π" at bounding box center [835, 518] width 61 height 32
drag, startPoint x: 715, startPoint y: 484, endPoint x: 501, endPoint y: 476, distance: 214.4
click at [503, 476] on span "1 9 π ​" at bounding box center [652, 474] width 559 height 26
click at [548, 589] on button "Fraction" at bounding box center [534, 591] width 61 height 32
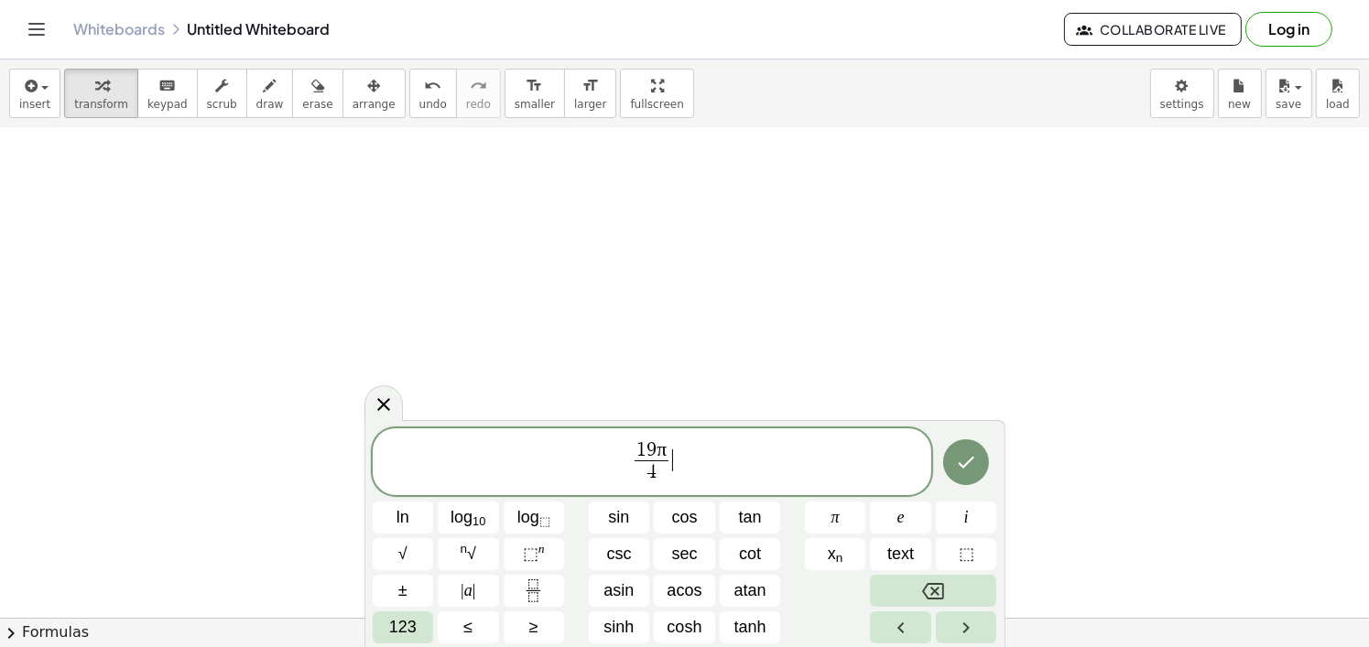
click at [699, 453] on span "1 9 π 4 ​ ​" at bounding box center [652, 463] width 559 height 49
click at [375, 627] on button "123" at bounding box center [403, 628] width 61 height 32
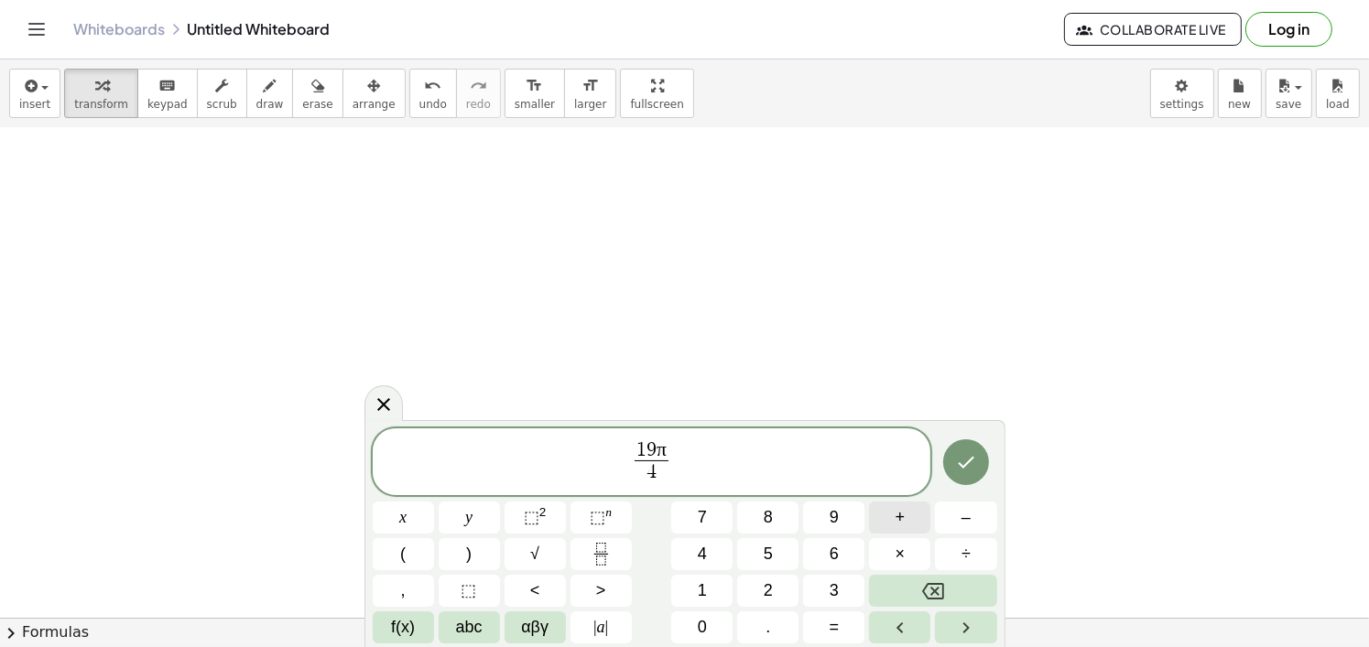
click at [896, 517] on span "+" at bounding box center [900, 517] width 10 height 25
click at [422, 563] on button "(" at bounding box center [403, 554] width 61 height 32
click at [951, 515] on button "–" at bounding box center [965, 518] width 61 height 32
click at [712, 593] on button "1" at bounding box center [701, 591] width 61 height 32
click at [469, 557] on span ")" at bounding box center [468, 554] width 5 height 25
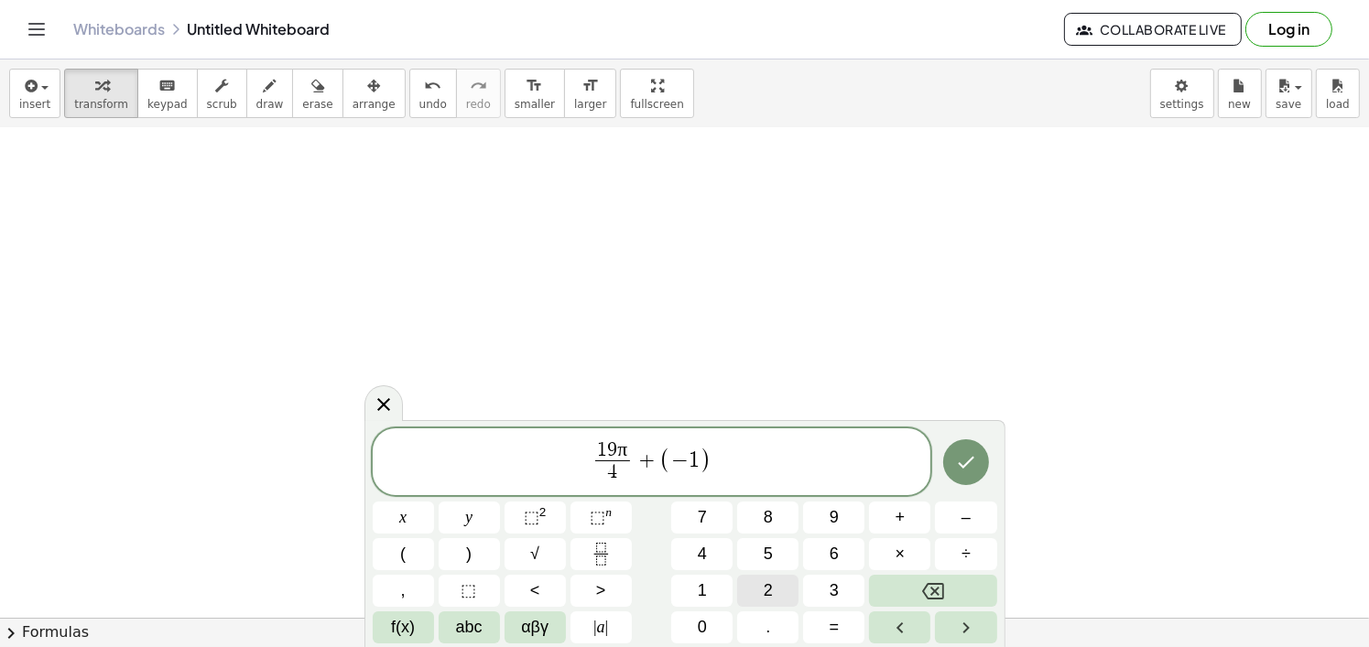
click at [777, 586] on button "2" at bounding box center [767, 591] width 61 height 32
click at [391, 636] on span "f(x)" at bounding box center [403, 627] width 24 height 25
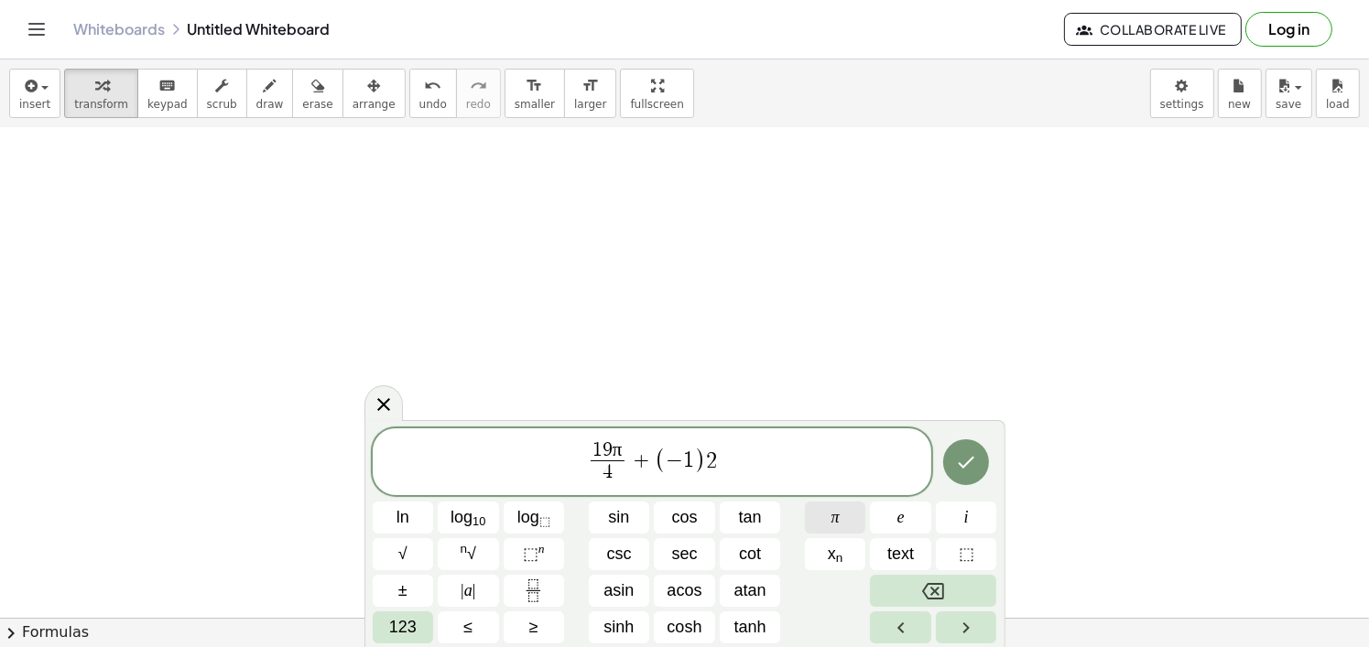
click at [829, 516] on button "π" at bounding box center [835, 518] width 61 height 32
click at [937, 476] on div at bounding box center [966, 463] width 61 height 70
click at [952, 471] on button "Done" at bounding box center [966, 462] width 46 height 46
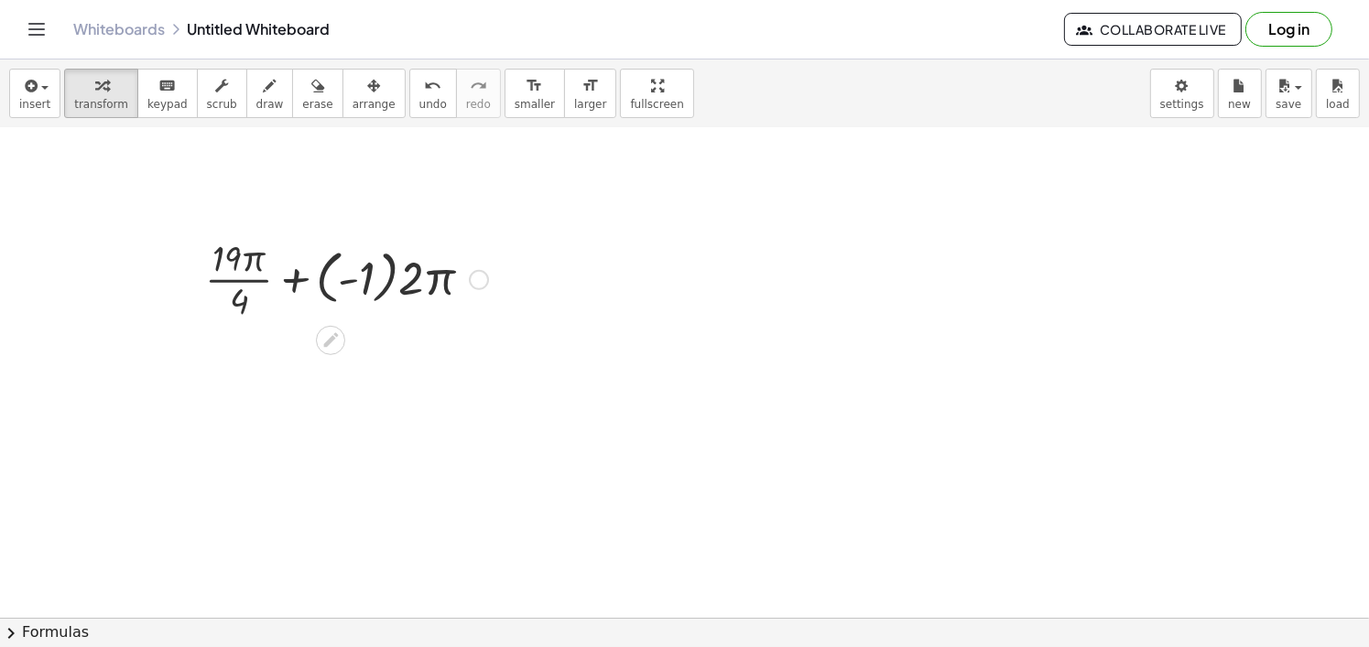
click at [395, 279] on div at bounding box center [346, 279] width 301 height 92
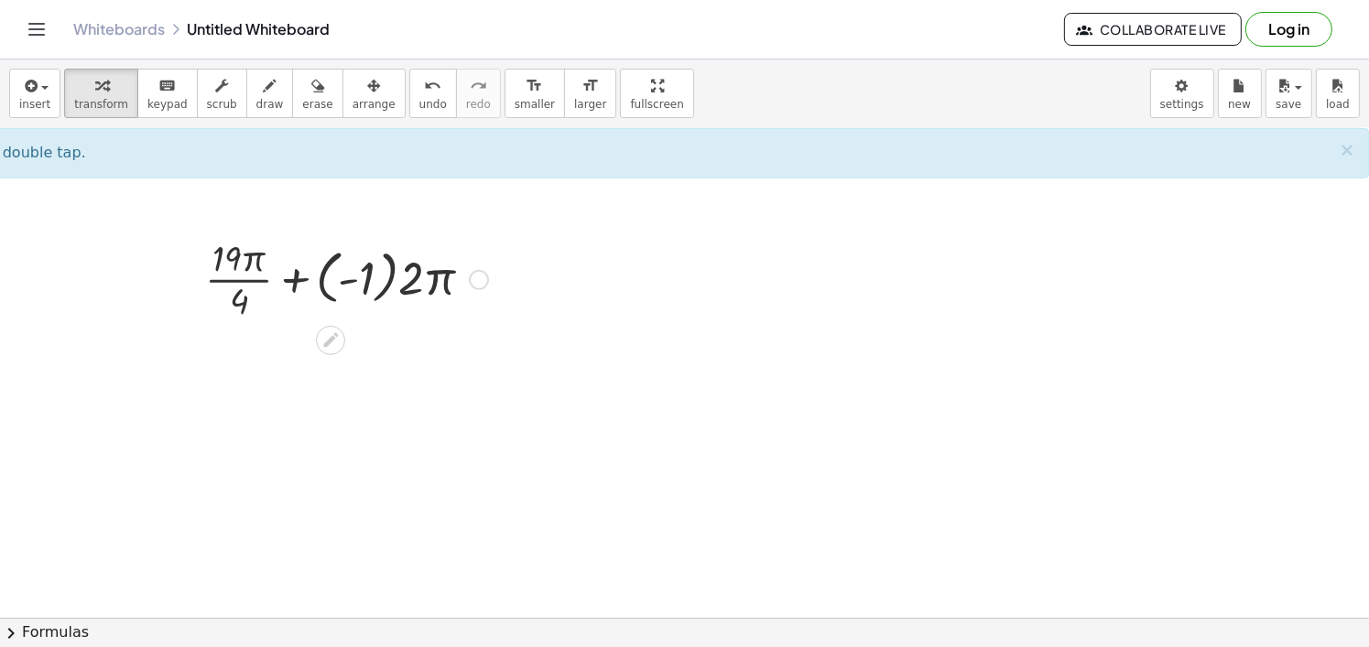
click at [369, 275] on div at bounding box center [346, 279] width 301 height 92
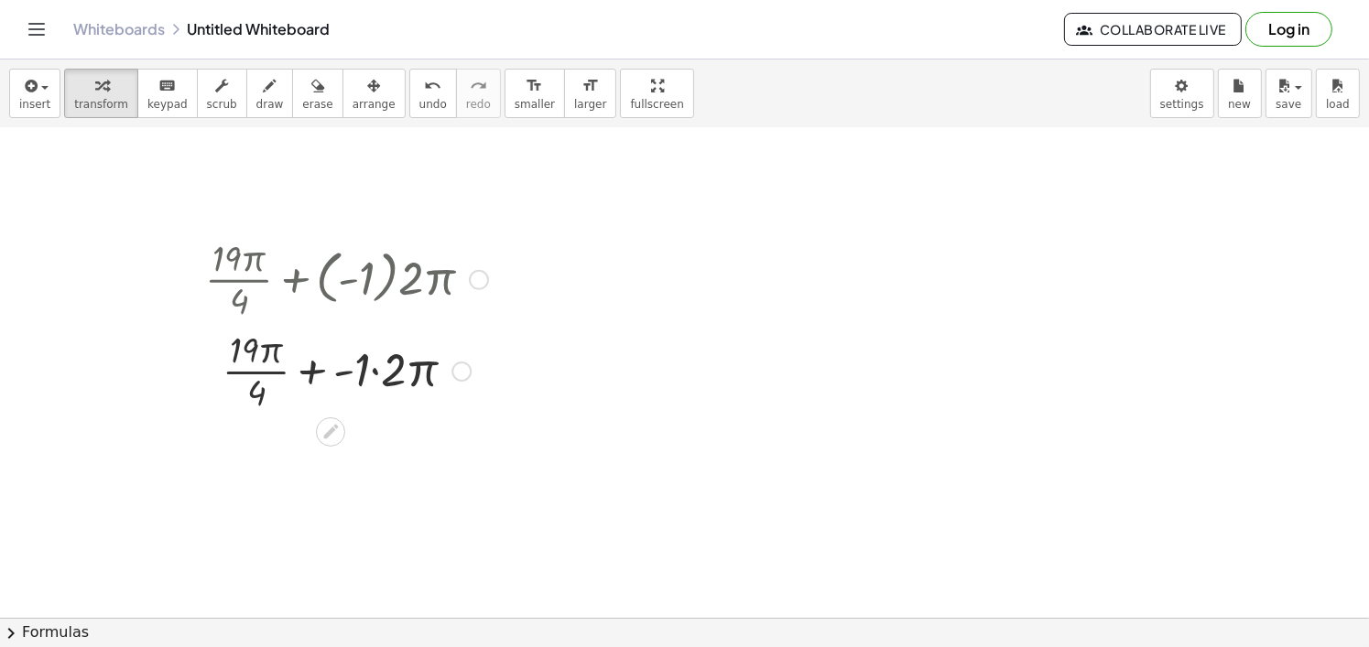
click at [351, 369] on div at bounding box center [346, 370] width 301 height 92
click at [320, 468] on div at bounding box center [346, 462] width 301 height 92
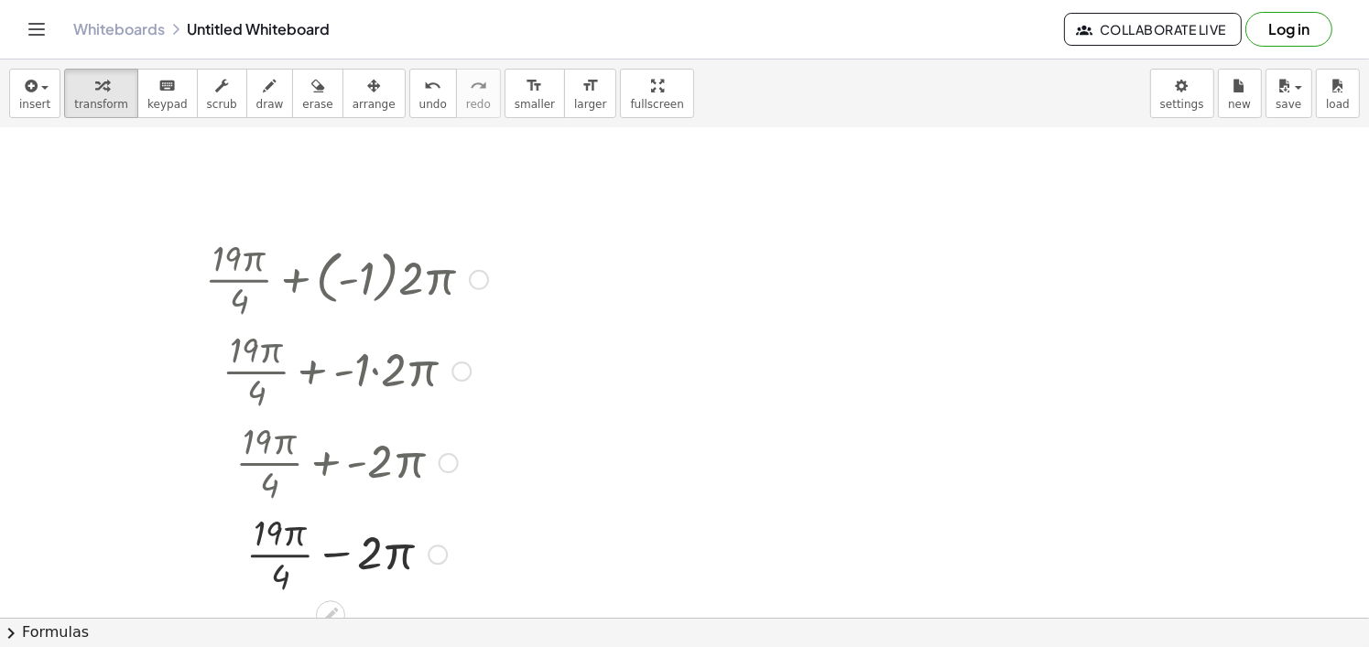
click at [319, 557] on div at bounding box center [346, 553] width 301 height 92
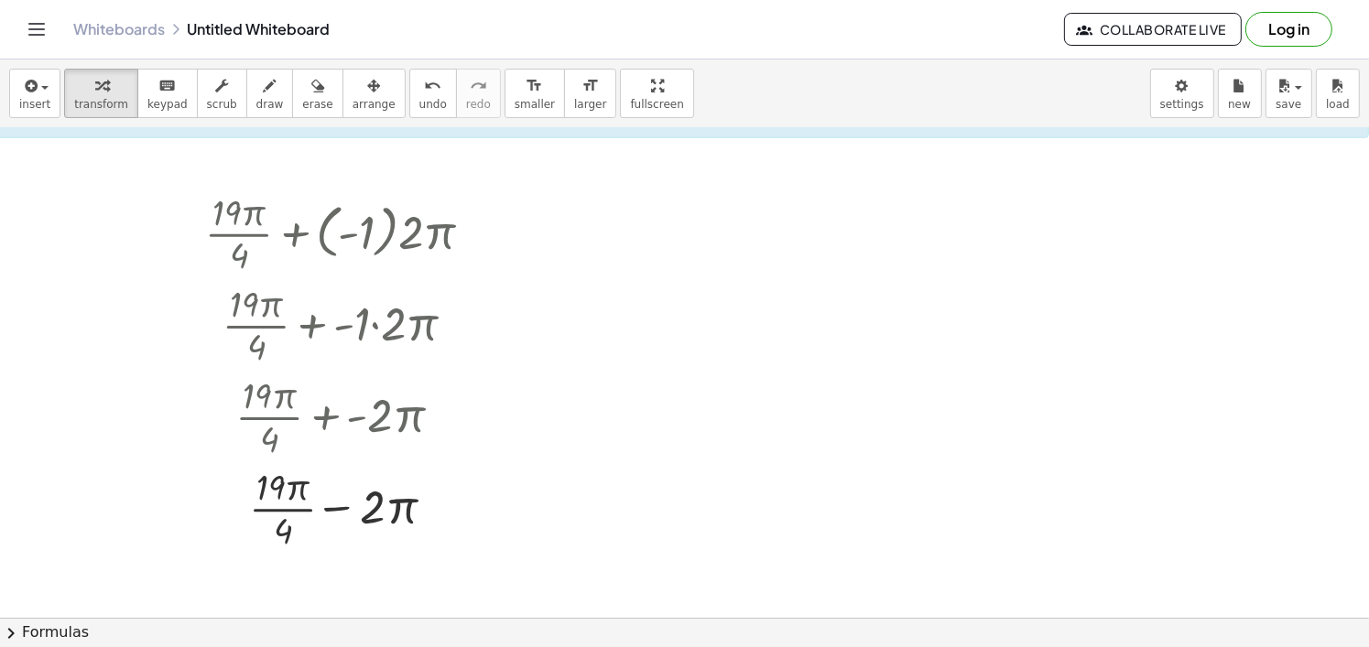
scroll to position [1760, 70]
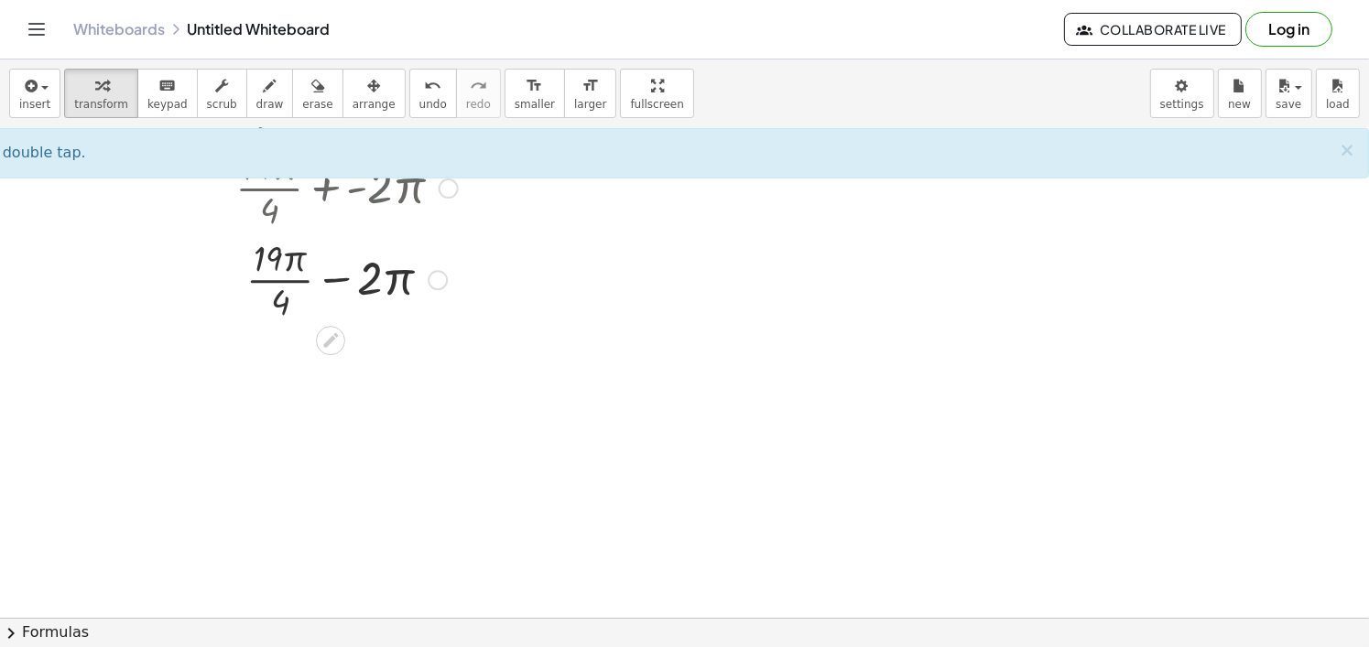
click at [313, 279] on div at bounding box center [346, 279] width 301 height 92
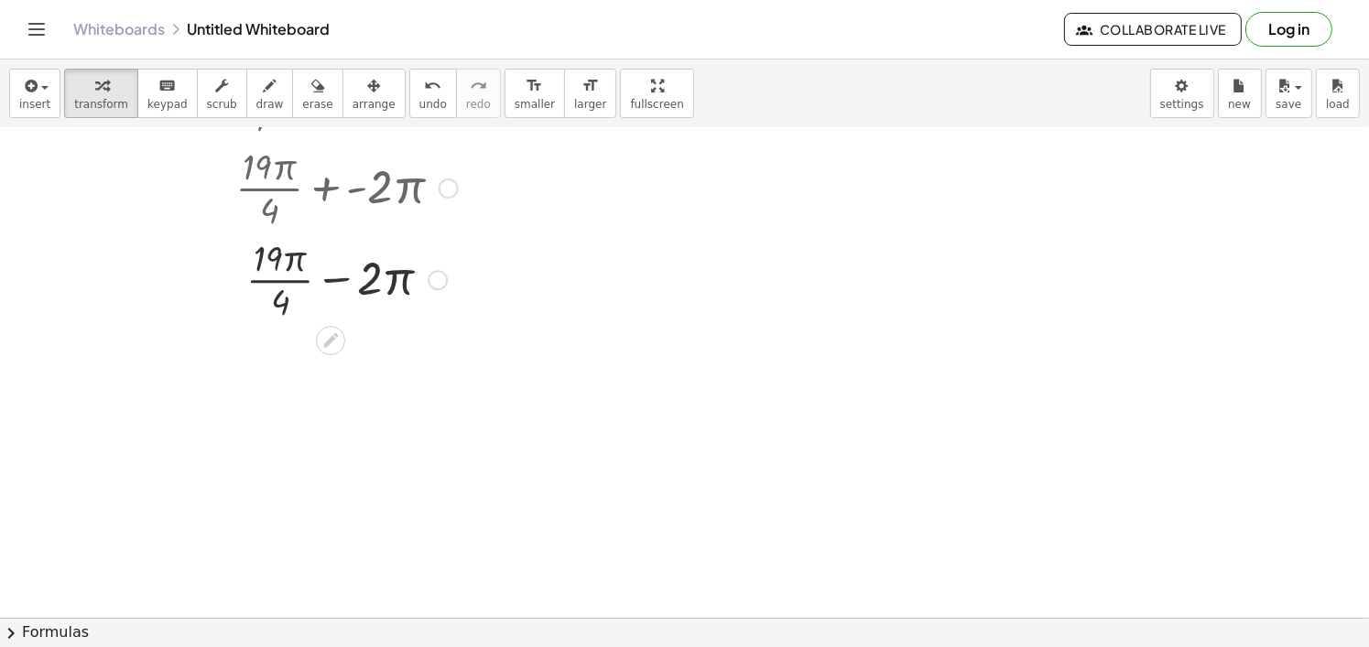
click at [313, 279] on div at bounding box center [346, 279] width 301 height 92
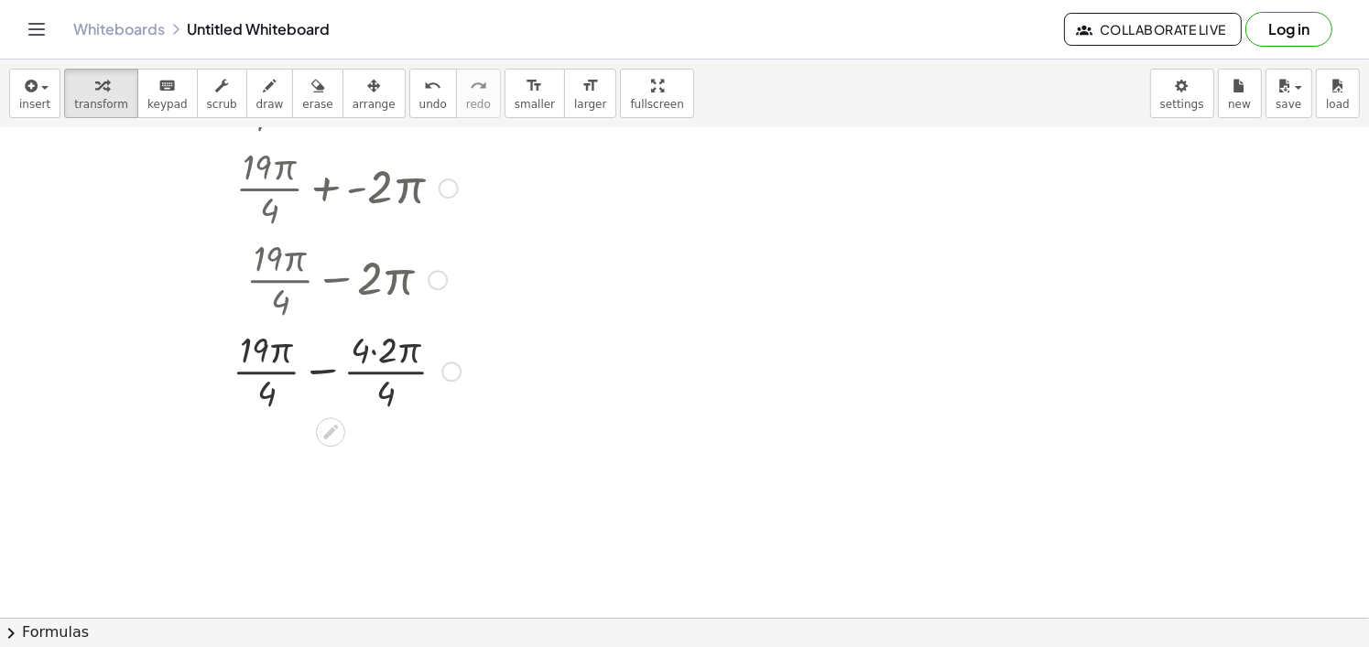
click at [362, 348] on div at bounding box center [346, 370] width 301 height 92
click at [314, 469] on div at bounding box center [346, 462] width 301 height 92
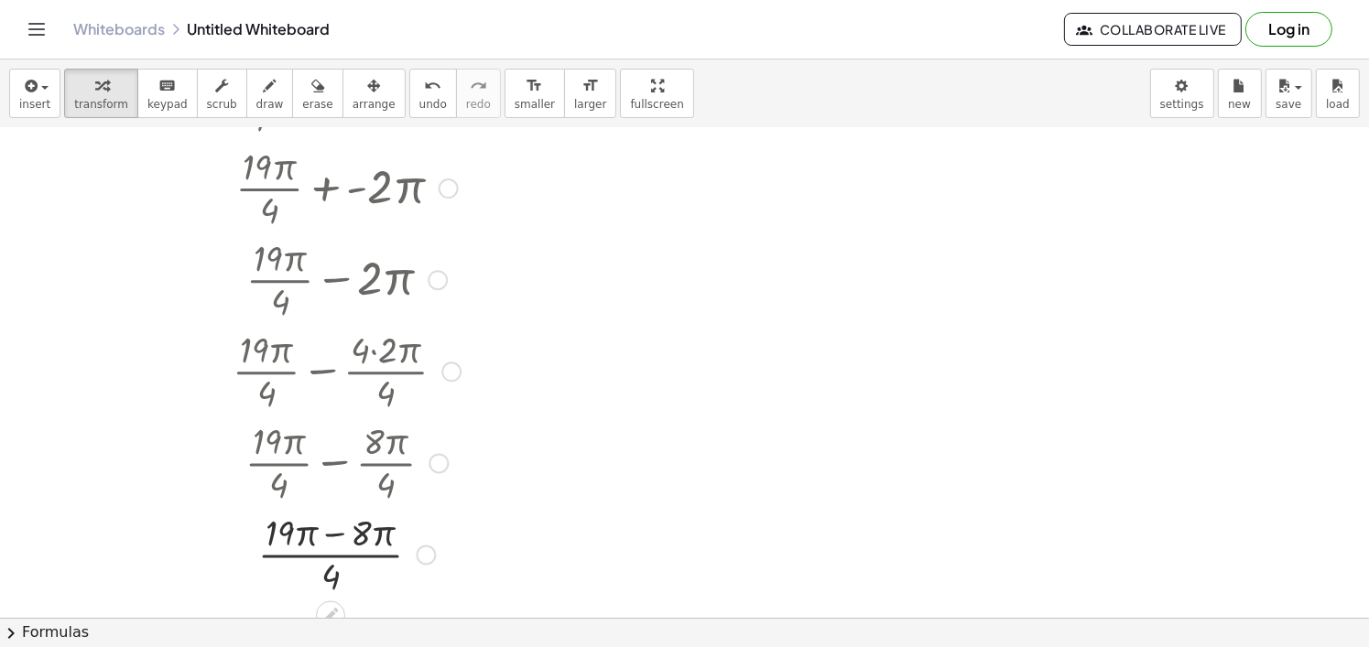
click at [313, 537] on div at bounding box center [346, 554] width 301 height 92
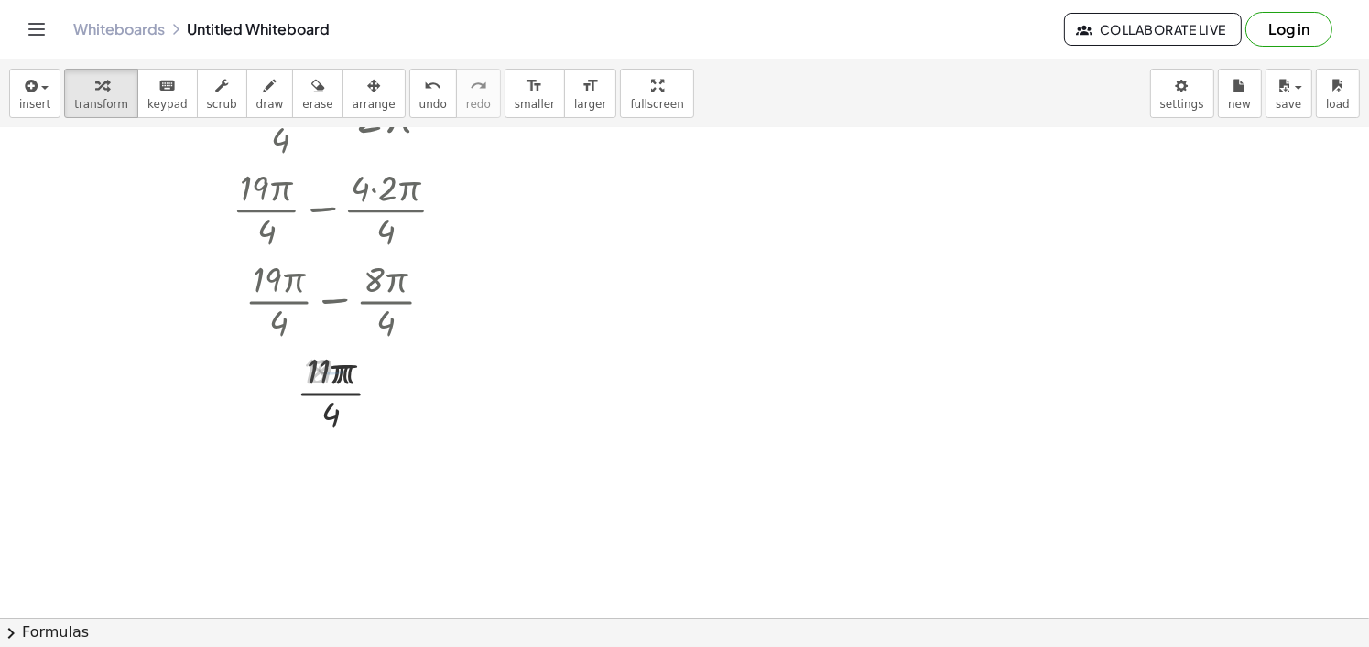
scroll to position [1943, 70]
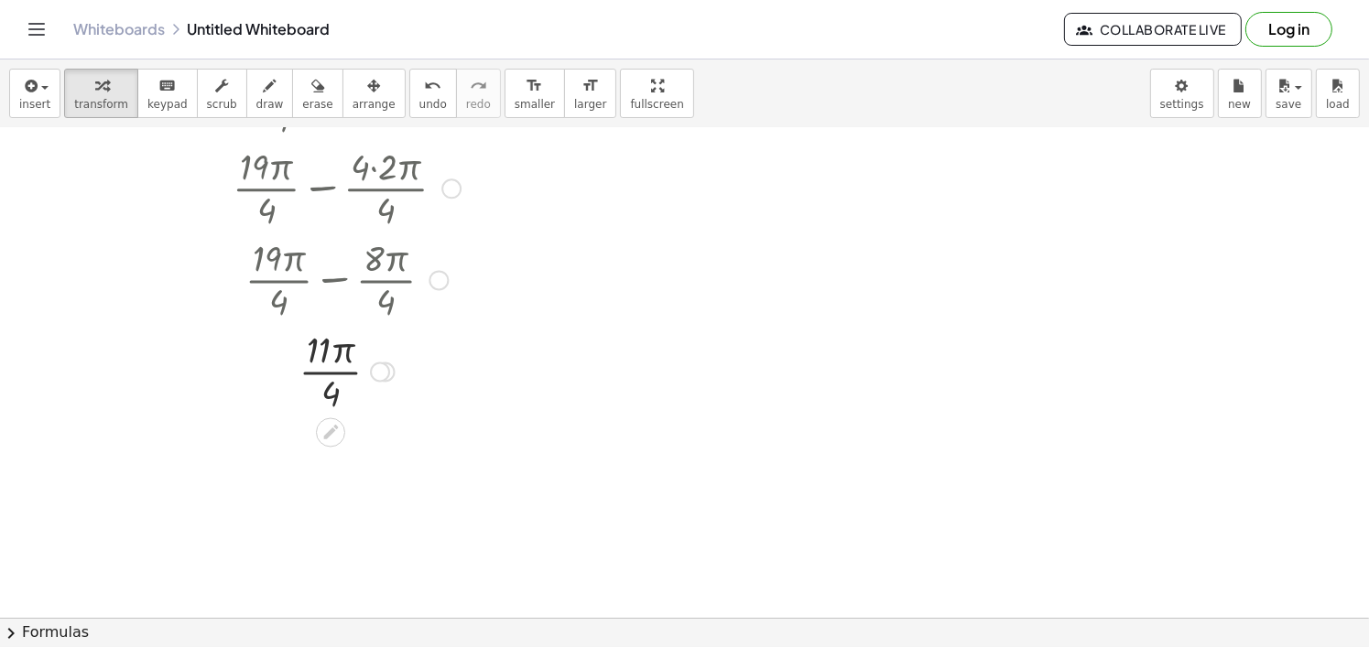
click at [331, 370] on div at bounding box center [346, 371] width 301 height 92
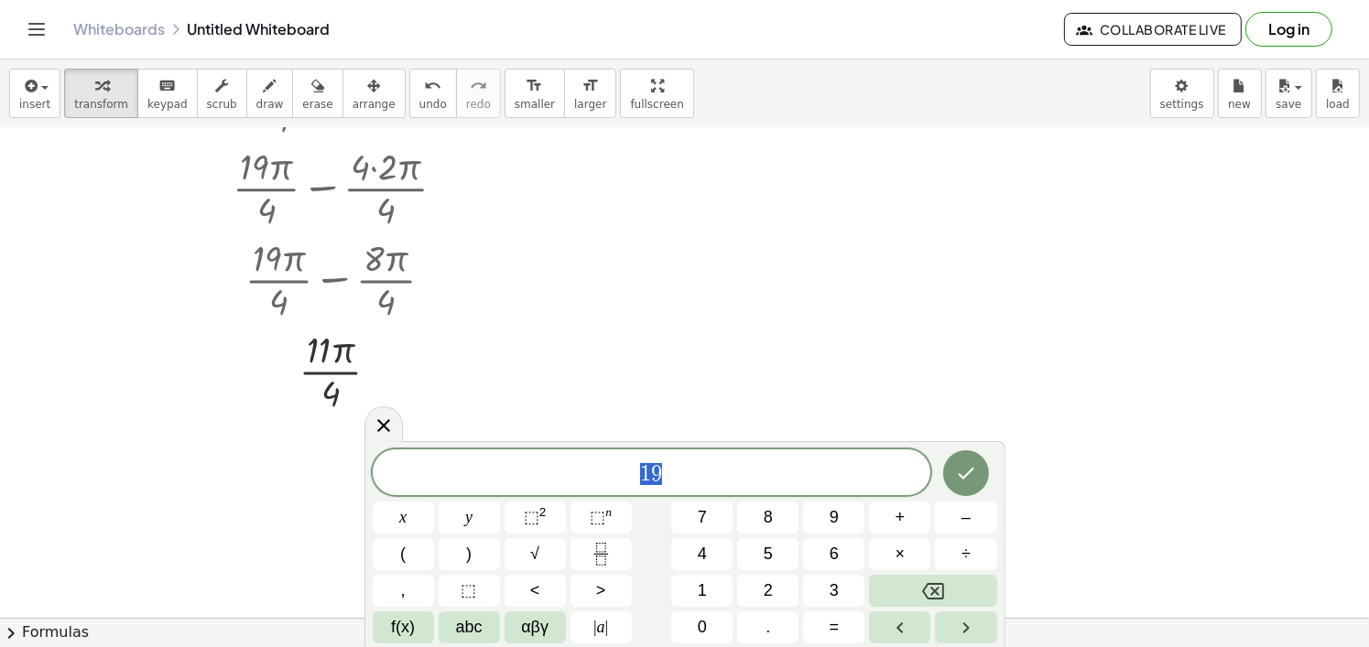
drag, startPoint x: 661, startPoint y: 485, endPoint x: 625, endPoint y: 484, distance: 35.7
click at [625, 484] on div "** 1 9" at bounding box center [652, 473] width 559 height 46
click at [613, 554] on button "Fraction" at bounding box center [600, 554] width 61 height 32
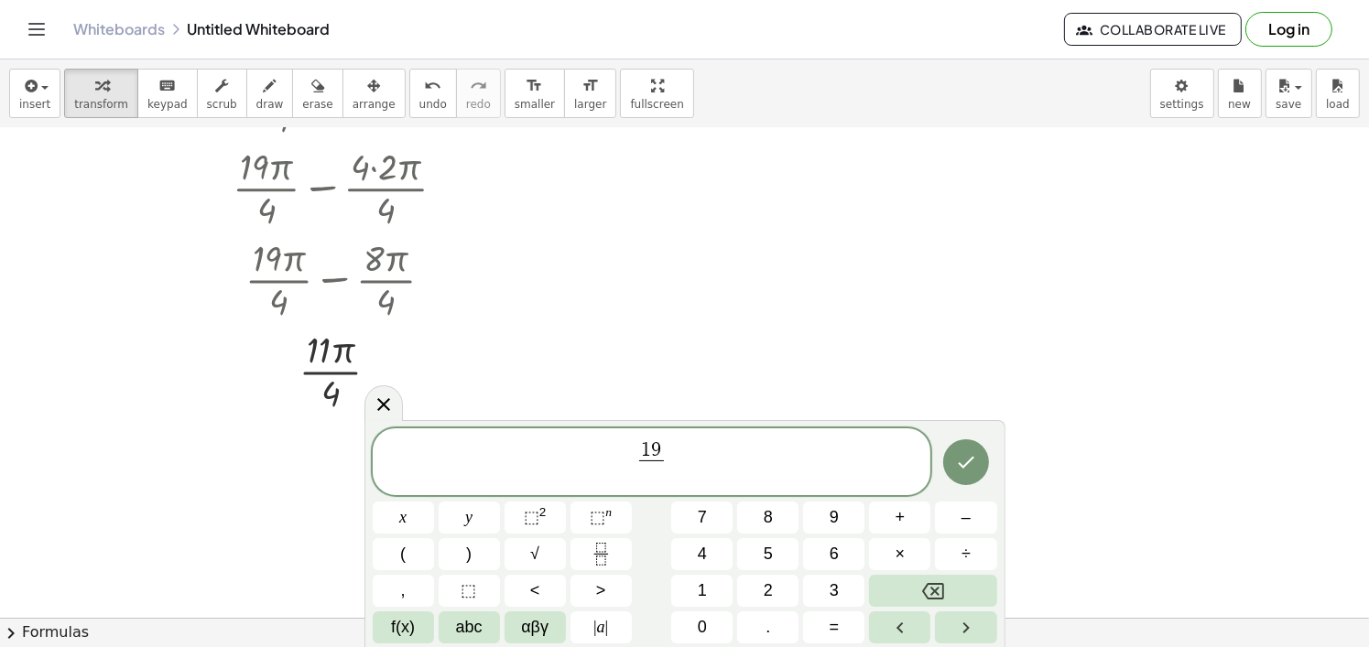
click at [666, 462] on span "1 9 ​ ​" at bounding box center [651, 463] width 32 height 45
click at [662, 447] on span "1 9 ​" at bounding box center [651, 451] width 24 height 20
click at [382, 636] on button "f(x)" at bounding box center [403, 628] width 61 height 32
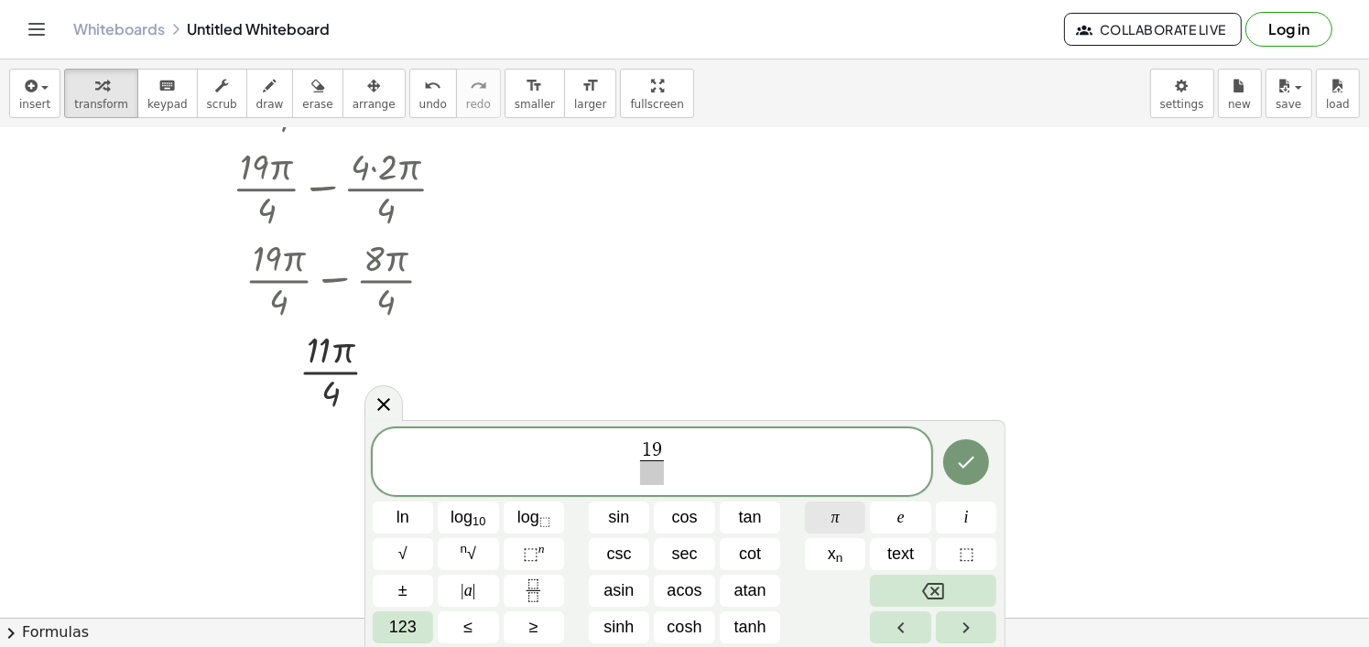
click at [857, 525] on button "π" at bounding box center [835, 518] width 61 height 32
click at [645, 483] on span at bounding box center [652, 473] width 34 height 25
click at [724, 445] on span "1 9 π 4 ​ ​" at bounding box center [652, 463] width 559 height 49
click at [409, 629] on span "123" at bounding box center [402, 627] width 27 height 25
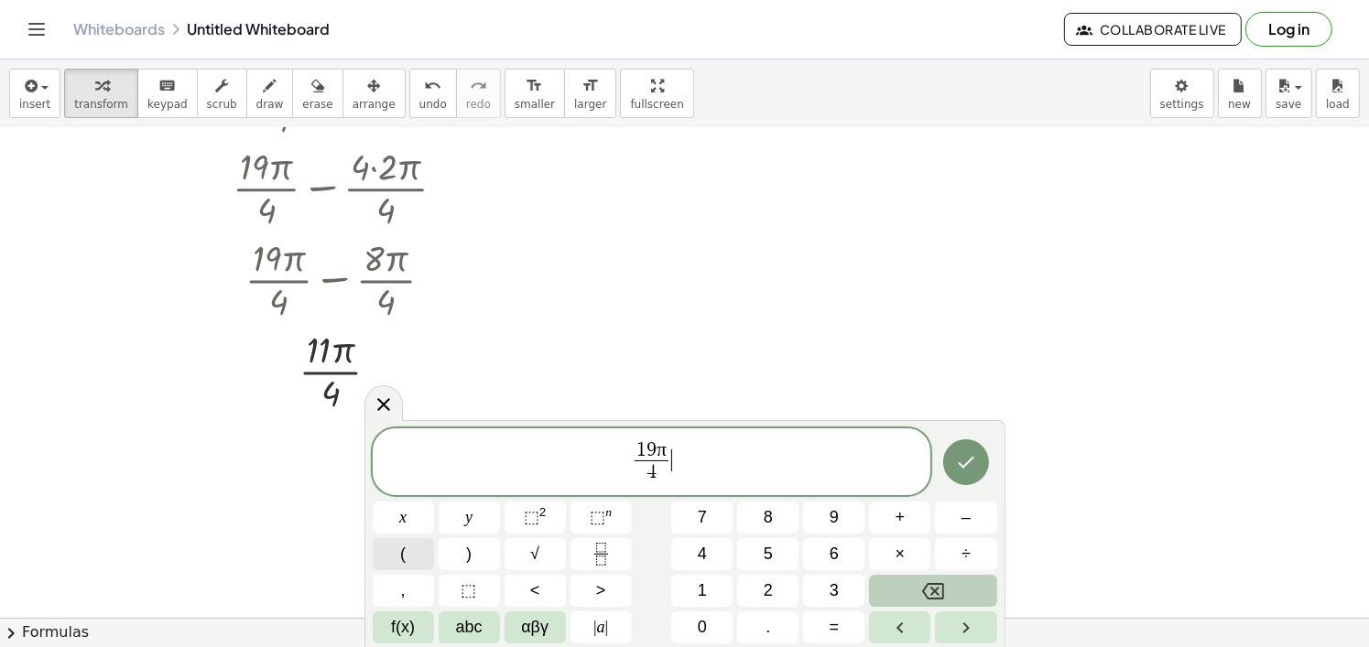
click at [413, 546] on button "(" at bounding box center [403, 554] width 61 height 32
click at [992, 513] on button "–" at bounding box center [965, 518] width 61 height 32
click at [746, 604] on button "2" at bounding box center [767, 591] width 61 height 32
click at [461, 548] on button ")" at bounding box center [469, 554] width 61 height 32
click at [766, 584] on span "2" at bounding box center [768, 591] width 9 height 25
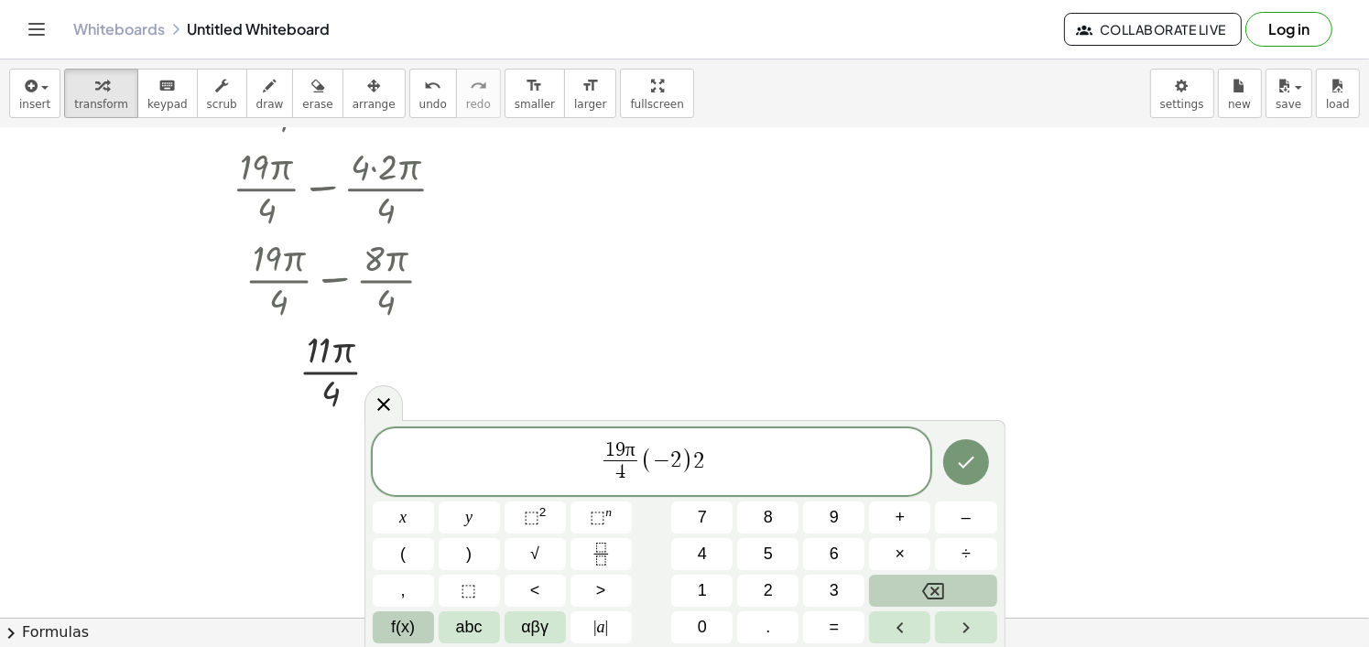
click at [394, 632] on span "f(x)" at bounding box center [403, 627] width 24 height 25
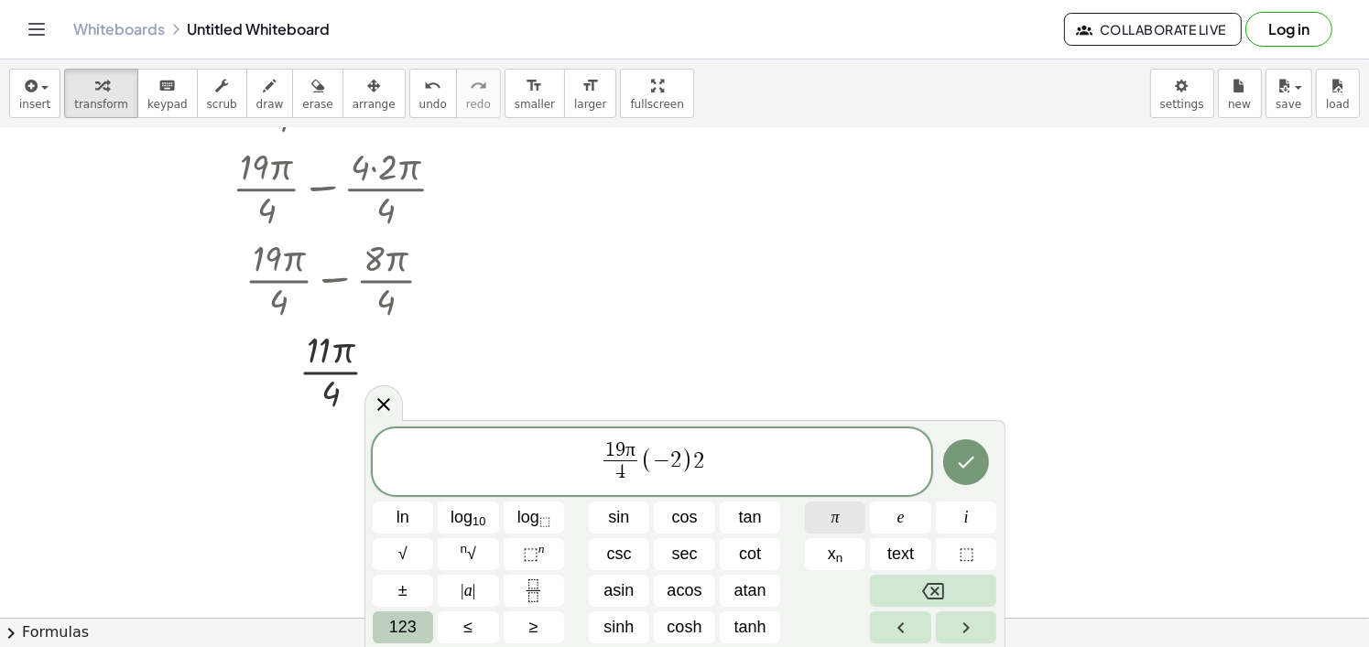
click at [854, 517] on button "π" at bounding box center [835, 518] width 61 height 32
click at [951, 480] on button "Done" at bounding box center [966, 462] width 46 height 46
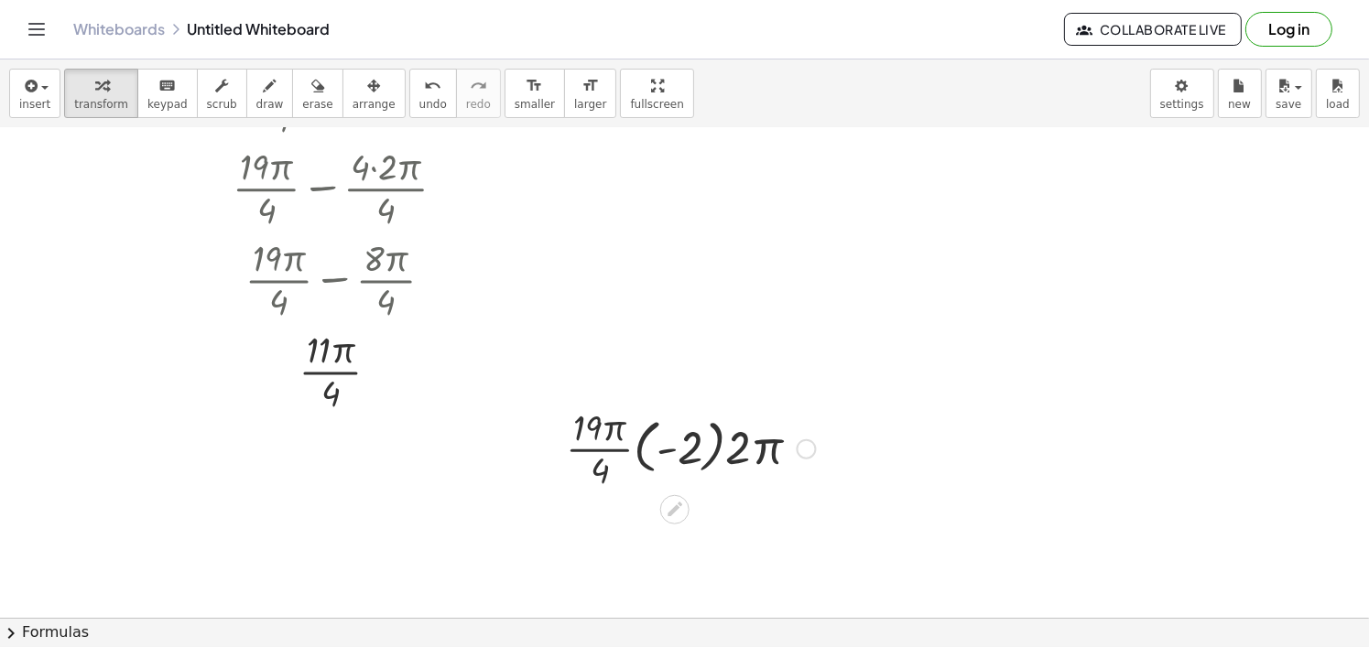
click at [618, 442] on div at bounding box center [691, 448] width 268 height 92
click at [665, 513] on icon at bounding box center [674, 509] width 19 height 19
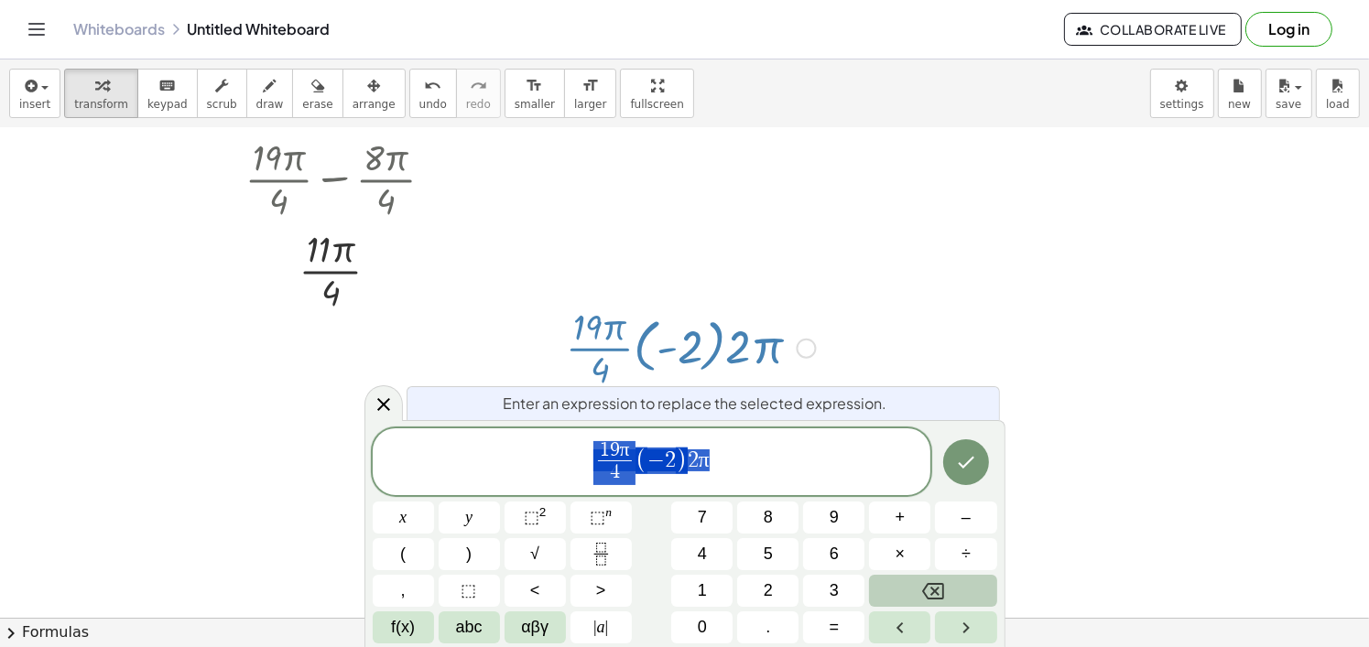
scroll to position [2045, 70]
click at [639, 460] on span "(" at bounding box center [641, 461] width 12 height 27
click at [899, 519] on span "+" at bounding box center [900, 517] width 10 height 25
click at [977, 466] on icon "Done" at bounding box center [966, 462] width 22 height 22
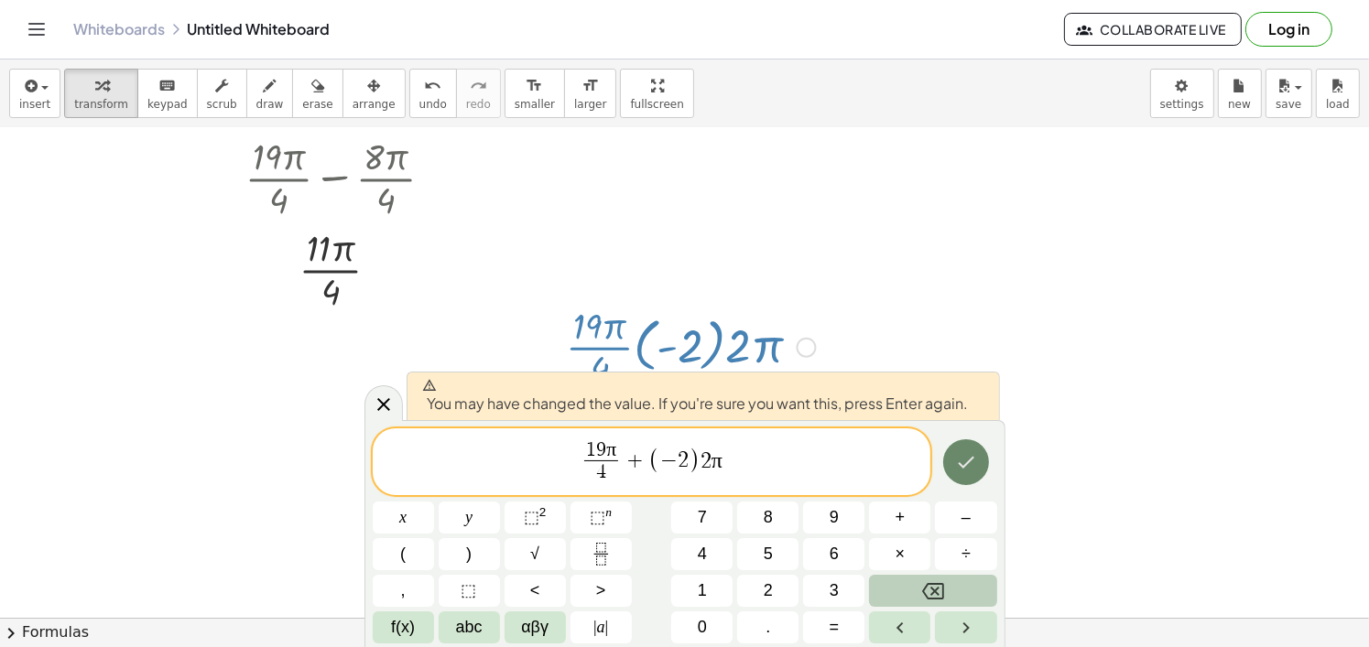
click at [944, 463] on button "Done" at bounding box center [966, 462] width 46 height 46
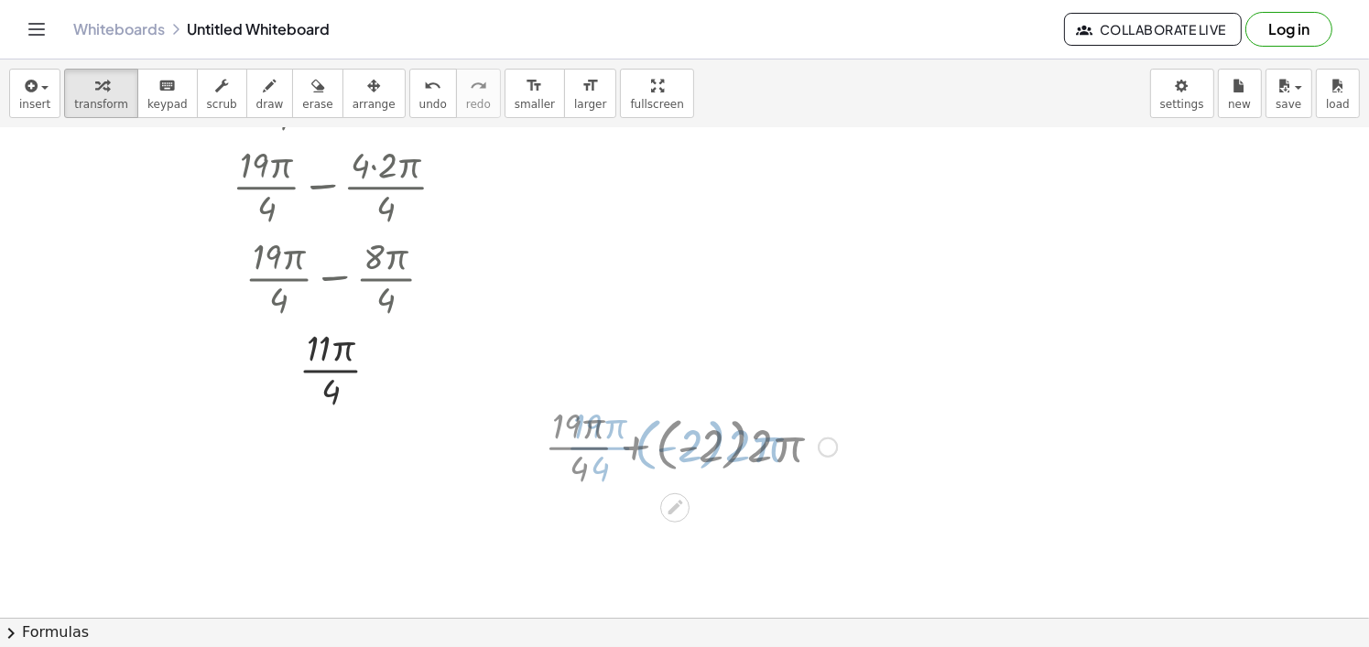
scroll to position [1943, 70]
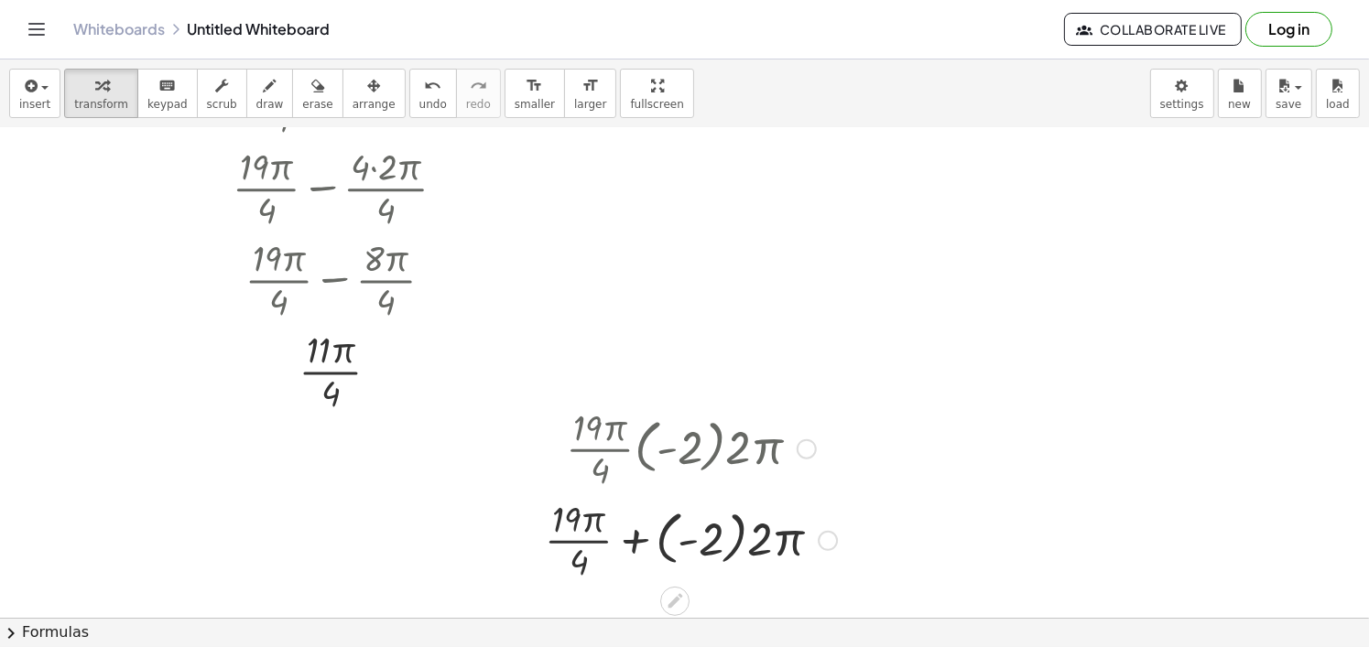
click at [733, 532] on div at bounding box center [691, 540] width 310 height 92
click at [710, 537] on div at bounding box center [690, 540] width 277 height 92
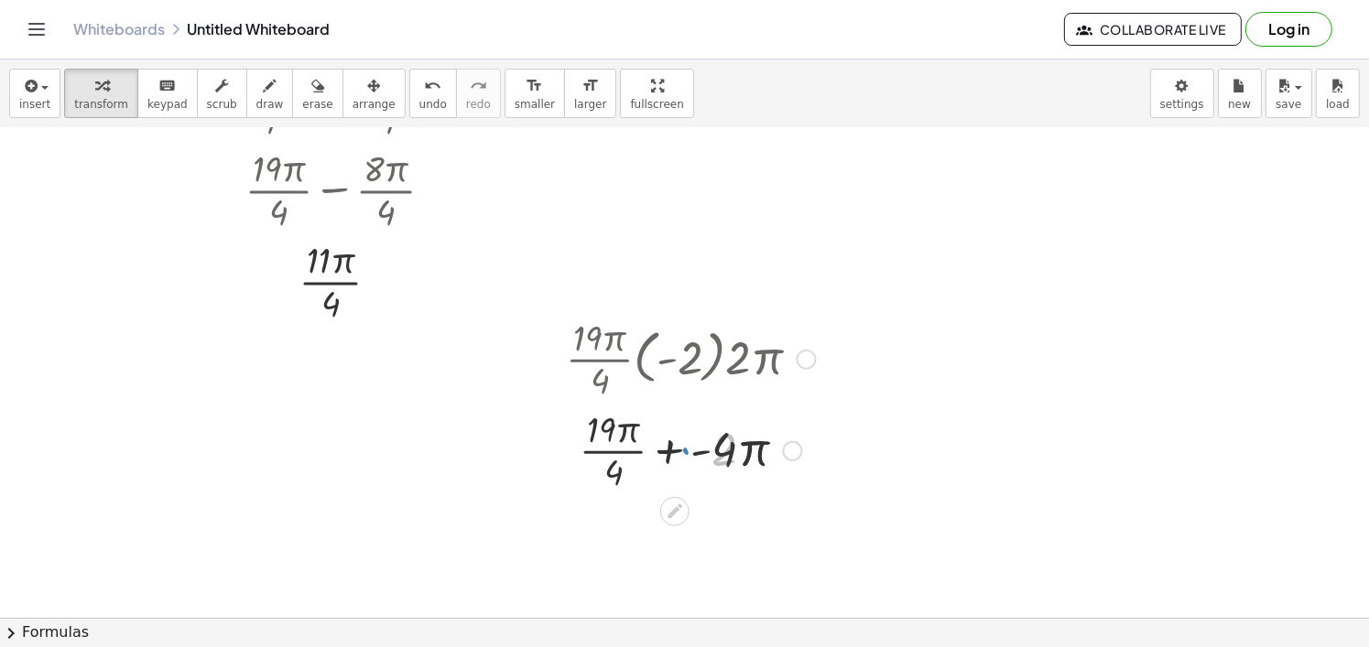
scroll to position [2034, 70]
click at [688, 448] on div at bounding box center [691, 448] width 268 height 92
click at [669, 448] on div at bounding box center [691, 448] width 268 height 92
click at [662, 546] on div at bounding box center [691, 540] width 268 height 92
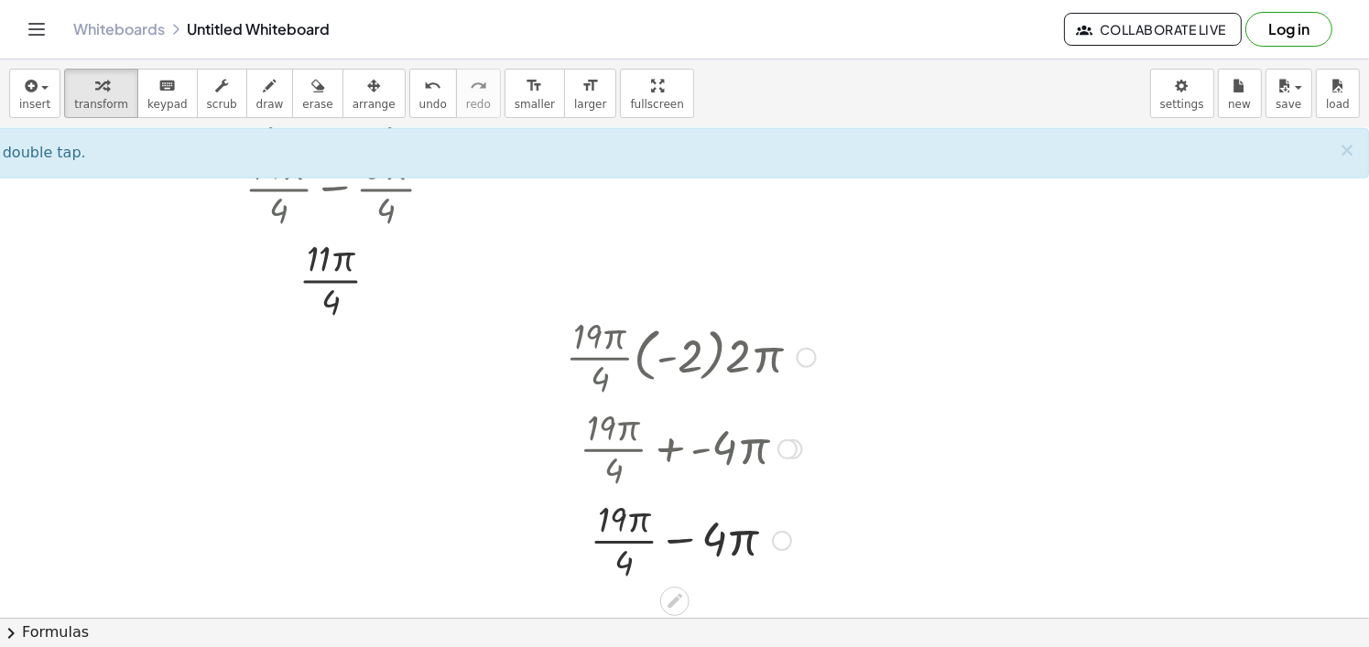
click at [663, 544] on div at bounding box center [691, 540] width 268 height 92
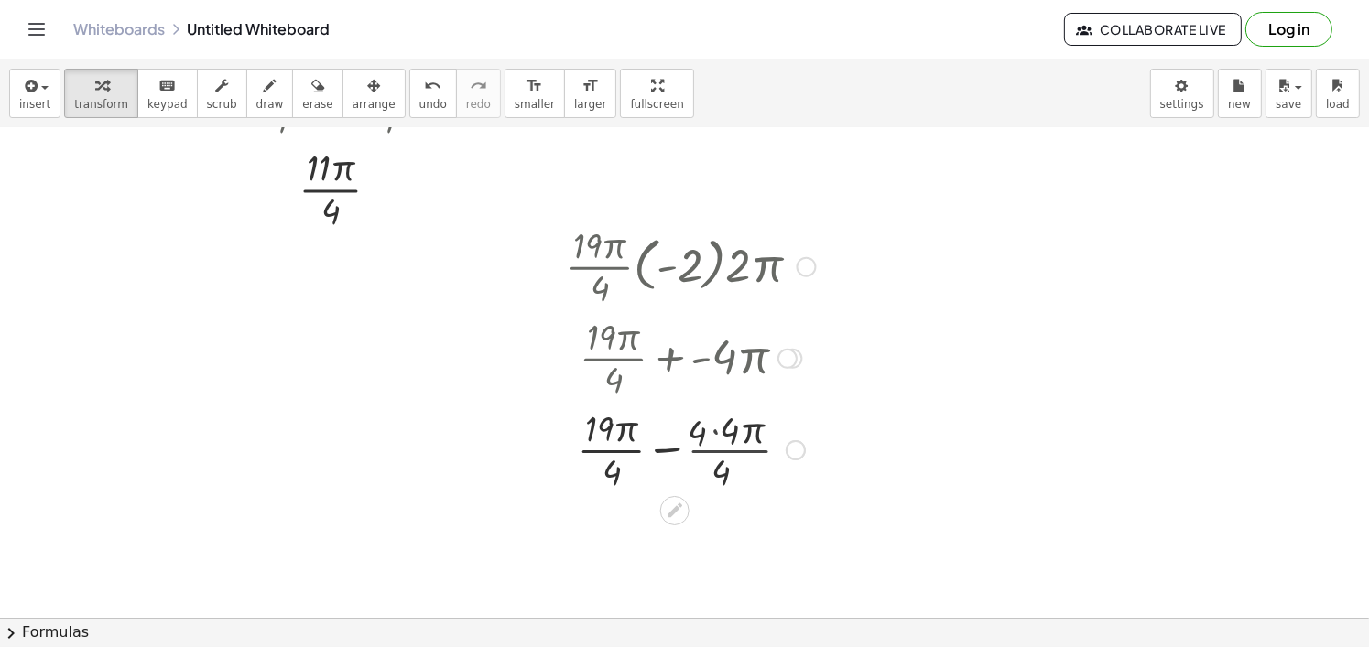
scroll to position [2126, 70]
click at [703, 428] on div at bounding box center [691, 448] width 268 height 92
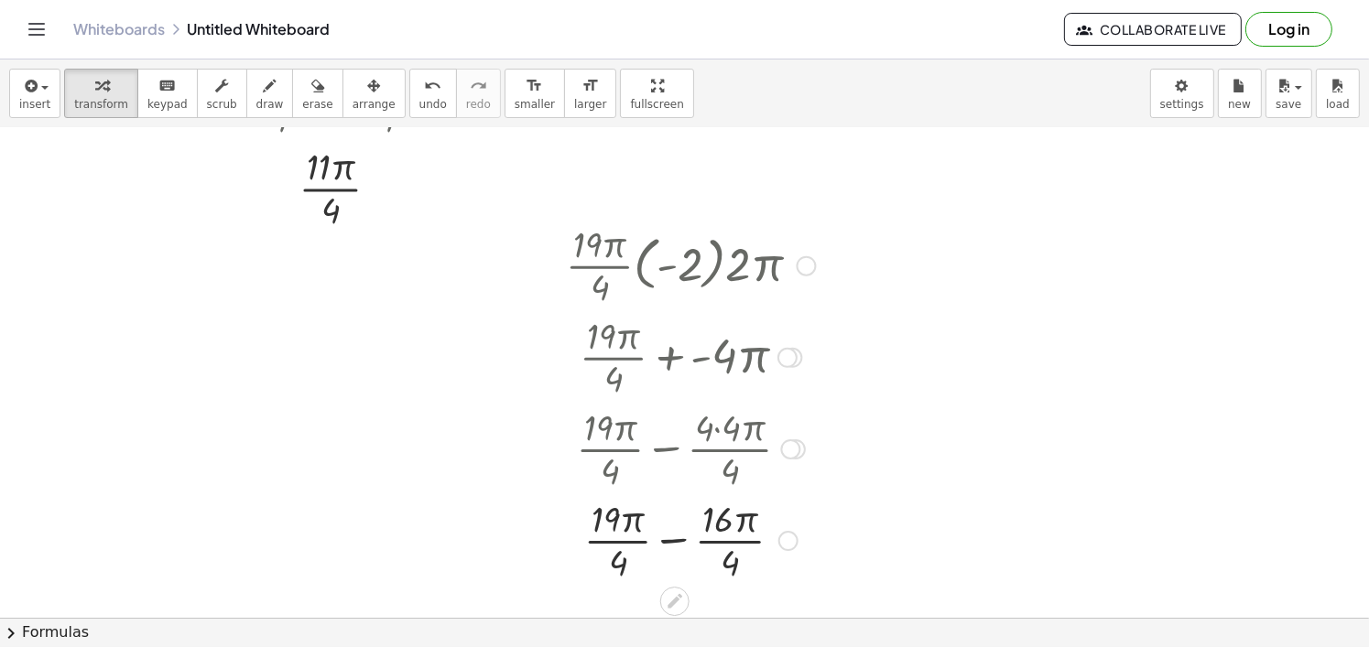
click at [664, 541] on div at bounding box center [691, 540] width 268 height 92
click at [658, 515] on div at bounding box center [691, 540] width 268 height 92
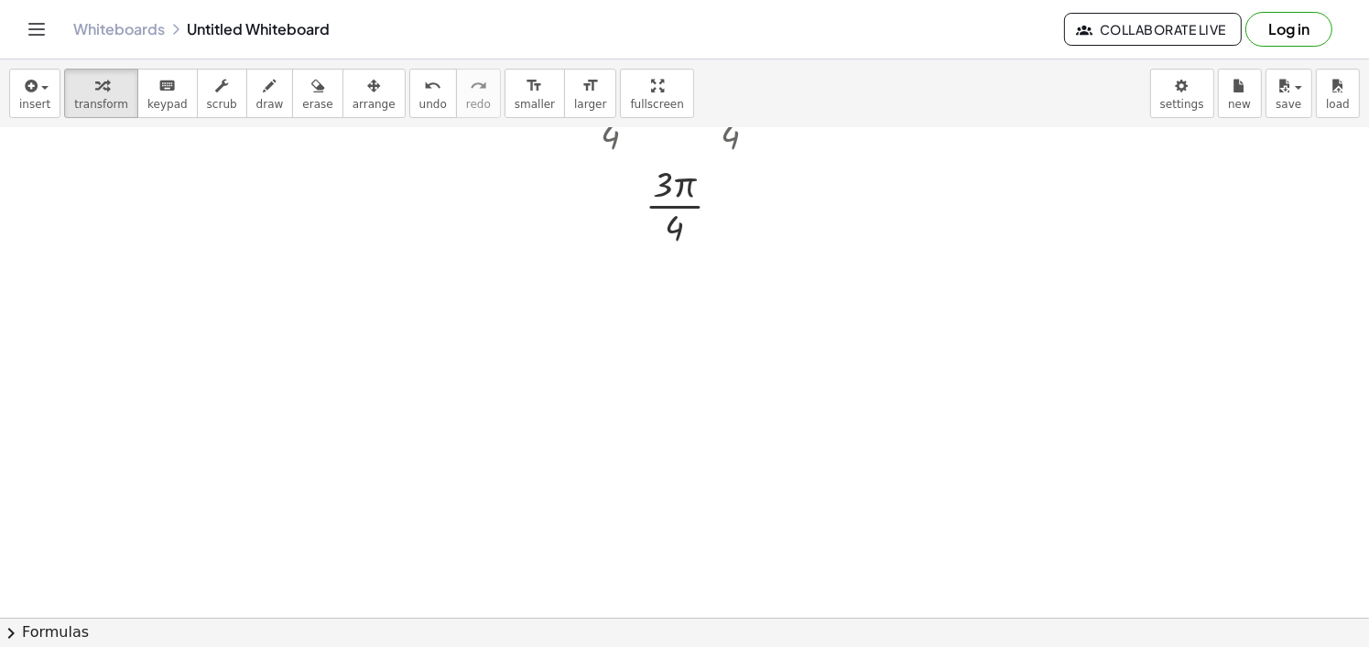
scroll to position [2467, 70]
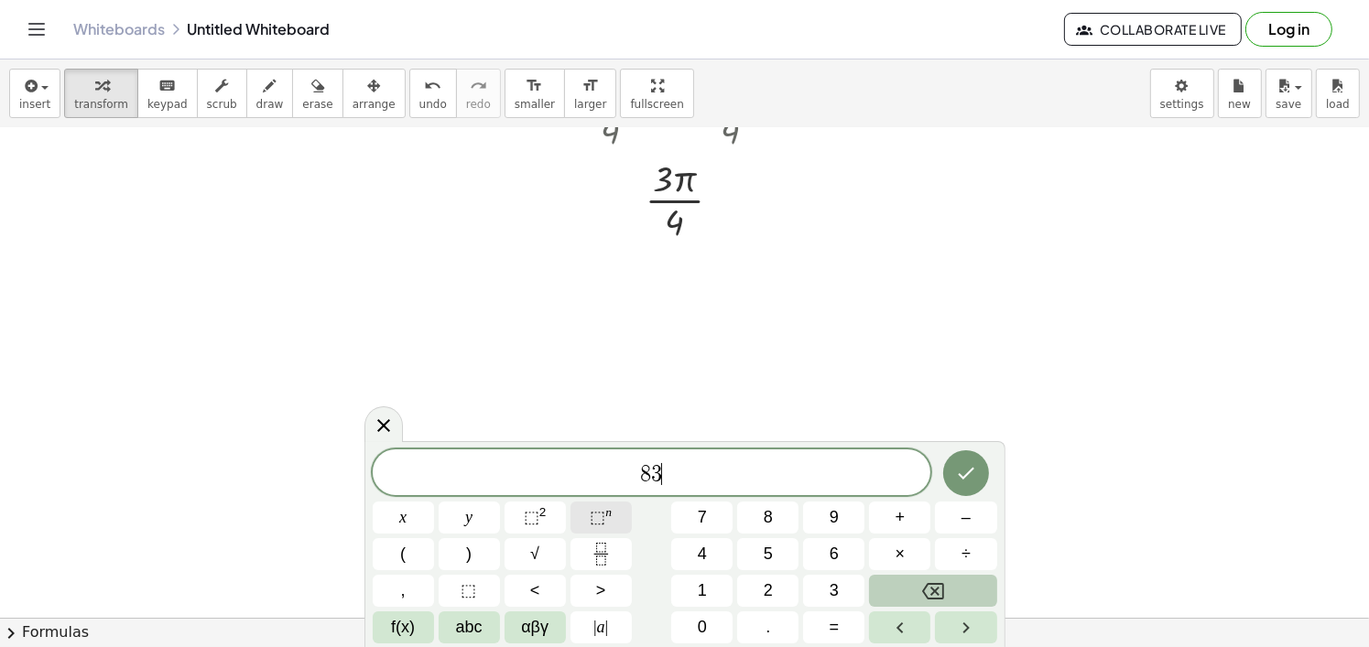
drag, startPoint x: 699, startPoint y: 484, endPoint x: 582, endPoint y: 504, distance: 118.0
click at [582, 504] on div "** 8 3 ​ x y ⬚ 2 ⬚ n 7 8 9 + – ( ) √ 4 5 6 × ÷ , ⬚ < > 1 2 3 f(x) abc αβγ | a |…" at bounding box center [685, 547] width 624 height 194
click at [614, 552] on button "Fraction" at bounding box center [600, 554] width 61 height 32
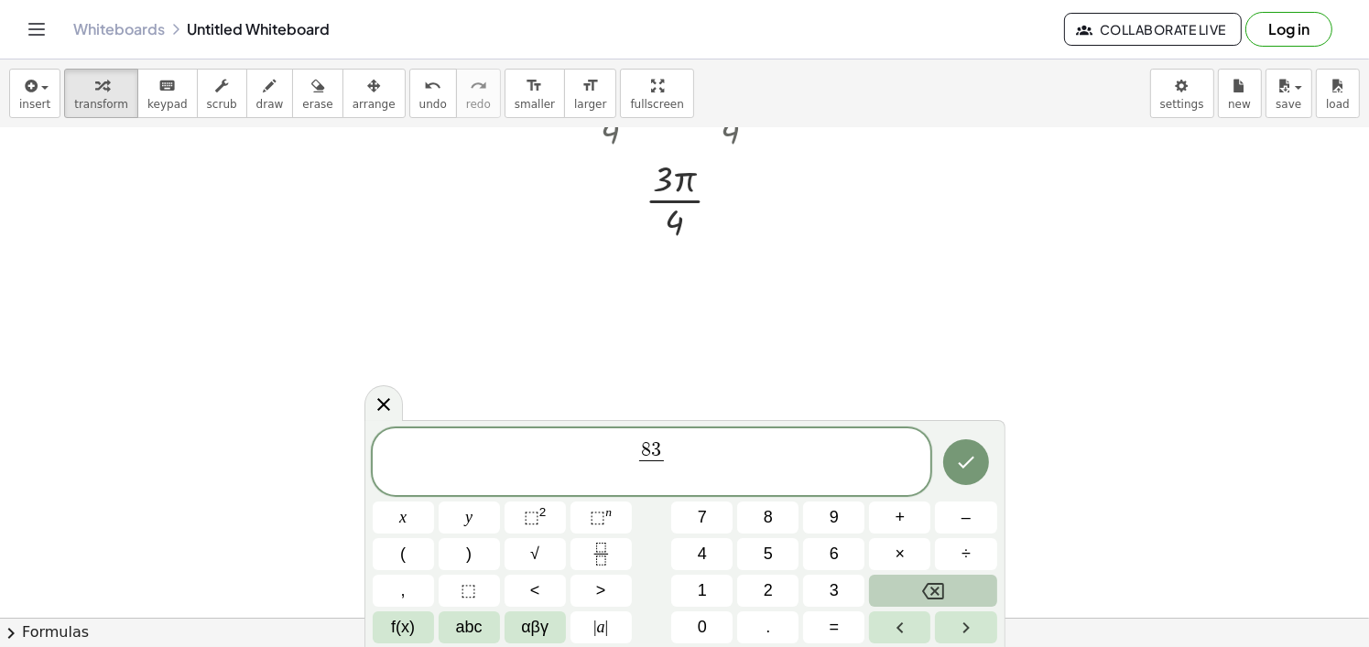
click at [678, 456] on span "8 3 ​ ​" at bounding box center [652, 463] width 559 height 49
click at [658, 446] on span "3" at bounding box center [656, 450] width 10 height 20
click at [410, 625] on span "f(x)" at bounding box center [403, 627] width 24 height 25
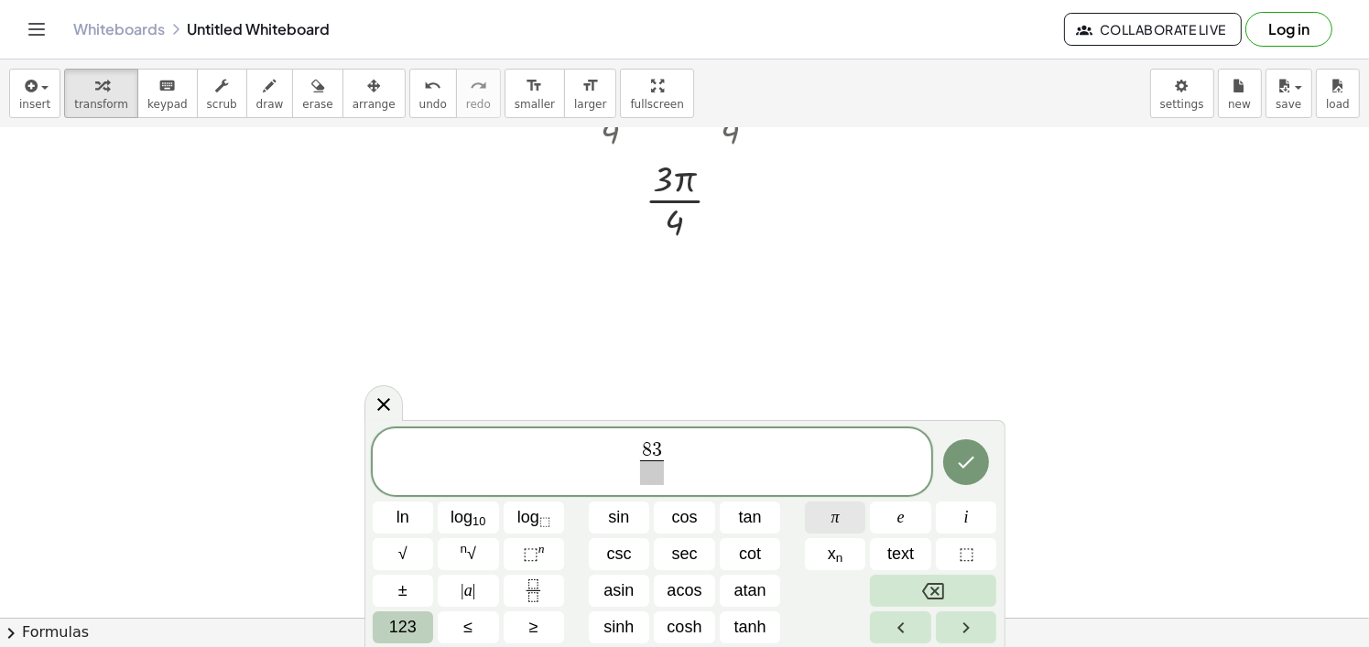
click at [824, 520] on button "π" at bounding box center [835, 518] width 61 height 32
click at [649, 479] on span at bounding box center [652, 473] width 34 height 25
click at [709, 455] on span "8 3 π 1 2 ​ ​" at bounding box center [652, 463] width 559 height 49
click at [423, 626] on button "123" at bounding box center [403, 628] width 61 height 32
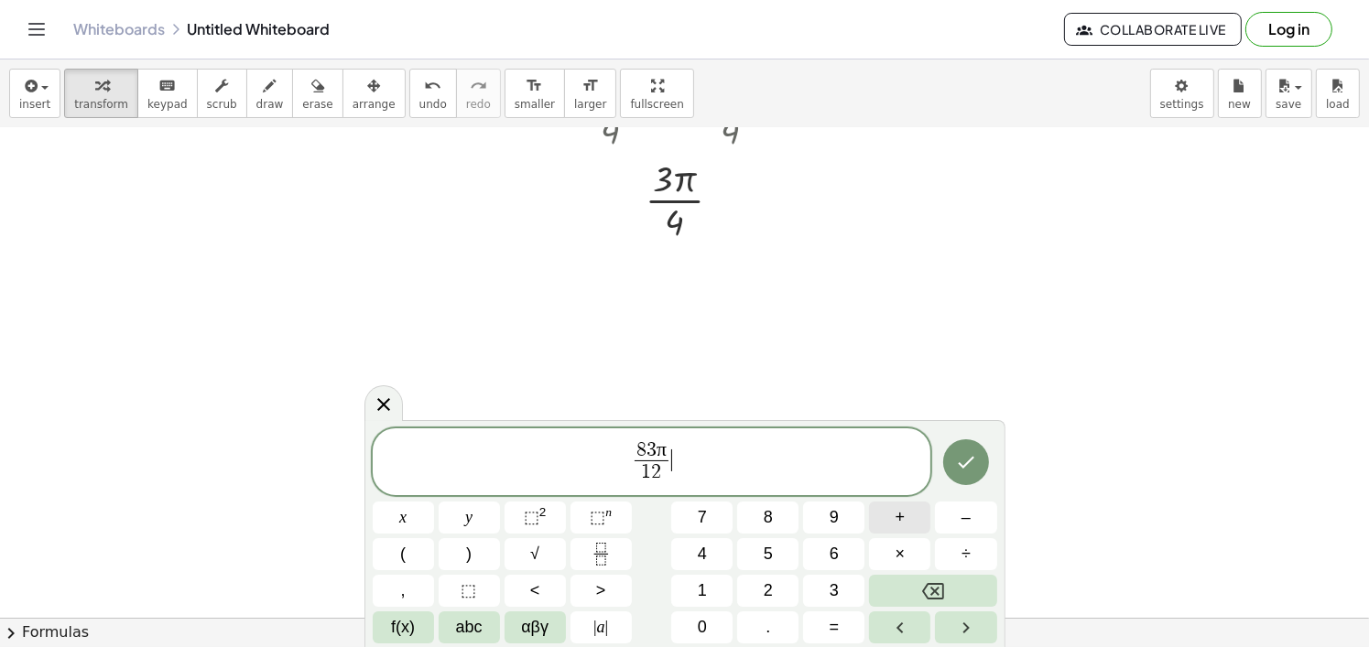
click at [887, 526] on button "+" at bounding box center [899, 518] width 61 height 32
click at [428, 570] on div "8 3 π 1 2 ​ + ​ x y ⬚ 2 ⬚ n 7 8 9 + – ( ) √ 4 5 6 × ÷ , ⬚ < > 1 2 3 f(x) abc αβ…" at bounding box center [685, 536] width 624 height 216
click at [417, 565] on button "(" at bounding box center [403, 554] width 61 height 32
click at [973, 527] on button "–" at bounding box center [965, 518] width 61 height 32
click at [766, 591] on span "2" at bounding box center [768, 591] width 9 height 25
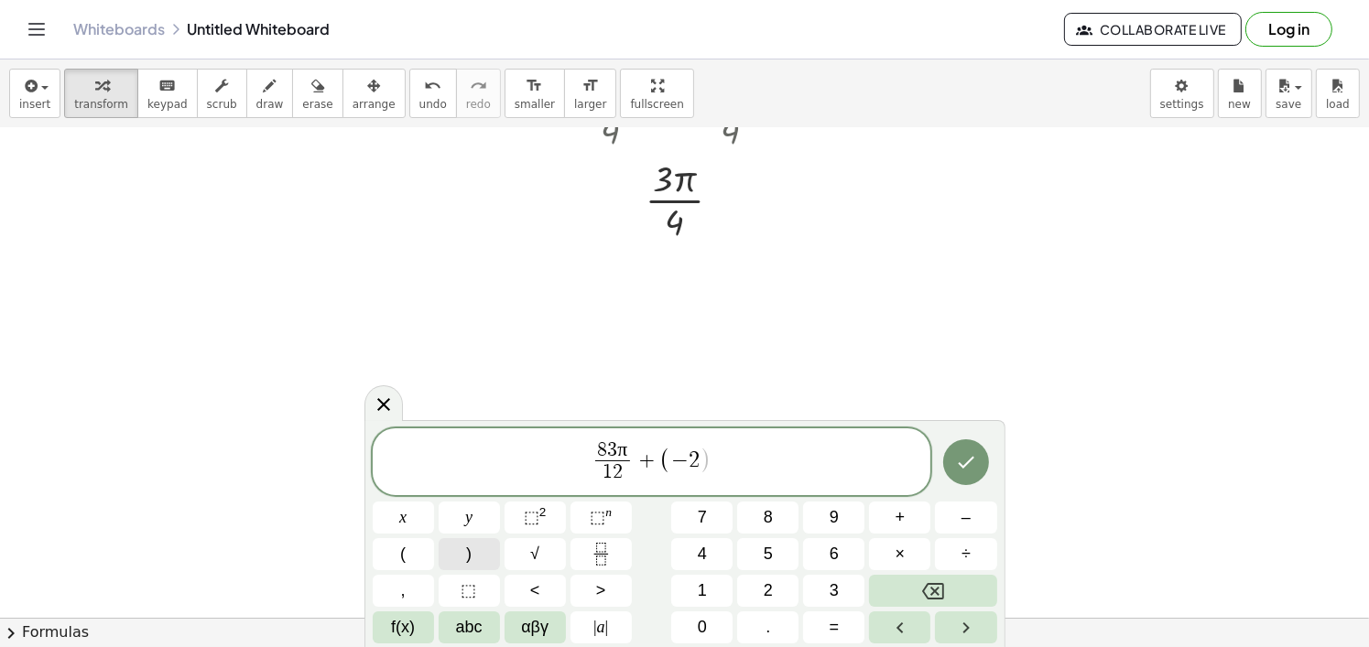
click at [479, 547] on button ")" at bounding box center [469, 554] width 61 height 32
click at [772, 579] on span "2" at bounding box center [768, 591] width 9 height 25
click at [405, 638] on span "f(x)" at bounding box center [403, 627] width 24 height 25
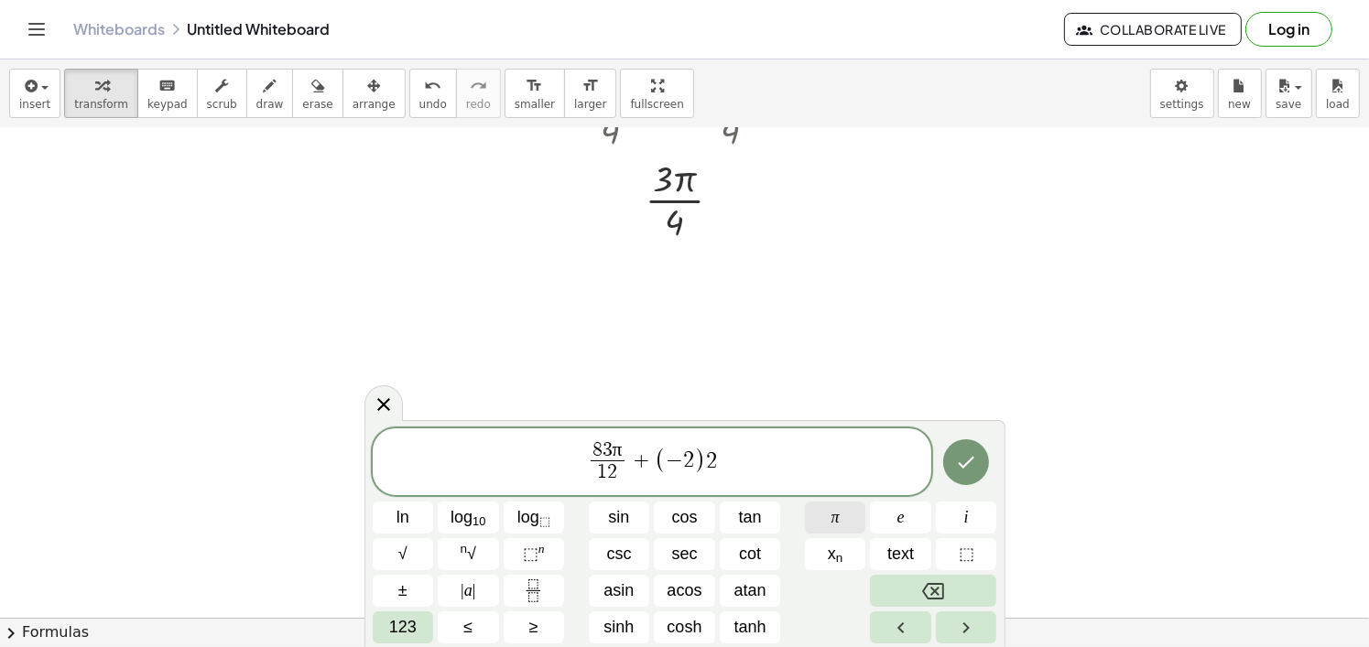
click at [823, 523] on button "π" at bounding box center [835, 518] width 61 height 32
click at [962, 476] on button "Done" at bounding box center [966, 462] width 46 height 46
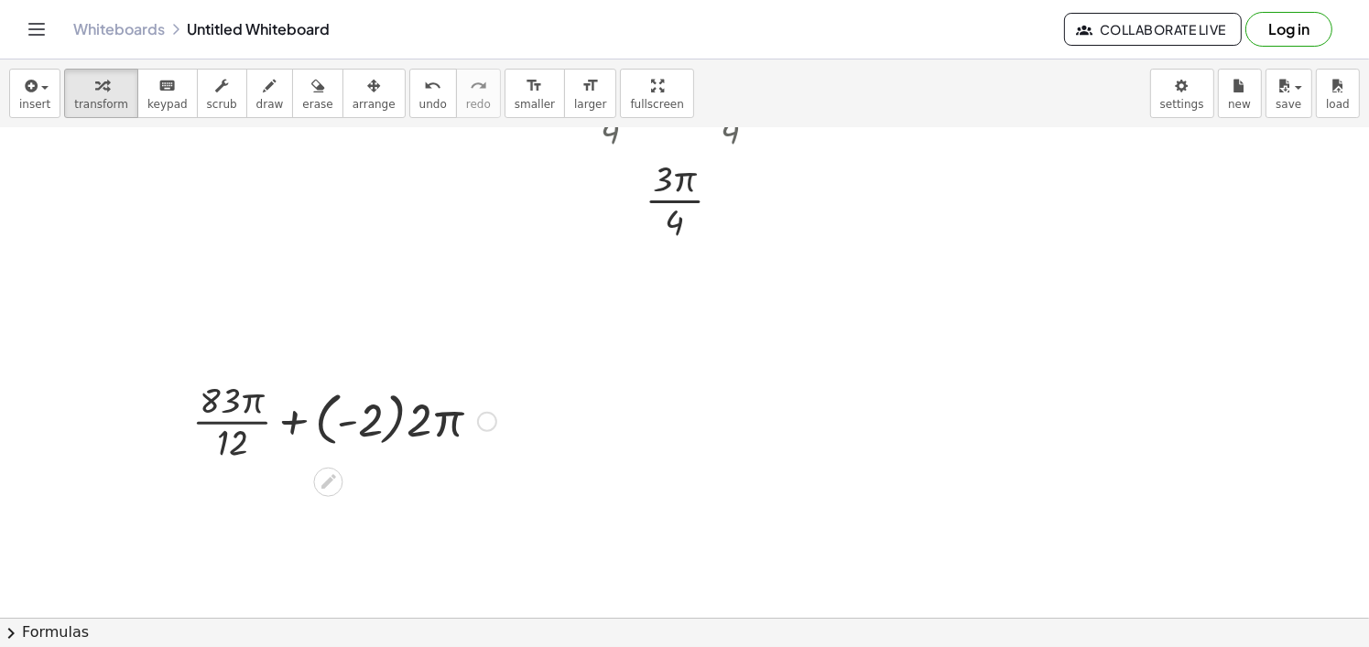
click at [406, 420] on div at bounding box center [344, 420] width 322 height 92
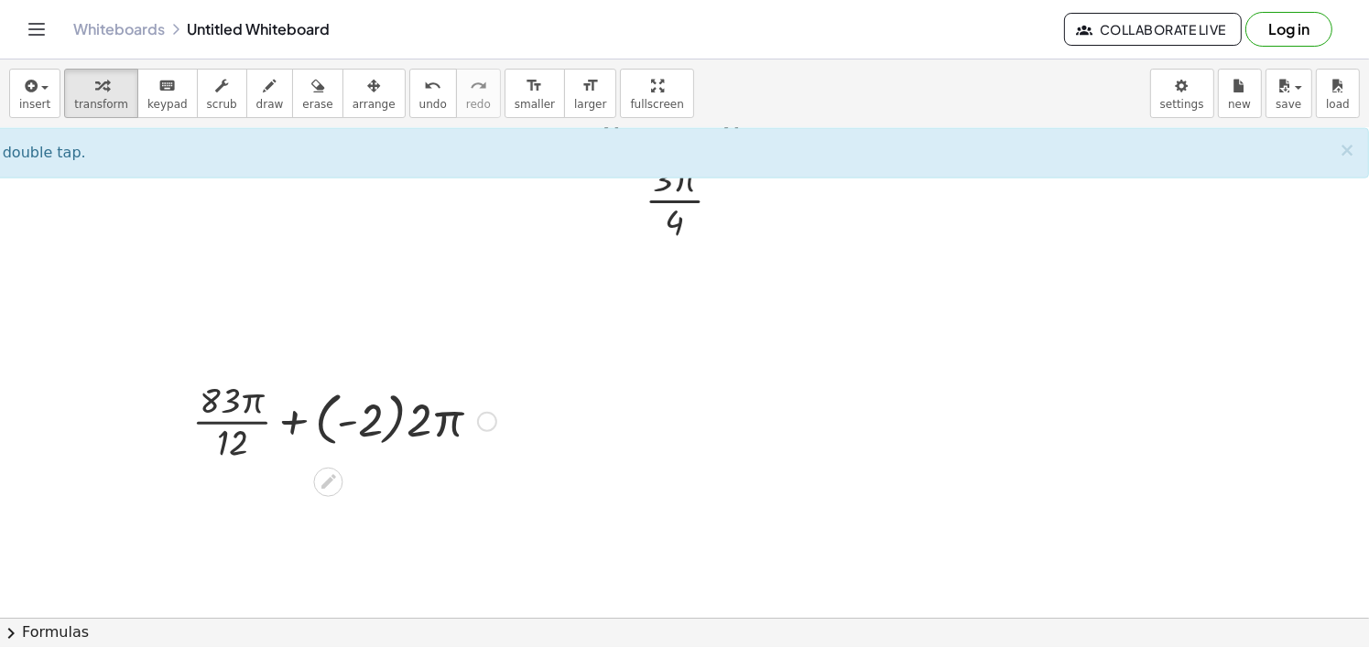
click at [388, 423] on div at bounding box center [344, 420] width 322 height 92
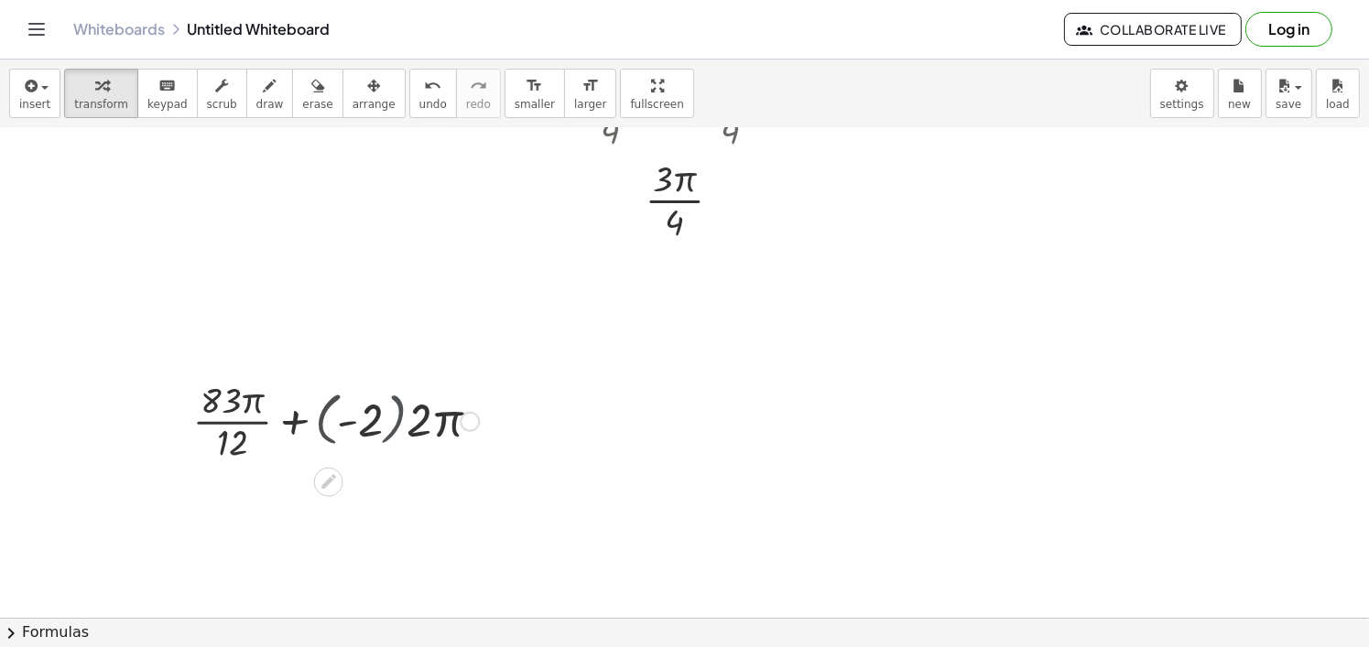
click at [388, 423] on div at bounding box center [344, 420] width 287 height 92
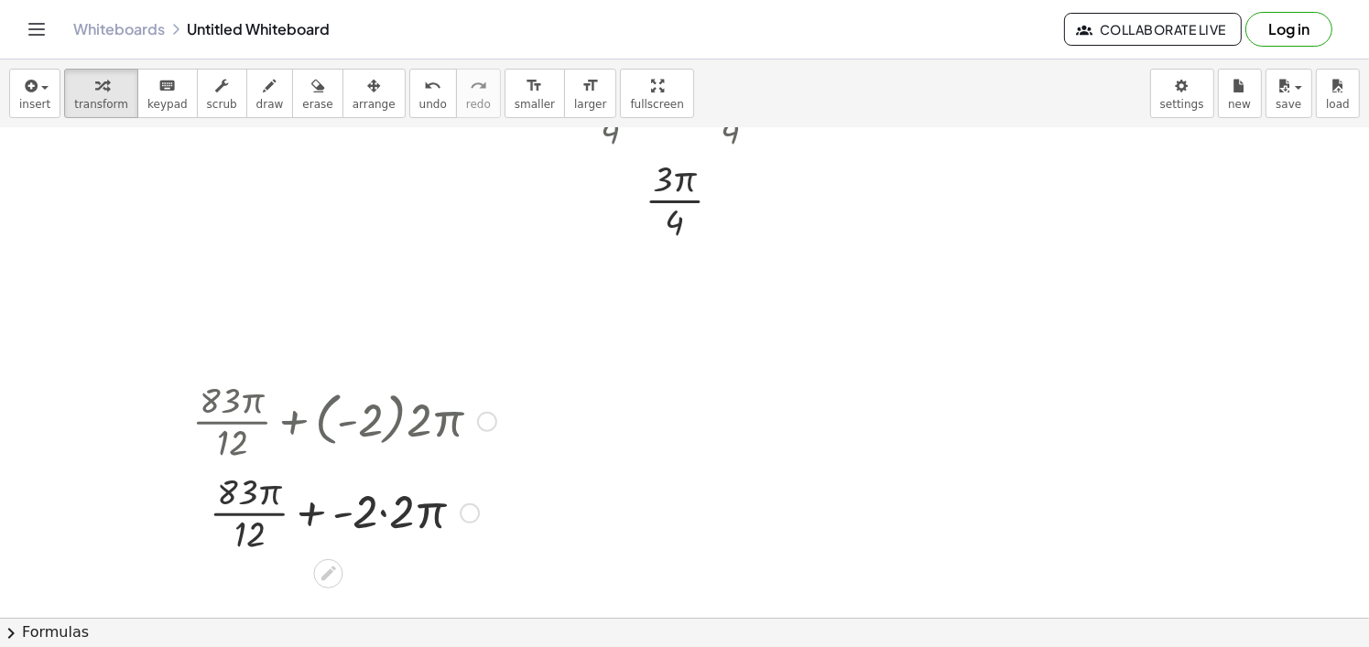
click at [368, 511] on div at bounding box center [344, 512] width 322 height 92
click at [323, 512] on div at bounding box center [344, 512] width 322 height 92
click at [323, 521] on div at bounding box center [344, 512] width 322 height 92
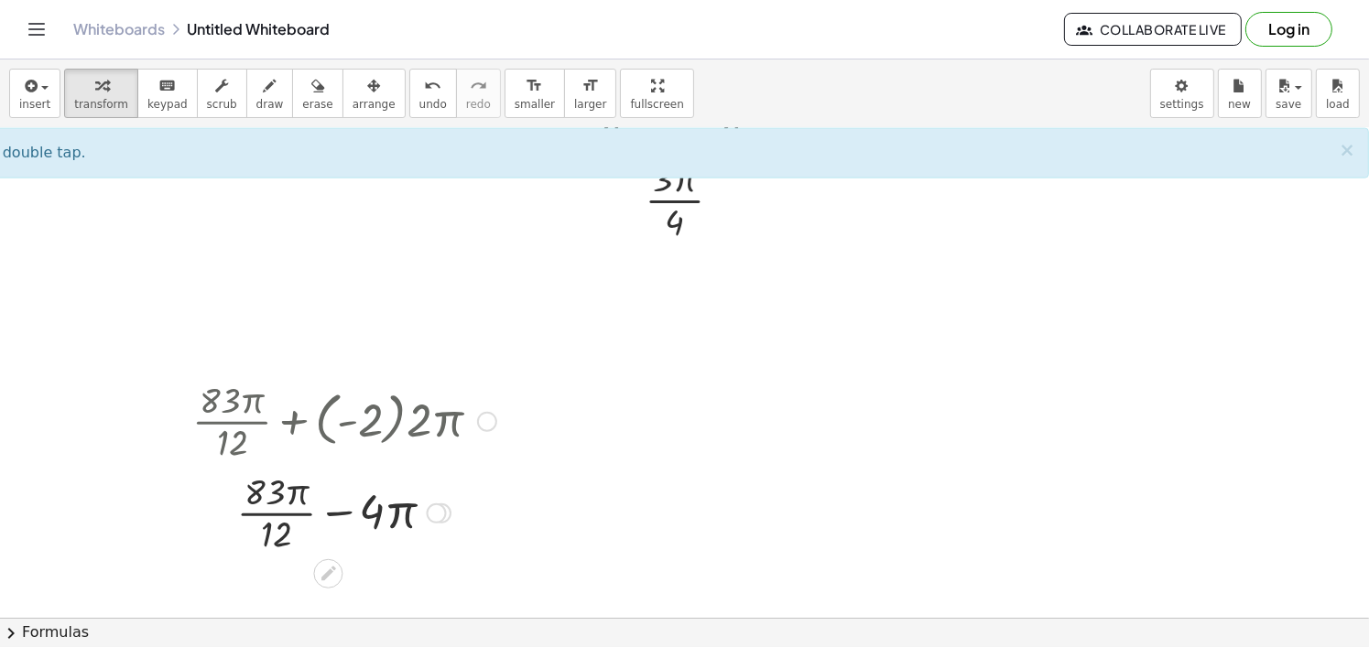
click at [321, 515] on div at bounding box center [344, 512] width 322 height 92
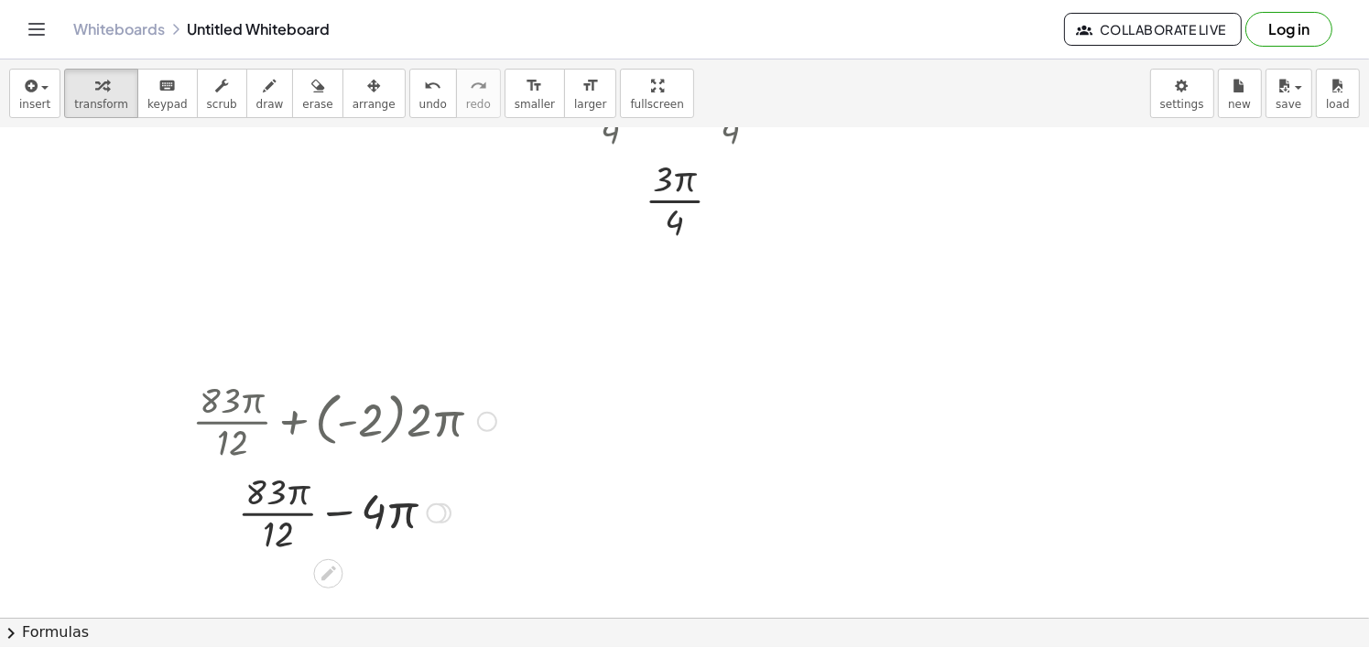
click at [321, 515] on div at bounding box center [344, 512] width 322 height 92
click at [367, 494] on div at bounding box center [344, 512] width 322 height 92
click at [320, 506] on div at bounding box center [344, 512] width 322 height 92
click at [310, 503] on div at bounding box center [344, 512] width 322 height 92
click at [312, 490] on div at bounding box center [344, 512] width 322 height 92
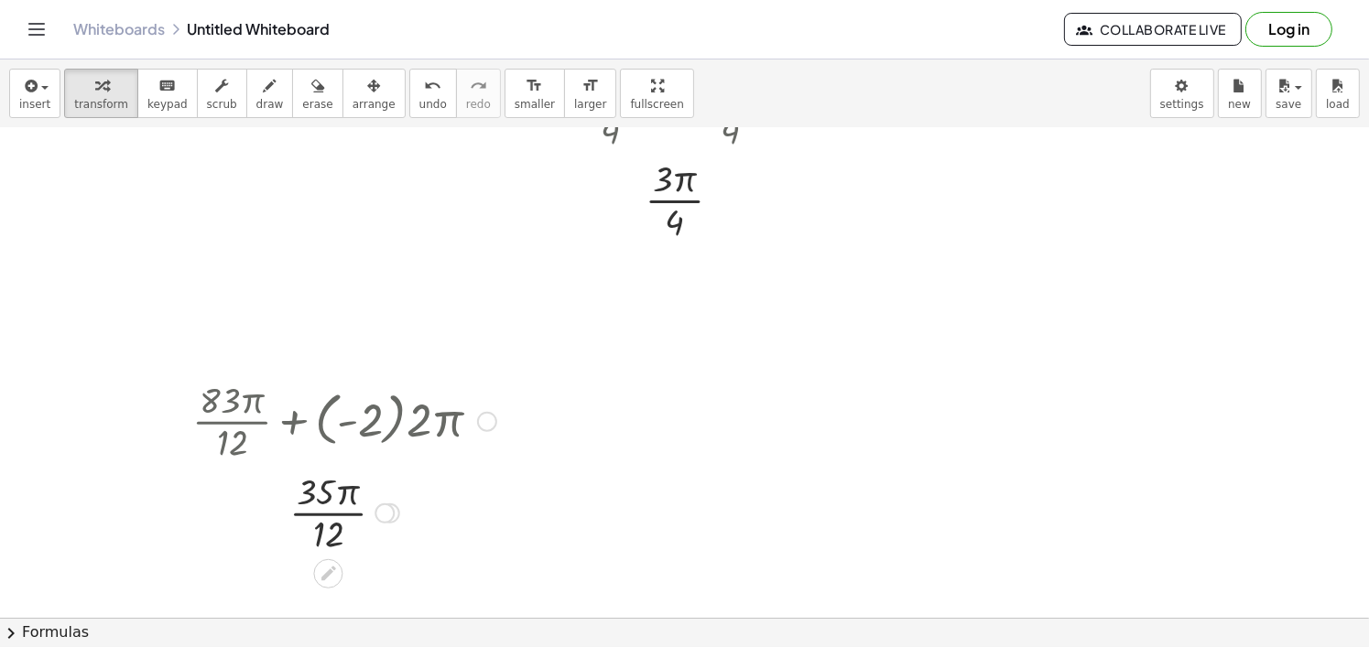
click at [317, 508] on div at bounding box center [344, 512] width 322 height 92
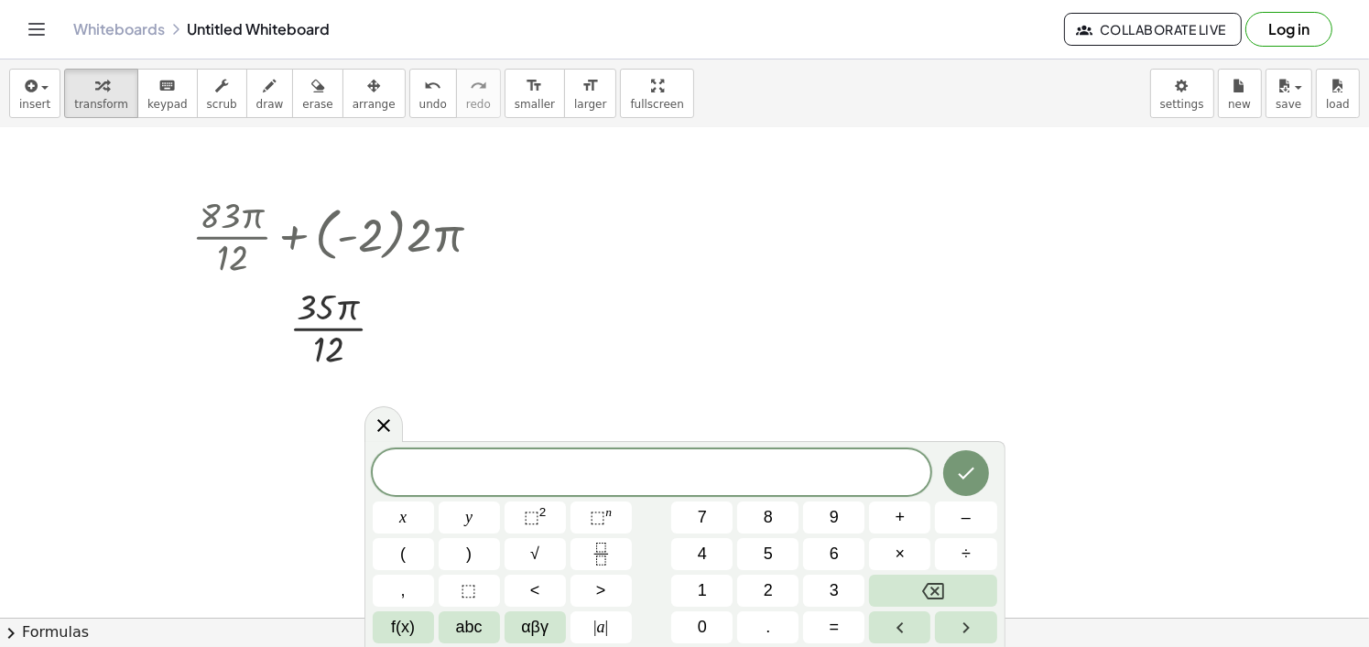
scroll to position [2650, 70]
click at [612, 548] on icon "Fraction" at bounding box center [601, 554] width 23 height 23
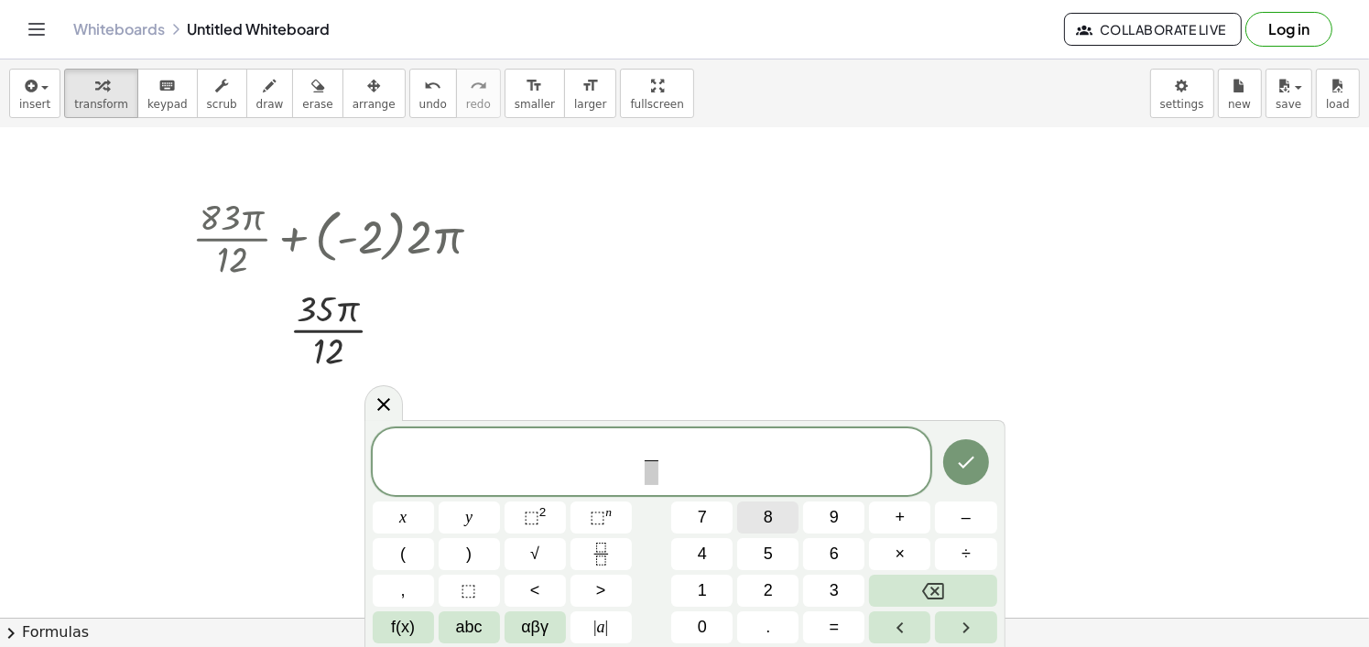
click at [747, 517] on button "8" at bounding box center [767, 518] width 61 height 32
click at [824, 575] on button "3" at bounding box center [833, 591] width 61 height 32
click at [396, 633] on span "f(x)" at bounding box center [403, 627] width 24 height 25
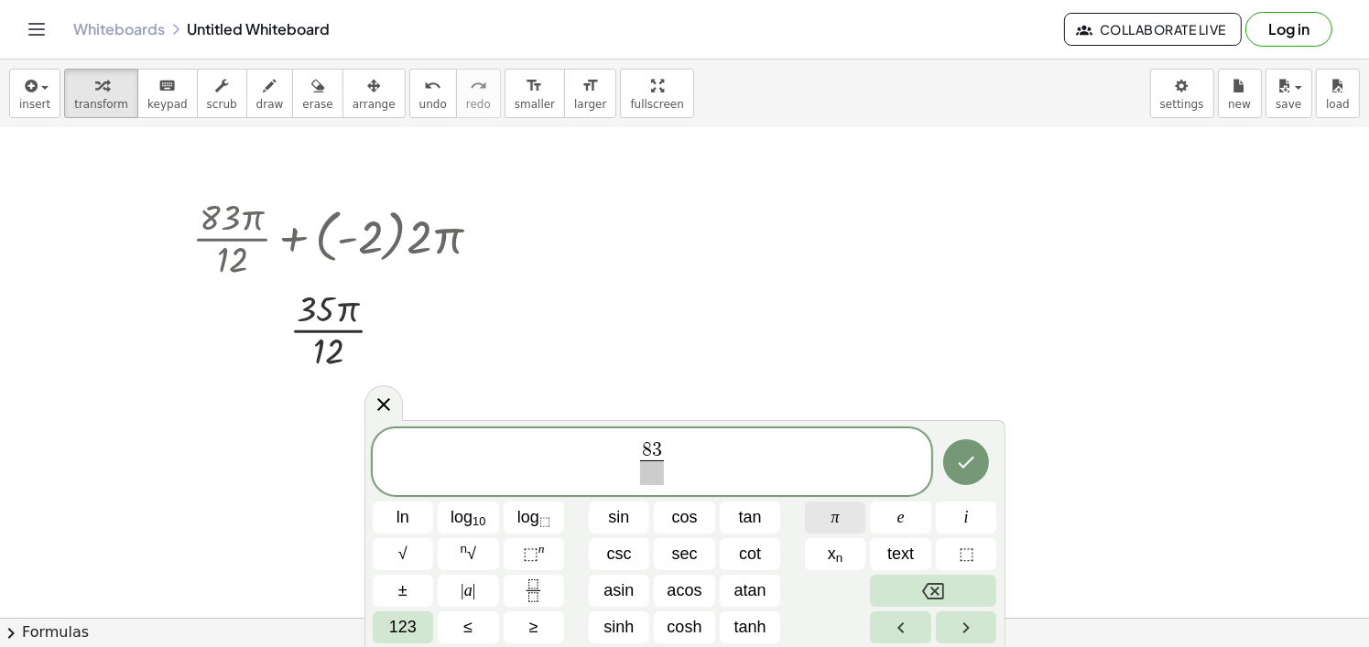
click at [834, 520] on span "π" at bounding box center [835, 517] width 8 height 25
click at [629, 470] on span "8 3 π ​ ​" at bounding box center [652, 463] width 559 height 49
click at [646, 486] on span "​ 8 3 π ​" at bounding box center [652, 463] width 559 height 49
click at [652, 483] on span at bounding box center [652, 473] width 34 height 25
click at [703, 450] on span "8 3 π 1 2 ​ ​" at bounding box center [652, 463] width 559 height 49
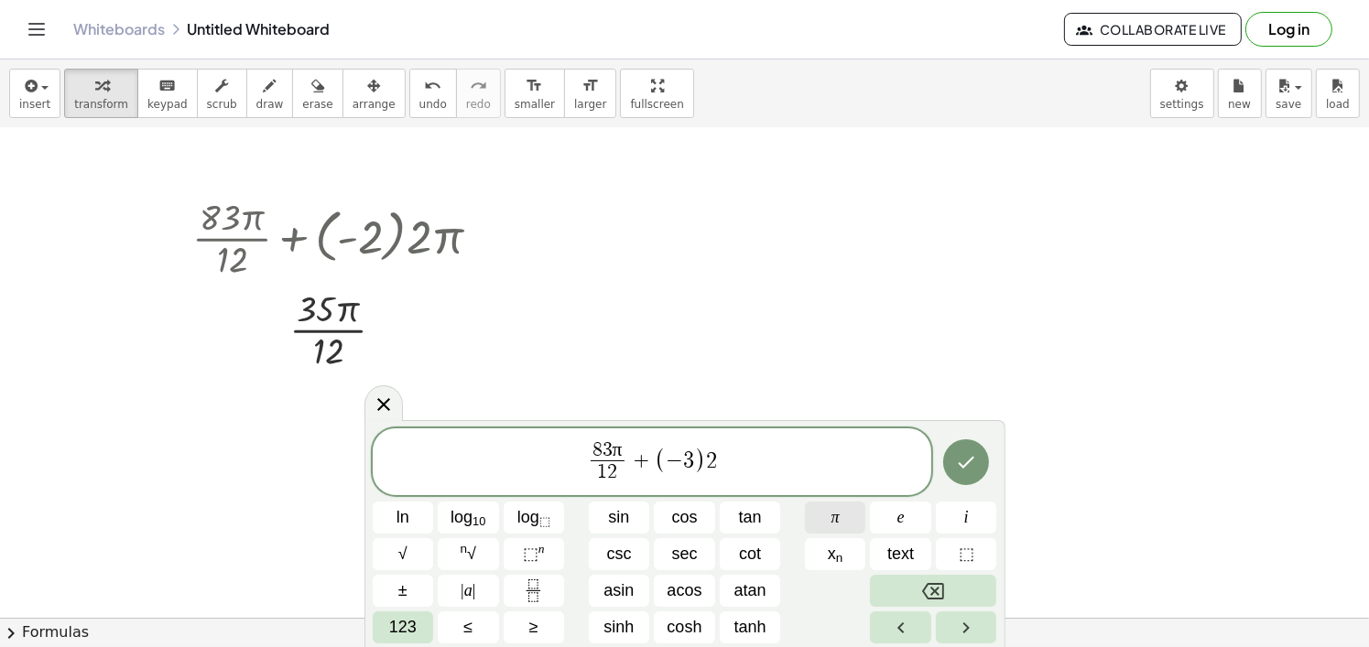
click at [837, 533] on button "π" at bounding box center [835, 518] width 61 height 32
click at [948, 479] on div at bounding box center [966, 463] width 61 height 70
click at [956, 472] on icon "Done" at bounding box center [966, 462] width 22 height 22
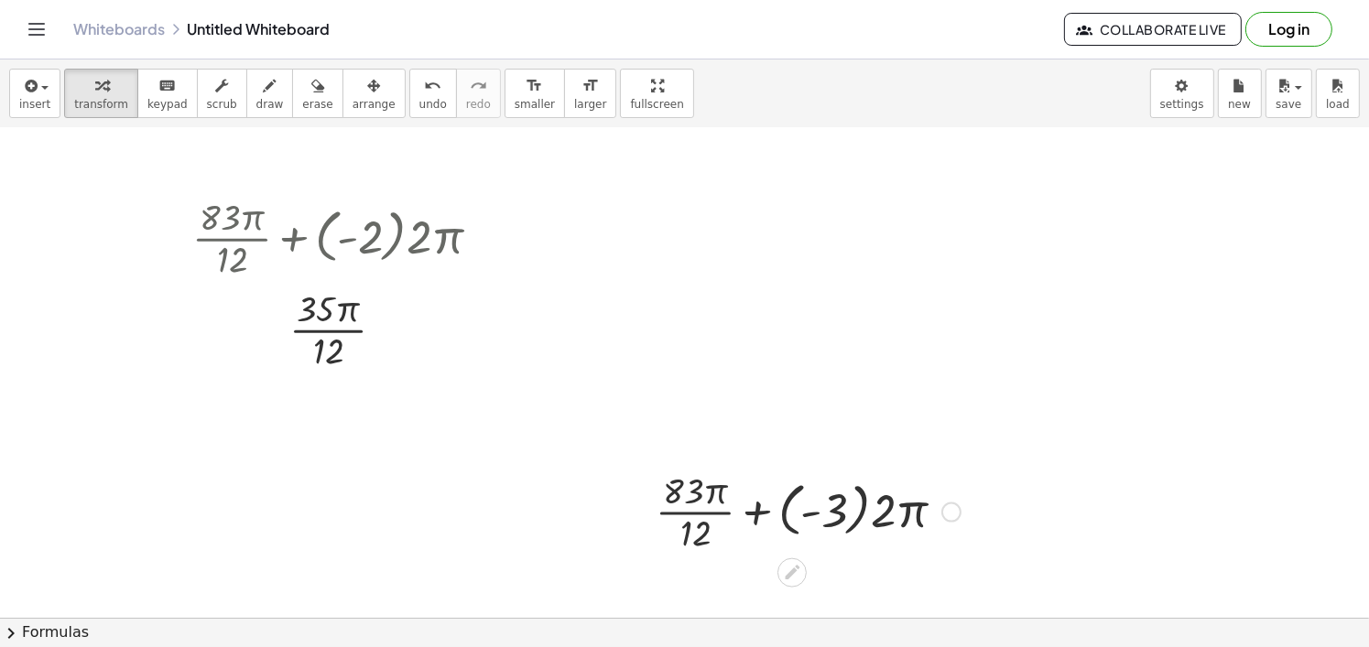
click at [854, 515] on div at bounding box center [807, 511] width 323 height 92
click at [834, 519] on div at bounding box center [808, 511] width 288 height 92
click at [785, 512] on div at bounding box center [808, 511] width 252 height 92
click at [790, 516] on div at bounding box center [807, 511] width 231 height 92
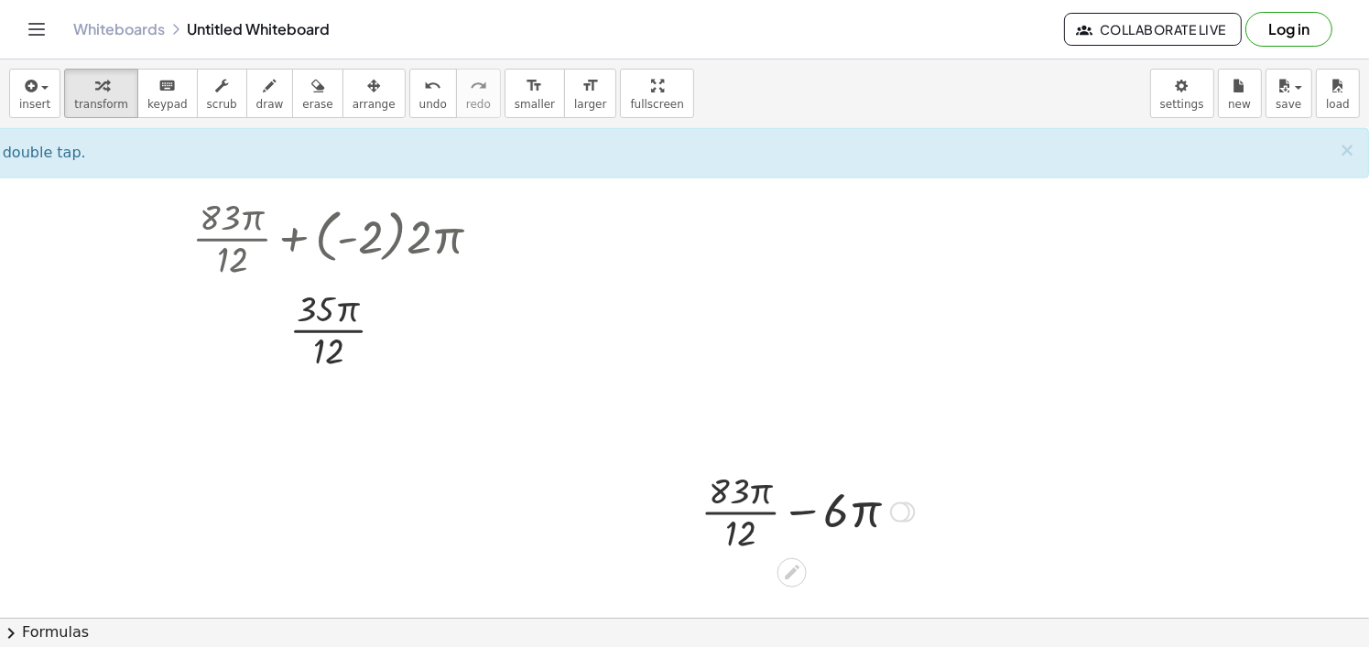
click at [786, 508] on div at bounding box center [807, 511] width 231 height 92
click at [787, 508] on div at bounding box center [807, 511] width 231 height 92
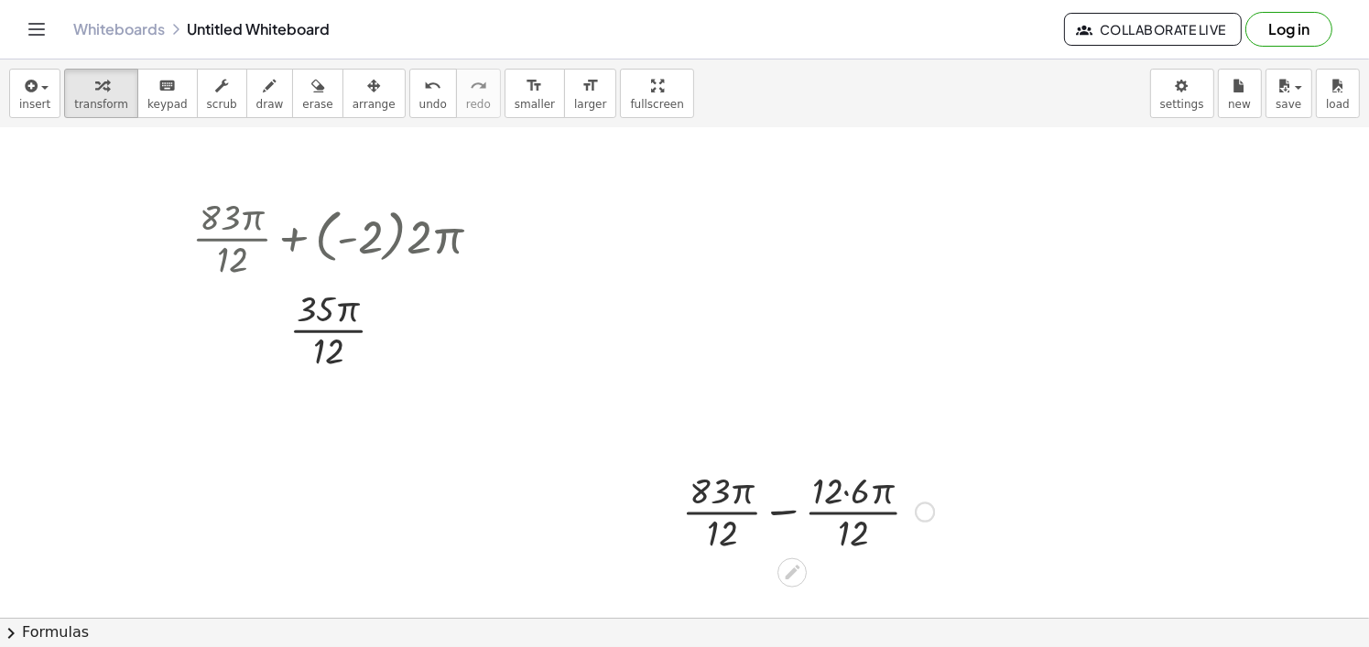
click at [834, 501] on div at bounding box center [808, 511] width 270 height 92
click at [777, 509] on div at bounding box center [807, 511] width 247 height 92
click at [779, 490] on div at bounding box center [808, 511] width 222 height 92
